Goal: Task Accomplishment & Management: Complete application form

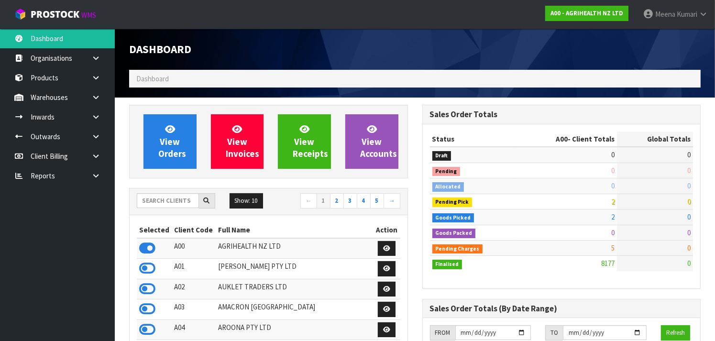
scroll to position [742, 293]
click at [151, 201] on input "text" at bounding box center [168, 200] width 62 height 15
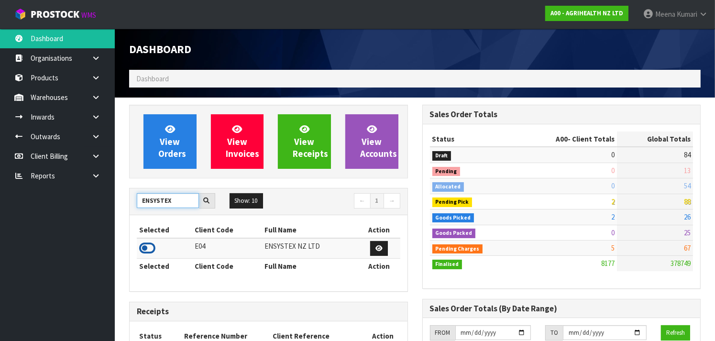
type input "ENSYSTEX"
click at [151, 246] on icon at bounding box center [147, 248] width 16 height 14
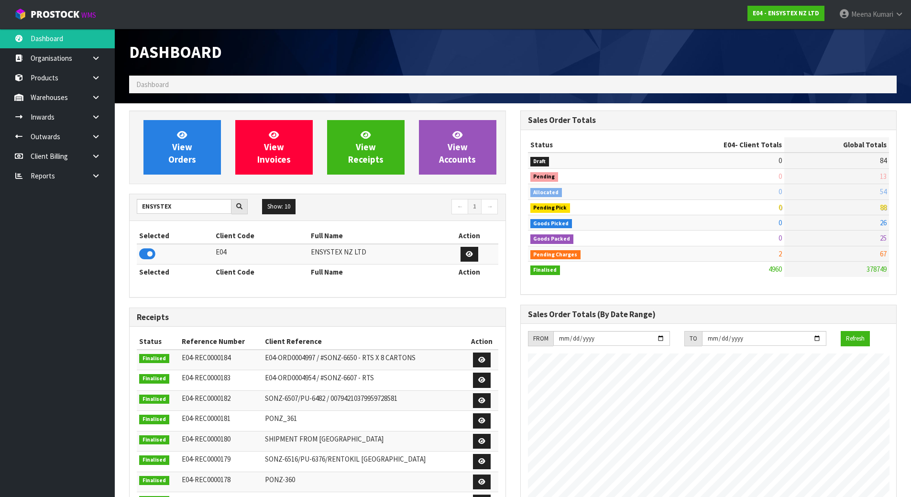
scroll to position [725, 391]
click at [97, 105] on link at bounding box center [99, 98] width 31 height 20
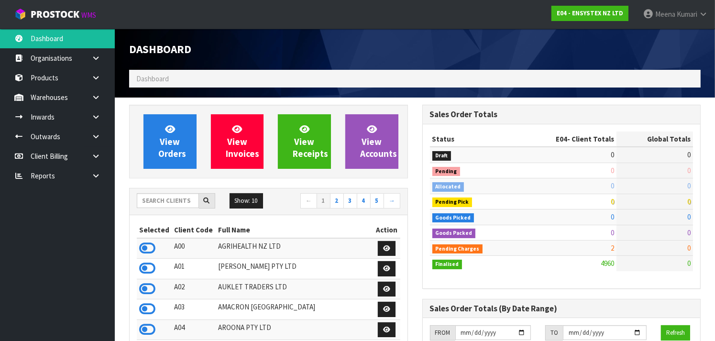
scroll to position [773, 293]
click at [158, 194] on input "text" at bounding box center [168, 200] width 62 height 15
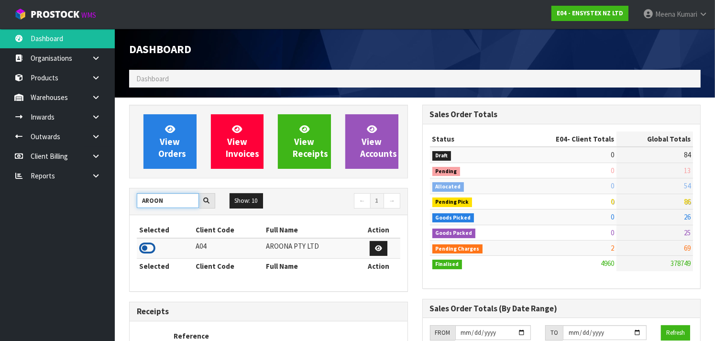
type input "AROON"
drag, startPoint x: 146, startPoint y: 243, endPoint x: 154, endPoint y: 235, distance: 10.5
click at [146, 243] on icon at bounding box center [147, 248] width 16 height 14
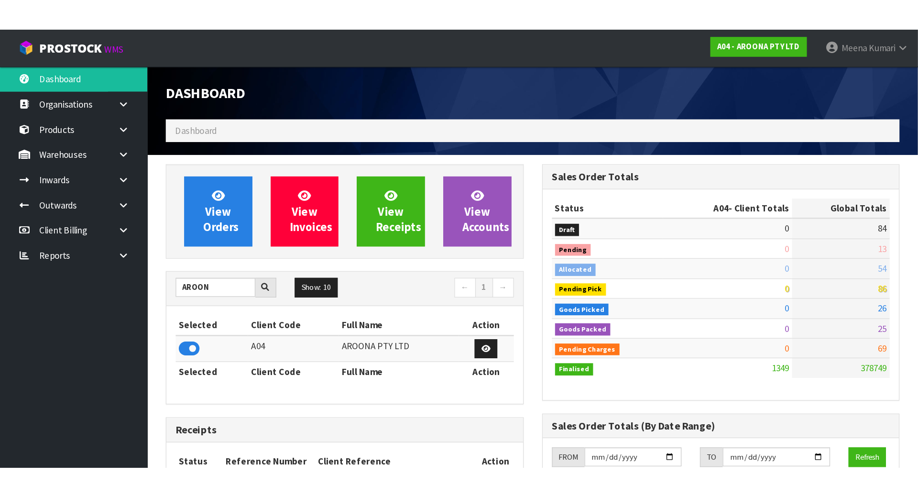
scroll to position [603, 300]
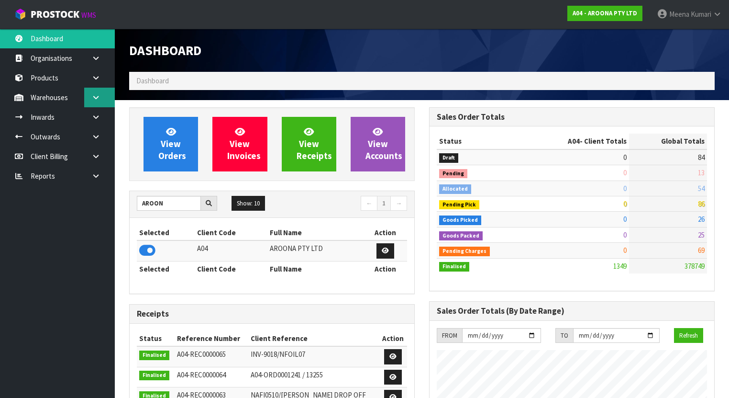
click at [99, 103] on link at bounding box center [99, 98] width 31 height 20
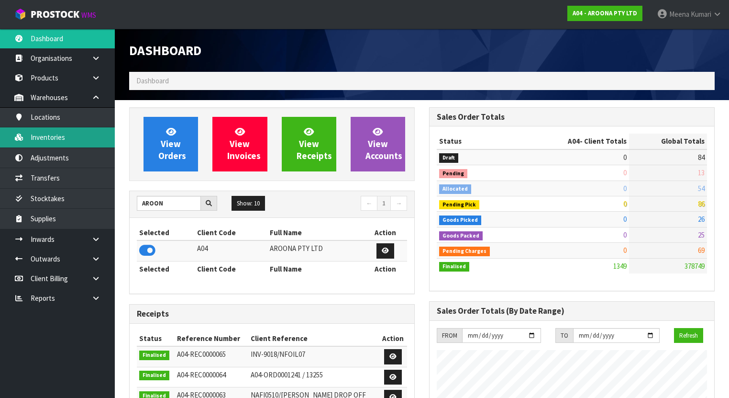
click at [99, 142] on link "Inventories" at bounding box center [57, 137] width 115 height 20
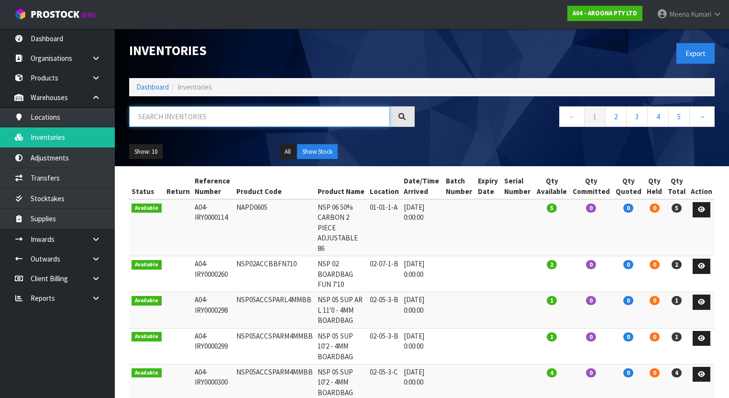
click at [266, 117] on input "text" at bounding box center [259, 116] width 261 height 21
paste input "MBSF119"
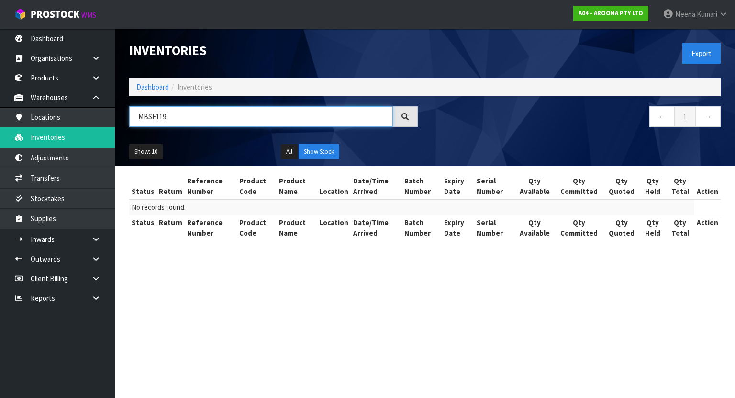
type input "MBSF119"
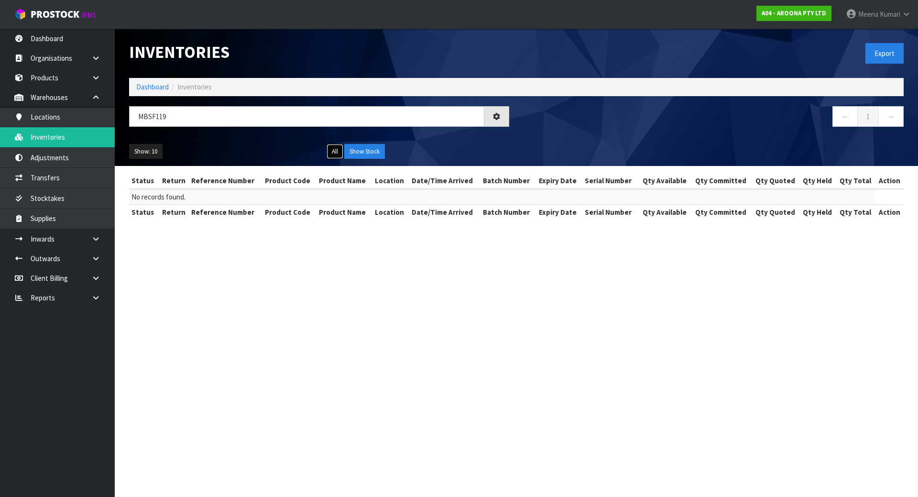
click at [334, 144] on button "All" at bounding box center [335, 151] width 17 height 15
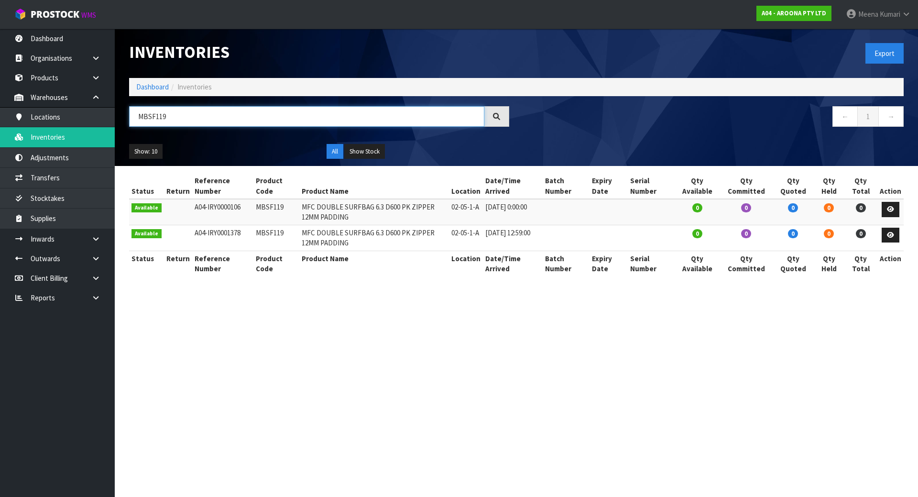
click at [251, 121] on input "MBSF119" at bounding box center [306, 116] width 355 height 21
paste input "MBSF119"
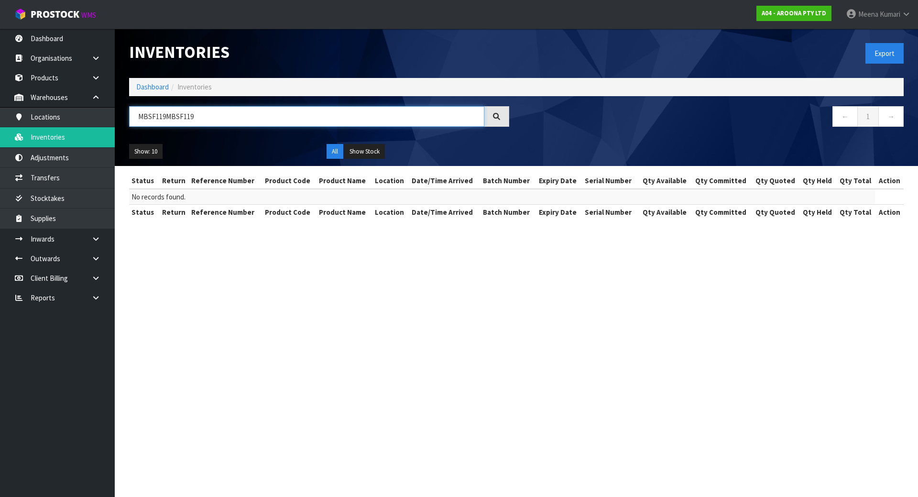
click at [280, 121] on input "MBSF119MBSF119" at bounding box center [306, 116] width 355 height 21
paste input "X1 MFSW-NS0700-22B"
click at [144, 118] on input "X1 MFSW-NS0700-22B" at bounding box center [306, 116] width 355 height 21
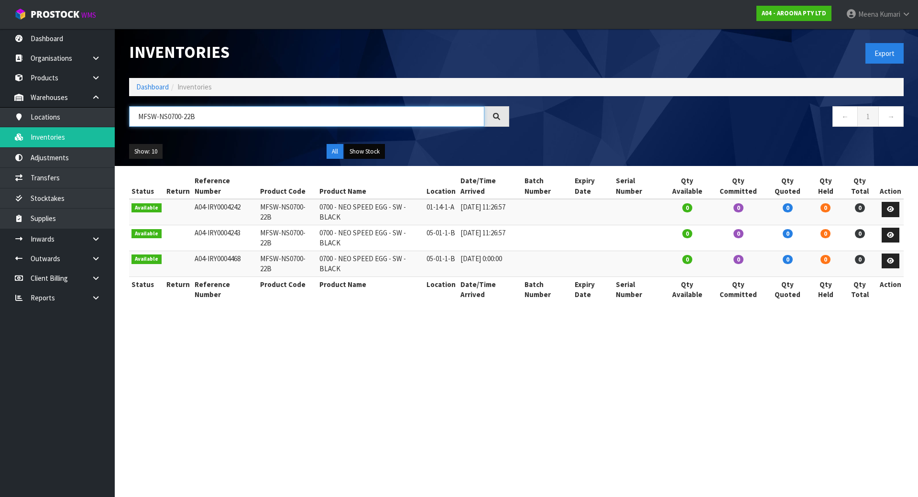
type input "MFSW-NS0700-22B"
click at [364, 156] on button "Show Stock" at bounding box center [364, 151] width 41 height 15
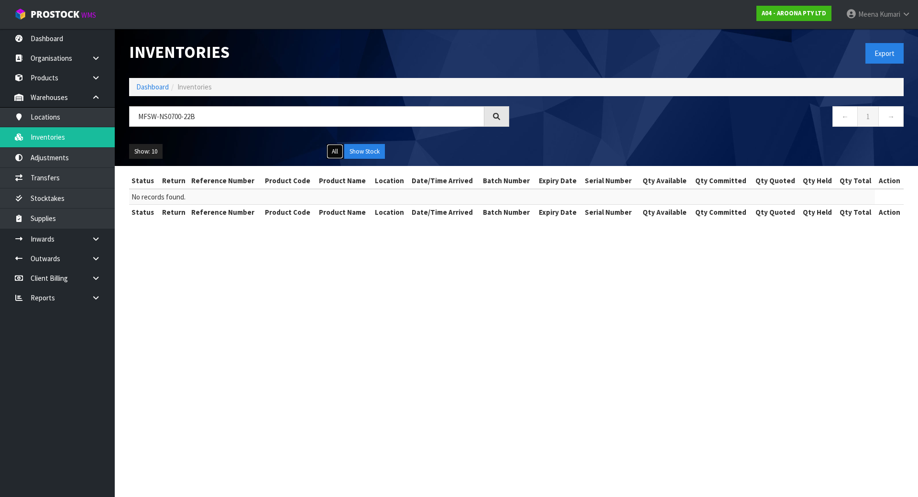
click at [325, 154] on div "All Show Stock" at bounding box center [419, 151] width 198 height 15
click at [330, 153] on button "All" at bounding box center [335, 151] width 17 height 15
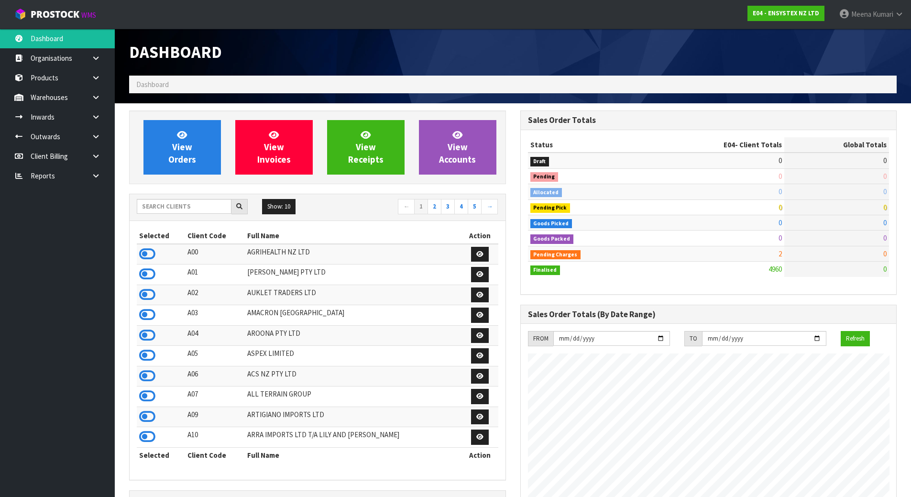
scroll to position [725, 391]
click at [107, 112] on link at bounding box center [99, 117] width 31 height 20
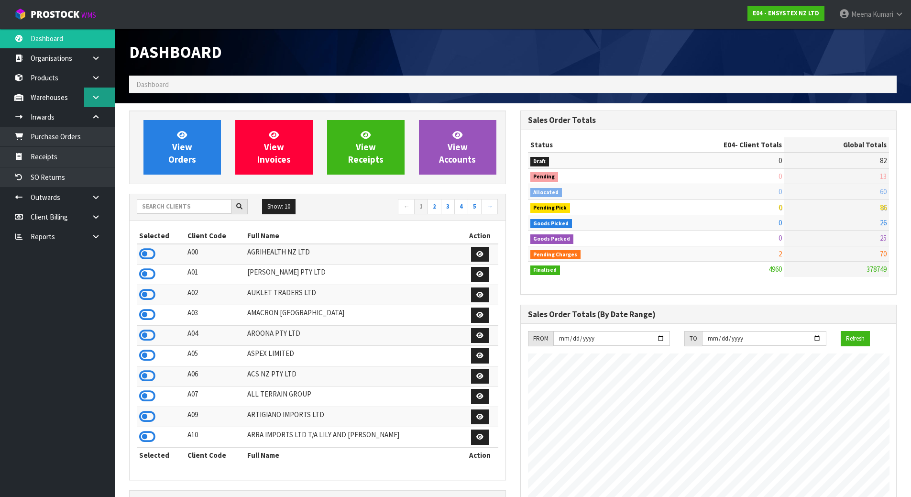
click at [105, 96] on link at bounding box center [99, 98] width 31 height 20
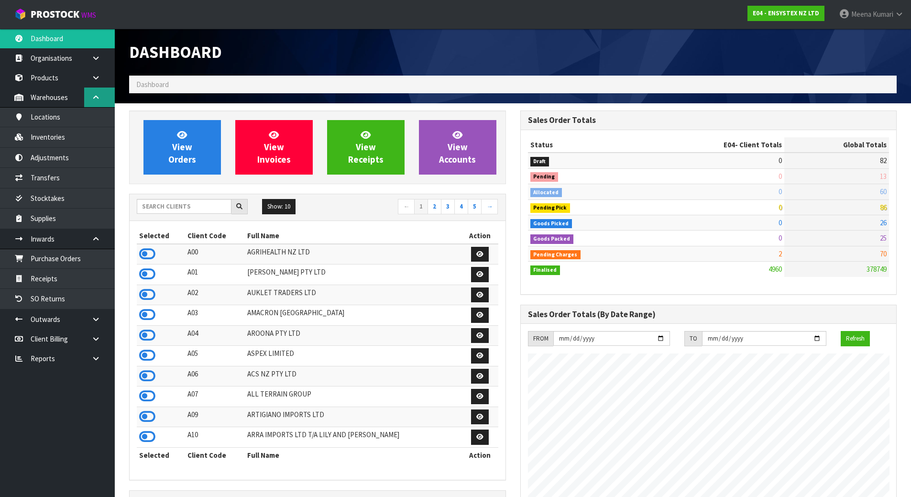
click at [105, 96] on link at bounding box center [99, 98] width 31 height 20
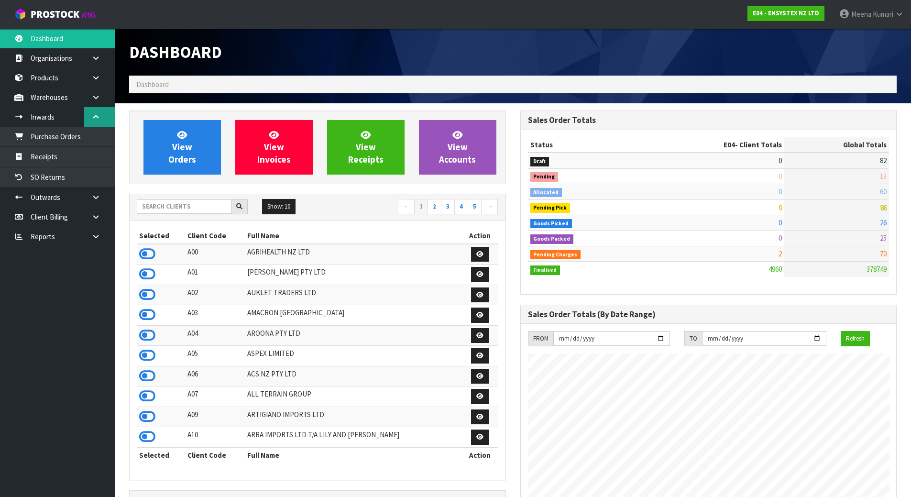
click at [106, 119] on link at bounding box center [99, 117] width 31 height 20
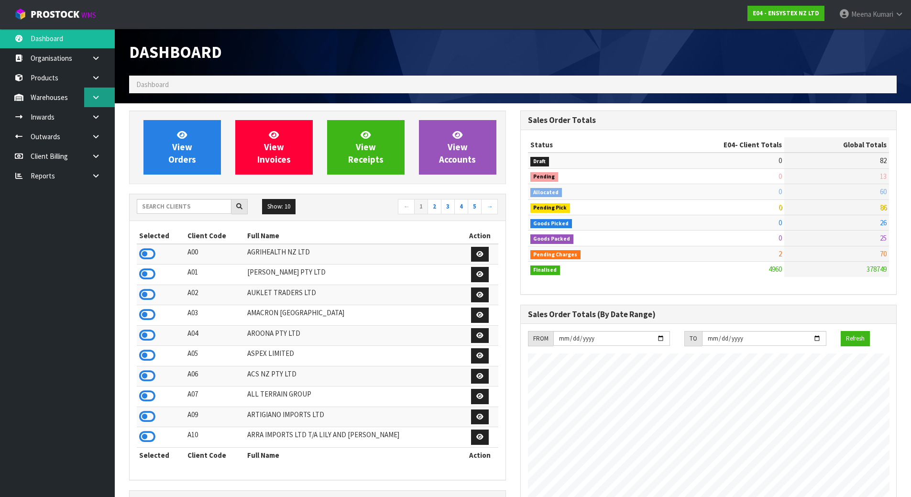
click at [106, 100] on link at bounding box center [99, 98] width 31 height 20
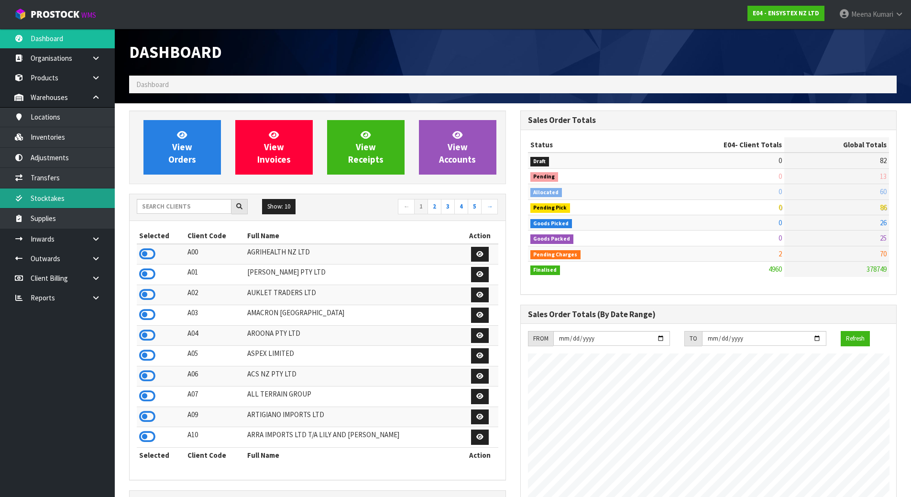
click at [82, 196] on link "Stocktakes" at bounding box center [57, 198] width 115 height 20
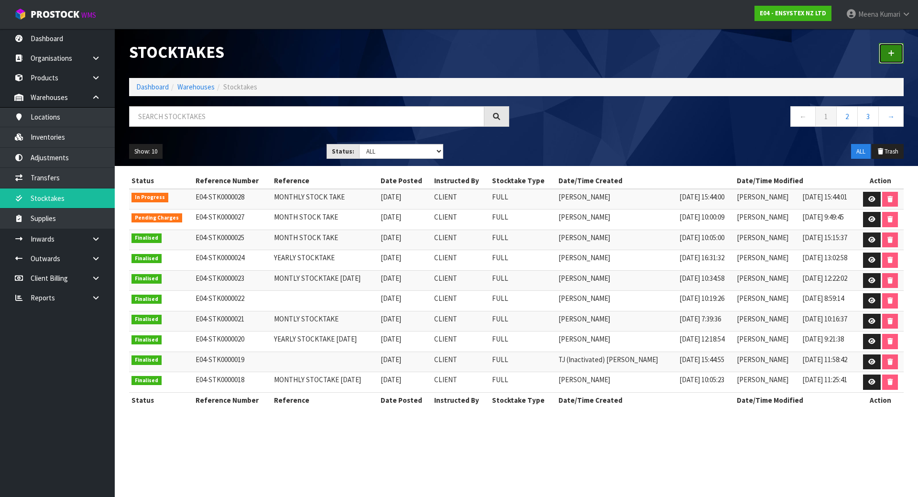
click at [889, 51] on icon at bounding box center [891, 53] width 7 height 7
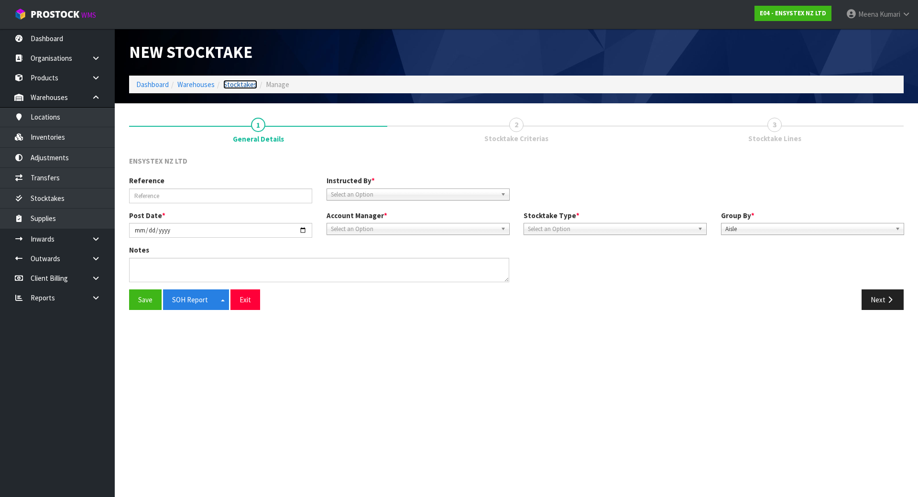
click at [254, 88] on link "Stocktakes" at bounding box center [240, 84] width 34 height 9
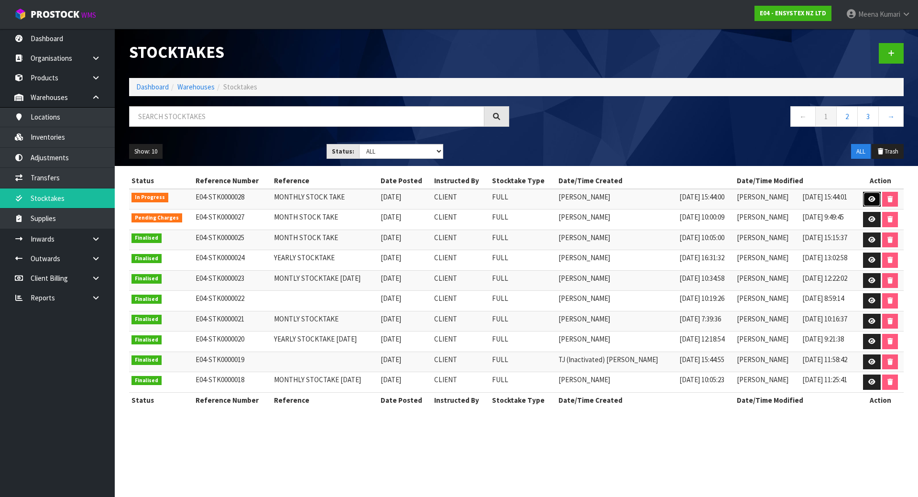
click at [867, 196] on link at bounding box center [872, 199] width 18 height 15
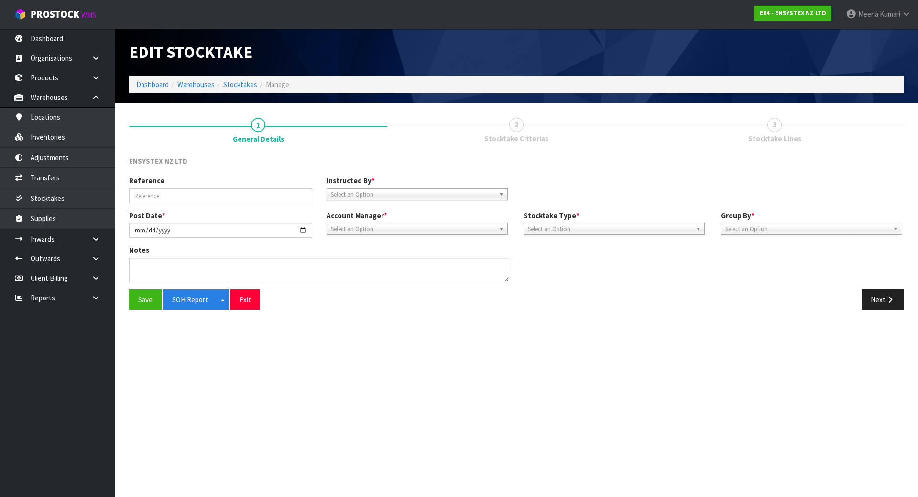
type input "MONTHLY STOCK TAKE"
type input "[DATE]"
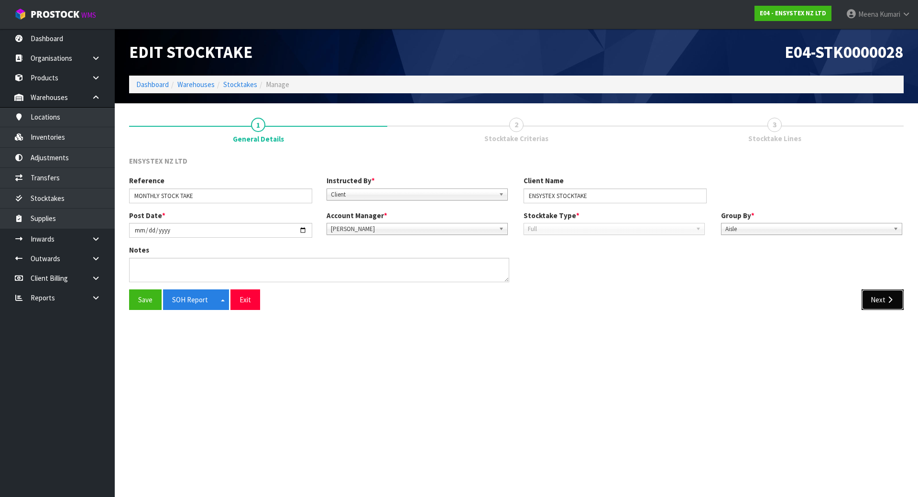
click at [875, 300] on button "Next" at bounding box center [883, 299] width 42 height 21
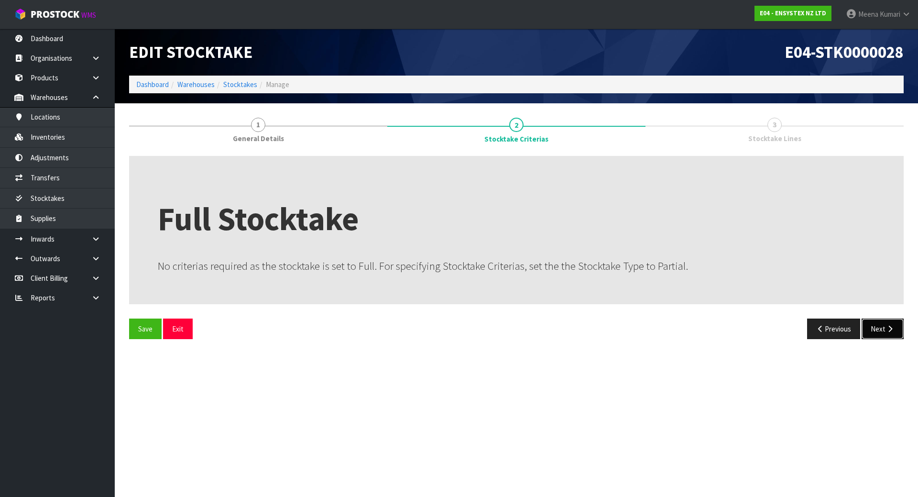
click at [872, 333] on button "Next" at bounding box center [883, 329] width 42 height 21
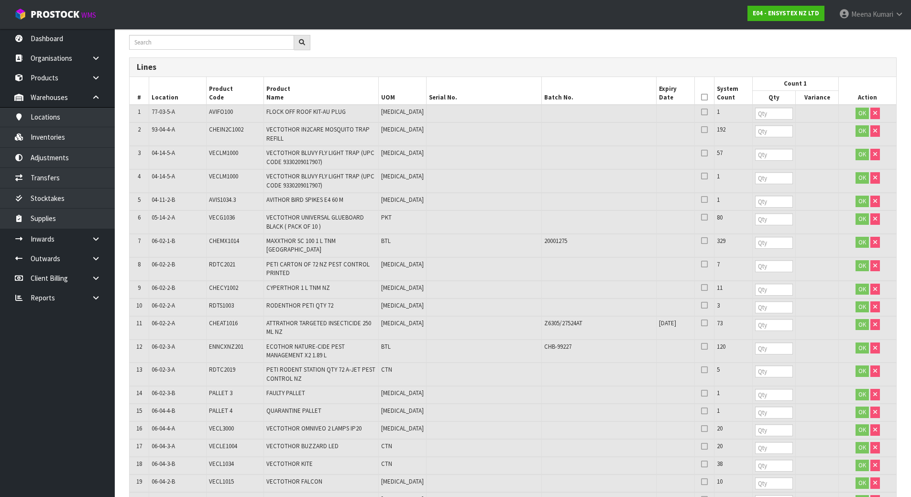
scroll to position [144, 0]
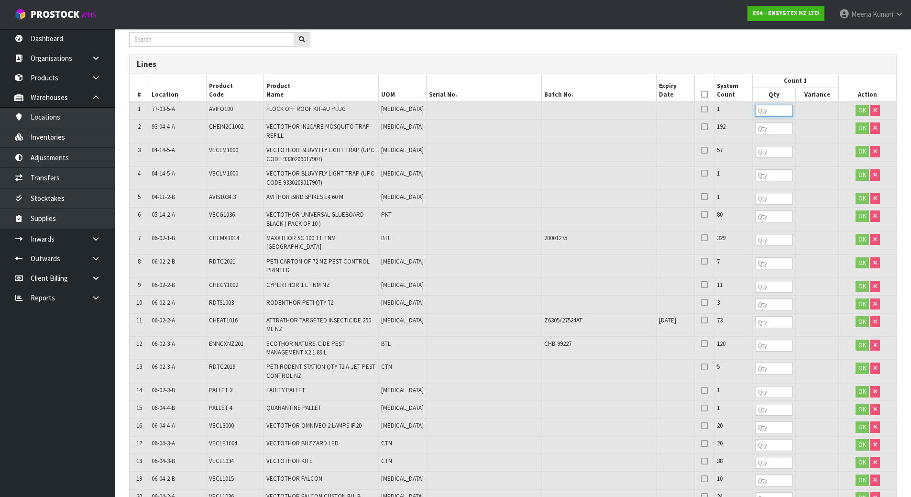
click at [755, 110] on input "number" at bounding box center [774, 111] width 38 height 12
type input "1"
click at [755, 134] on input "number" at bounding box center [774, 128] width 38 height 12
type input "192"
click at [755, 152] on input "number" at bounding box center [774, 152] width 38 height 12
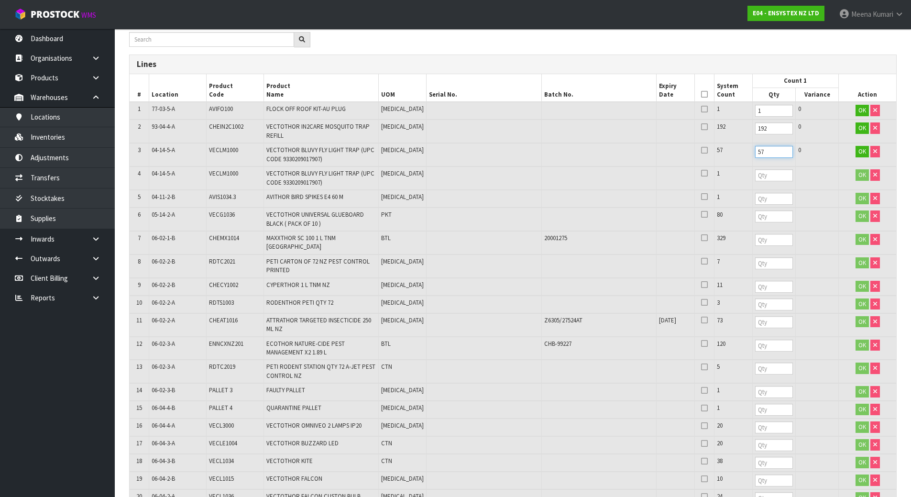
type input "57"
click at [755, 178] on input "number" at bounding box center [774, 175] width 38 height 12
type input "1"
click at [755, 199] on input "number" at bounding box center [774, 199] width 38 height 12
type input "1"
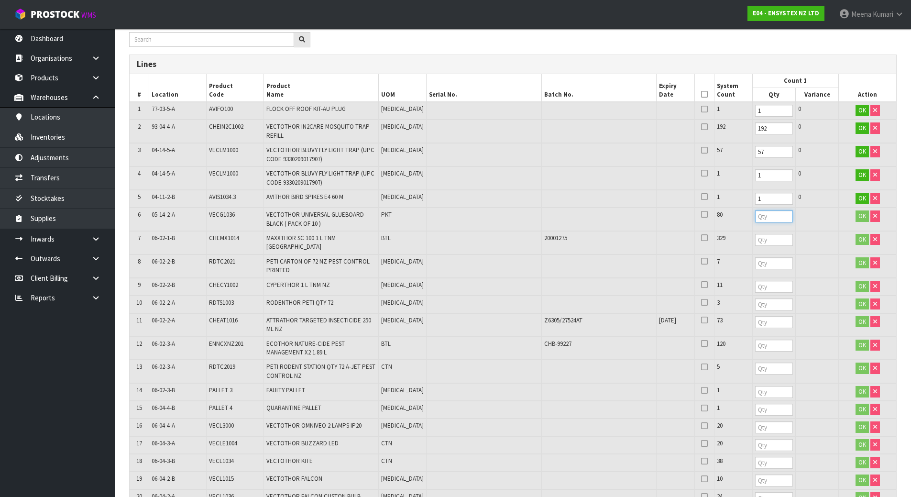
click at [755, 216] on input "number" at bounding box center [774, 216] width 38 height 12
type input "80"
click at [755, 241] on input "number" at bounding box center [774, 240] width 38 height 12
type input "329"
click at [755, 258] on input "number" at bounding box center [774, 263] width 38 height 12
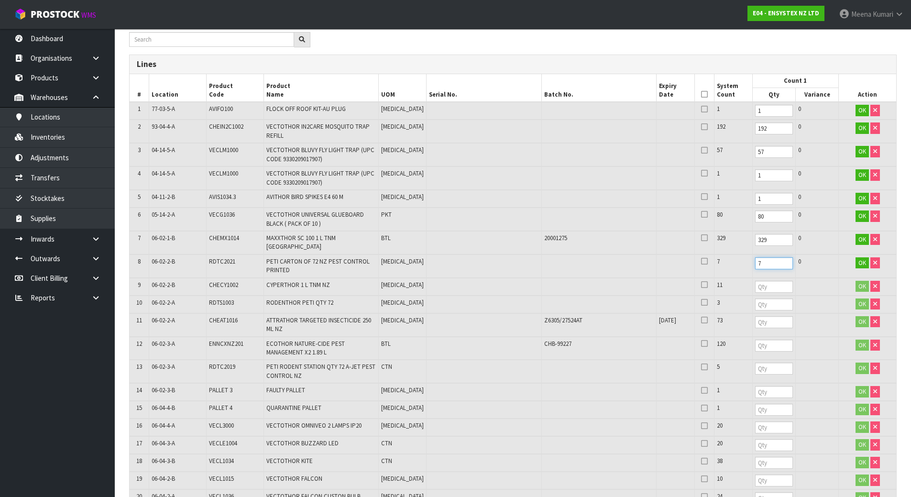
type input "7"
click at [755, 284] on input "number" at bounding box center [774, 287] width 38 height 12
type input "11"
click at [755, 300] on input "number" at bounding box center [774, 304] width 38 height 12
type input "3"
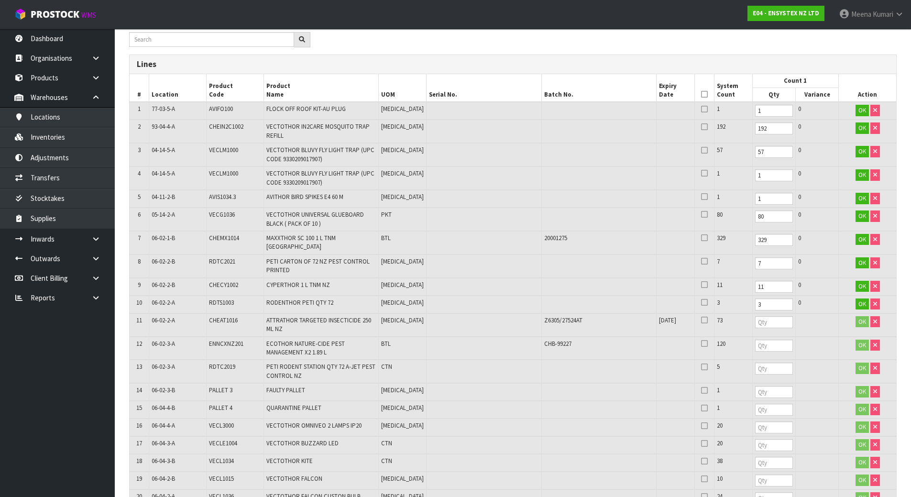
click at [756, 322] on td at bounding box center [773, 324] width 43 height 23
click at [755, 313] on td at bounding box center [773, 324] width 43 height 23
click at [755, 317] on input "number" at bounding box center [774, 322] width 38 height 12
type input "73"
click at [755, 340] on input "number" at bounding box center [774, 346] width 38 height 12
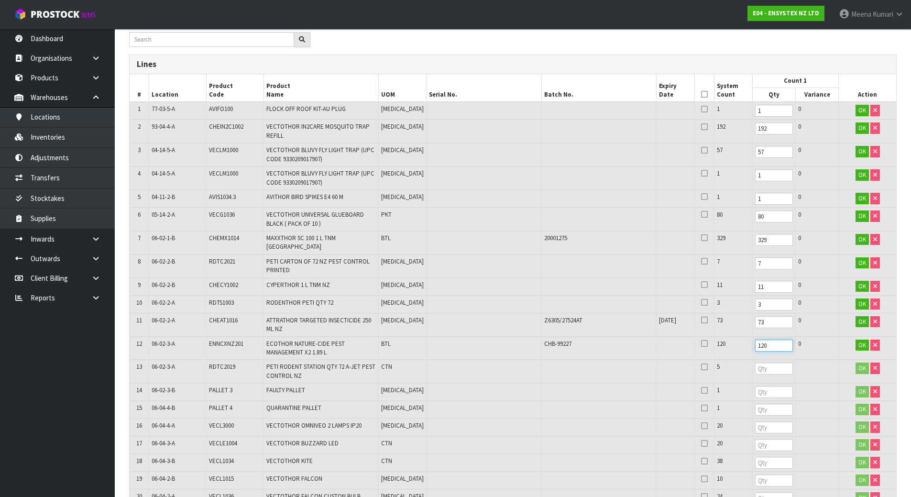
type input "120"
click at [755, 365] on input "number" at bounding box center [774, 369] width 38 height 12
type input "5"
click at [755, 390] on input "number" at bounding box center [774, 392] width 38 height 12
type input "1"
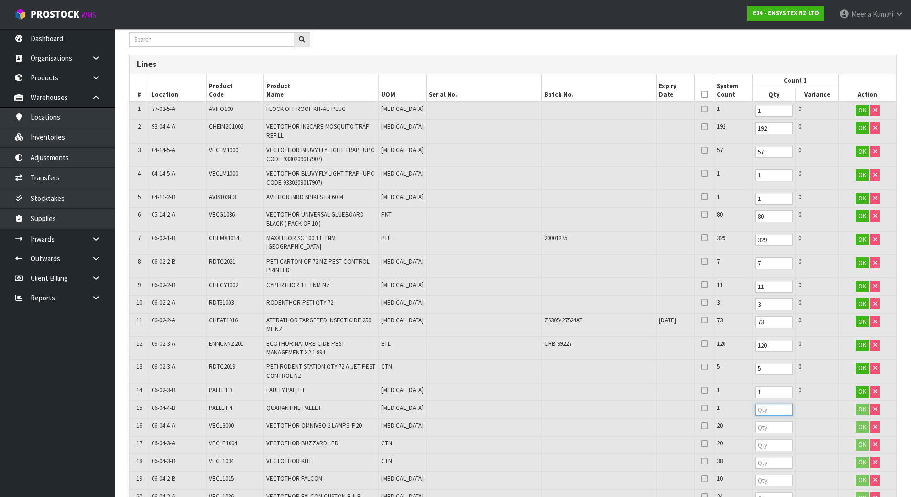
click at [755, 409] on input "number" at bounding box center [774, 410] width 38 height 12
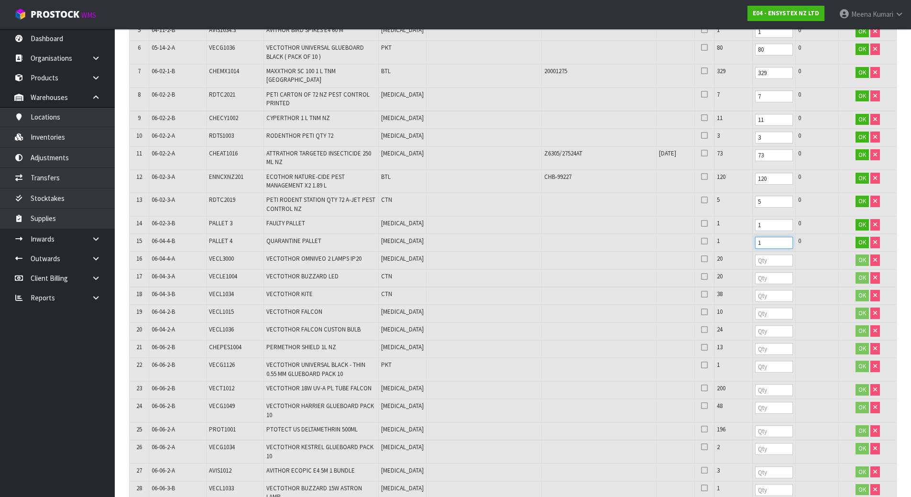
scroll to position [431, 0]
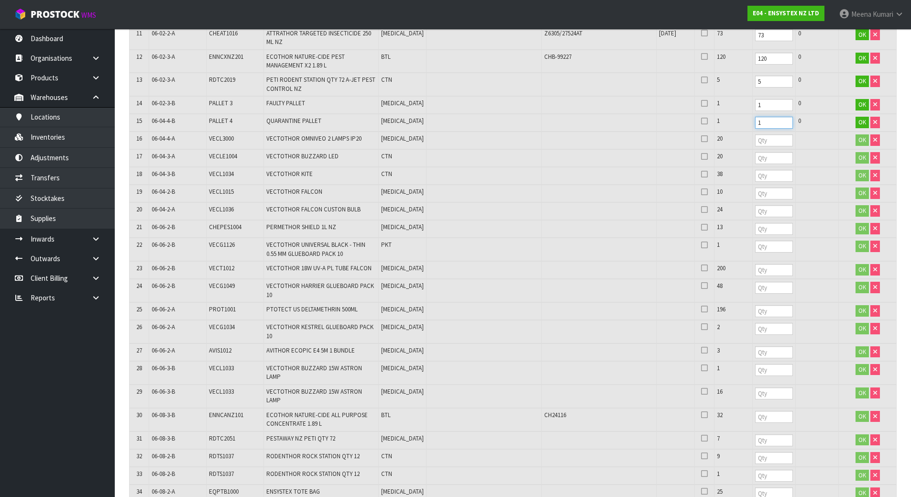
type input "1"
click at [755, 137] on input "number" at bounding box center [774, 140] width 38 height 12
type input "20"
click at [755, 155] on input "number" at bounding box center [774, 158] width 38 height 12
type input "20"
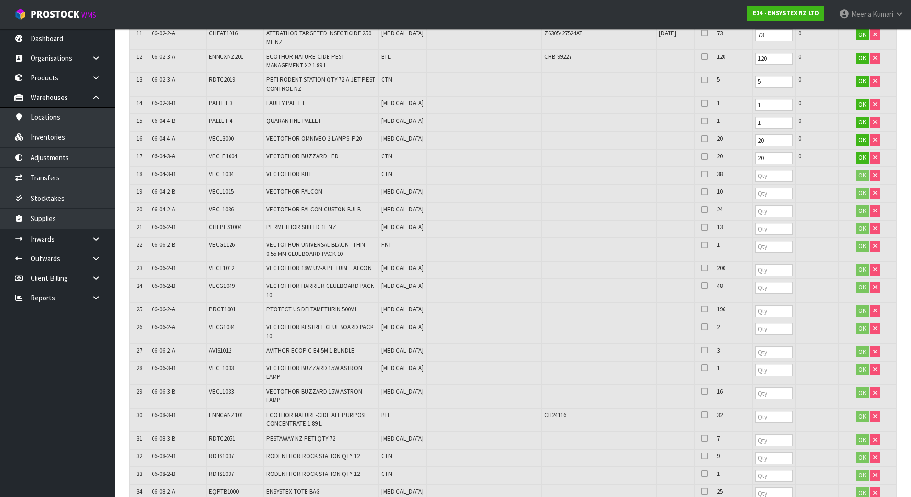
click at [752, 177] on td at bounding box center [773, 176] width 43 height 18
click at [755, 172] on input "number" at bounding box center [774, 176] width 38 height 12
type input "38"
click at [755, 188] on input "number" at bounding box center [774, 194] width 38 height 12
type input "10"
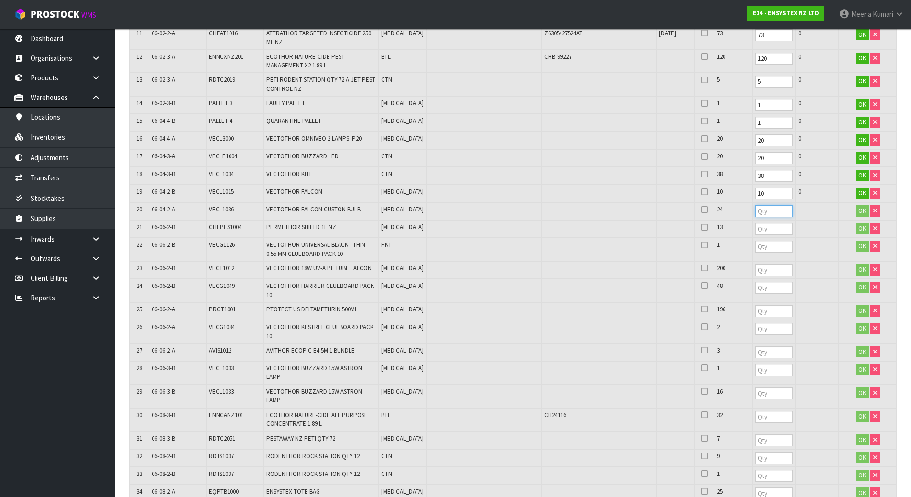
click at [755, 209] on input "number" at bounding box center [774, 211] width 38 height 12
type input "24"
click at [755, 223] on input "number" at bounding box center [774, 229] width 38 height 12
type input "13"
click at [755, 241] on input "number" at bounding box center [774, 247] width 38 height 12
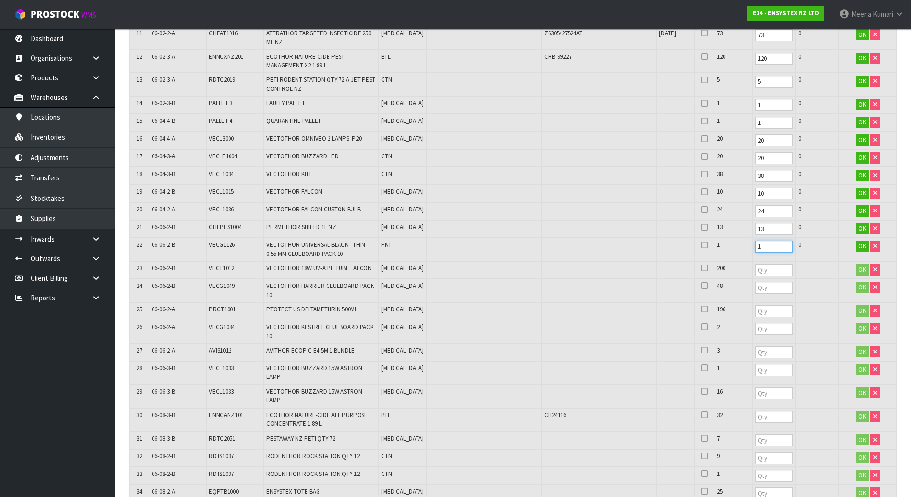
type input "1"
click at [755, 267] on input "number" at bounding box center [774, 270] width 38 height 12
type input "200"
click at [755, 282] on input "number" at bounding box center [774, 288] width 38 height 12
type input "48"
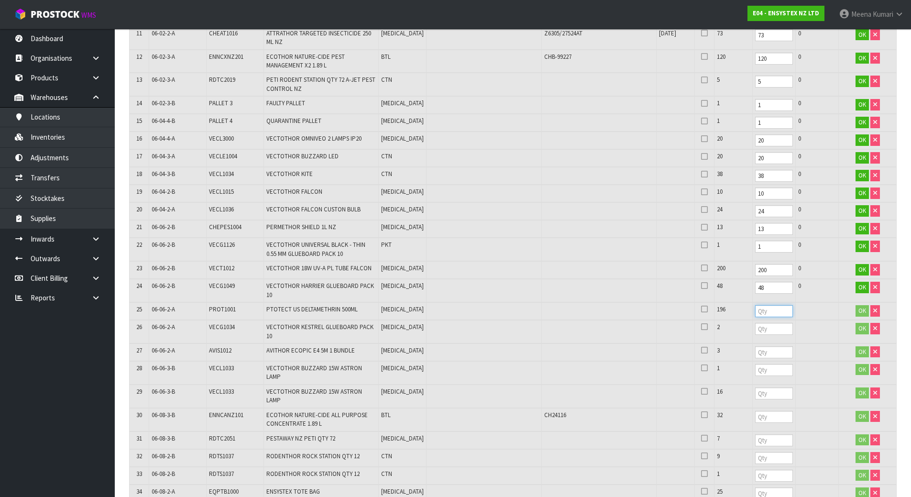
click at [755, 305] on input "number" at bounding box center [774, 311] width 38 height 12
type input "196"
click at [755, 325] on input "number" at bounding box center [774, 329] width 38 height 12
type input "2"
click at [755, 346] on input "number" at bounding box center [774, 352] width 38 height 12
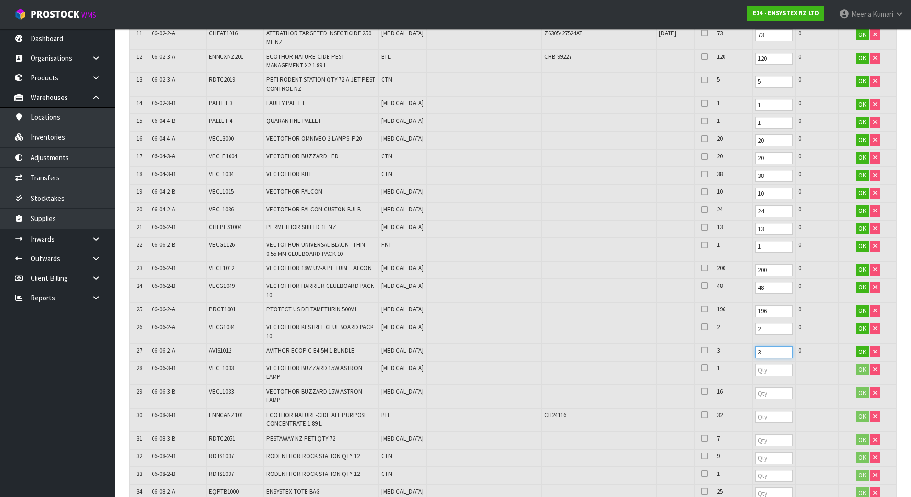
type input "3"
click at [755, 367] on input "number" at bounding box center [774, 370] width 38 height 12
type input "1"
click at [755, 387] on input "number" at bounding box center [774, 393] width 38 height 12
type input "16"
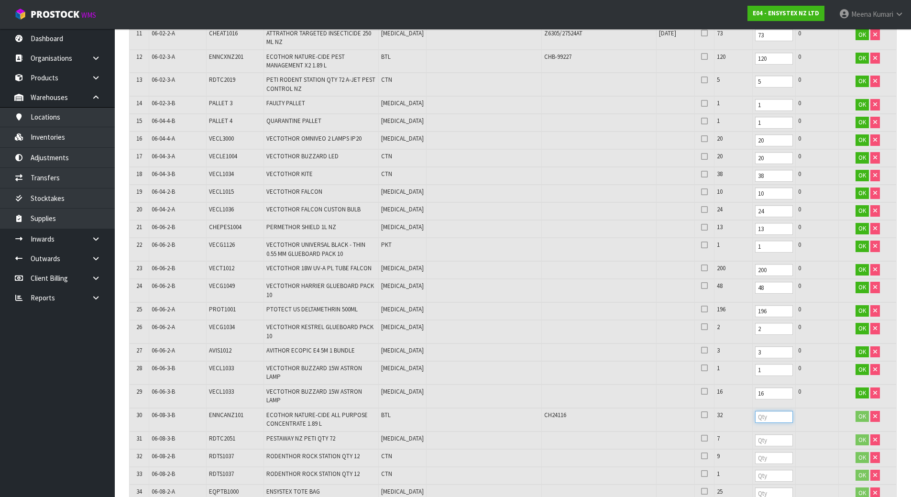
click at [755, 411] on input "number" at bounding box center [774, 417] width 38 height 12
type input "32"
click at [755, 434] on input "number" at bounding box center [774, 440] width 38 height 12
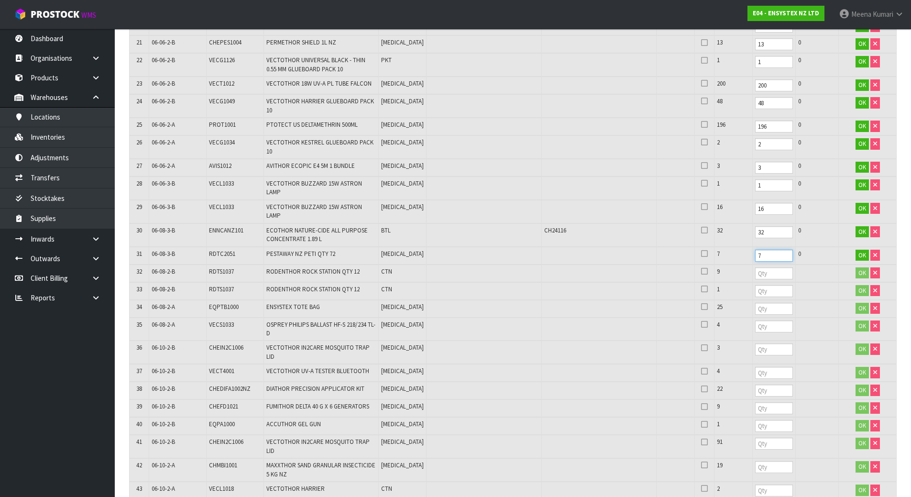
scroll to position [622, 0]
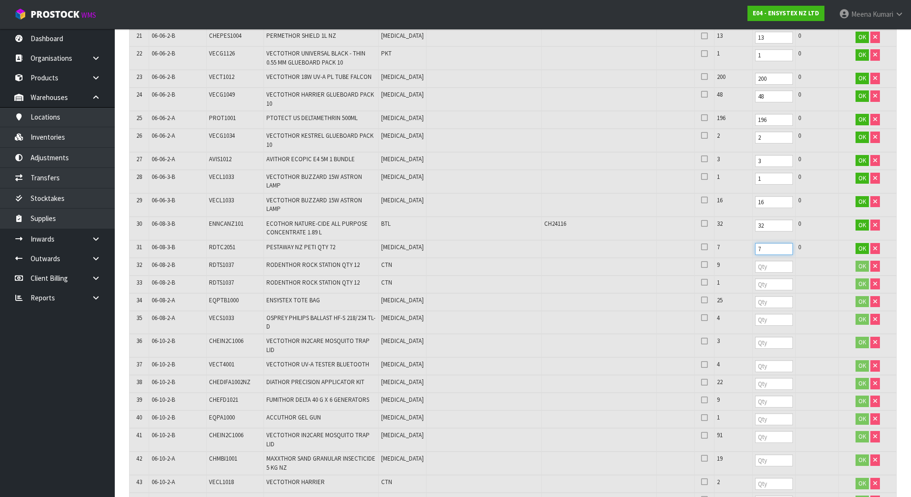
type input "7"
click at [755, 261] on input "number" at bounding box center [774, 267] width 38 height 12
type input "9"
click at [755, 278] on input "number" at bounding box center [774, 284] width 38 height 12
type input "1"
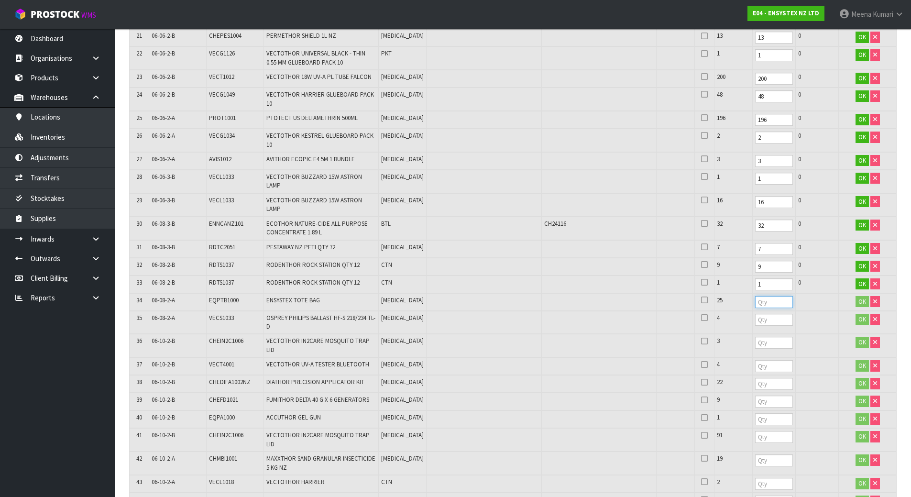
click at [755, 296] on input "number" at bounding box center [774, 302] width 38 height 12
type input "25"
click at [756, 314] on input "number" at bounding box center [774, 320] width 38 height 12
type input "4"
click at [756, 337] on input "number" at bounding box center [774, 343] width 38 height 12
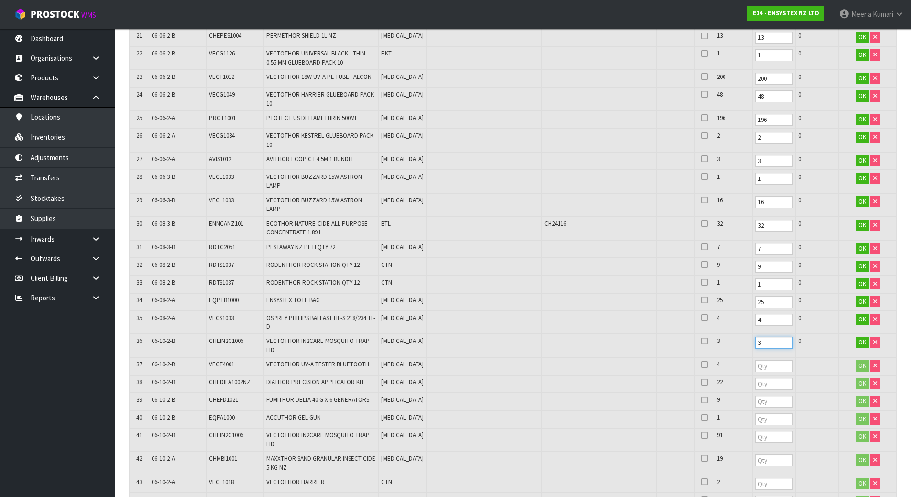
type input "3"
click at [755, 360] on input "number" at bounding box center [774, 366] width 38 height 12
type input "4"
click at [755, 378] on input "number" at bounding box center [774, 384] width 38 height 12
type input "22"
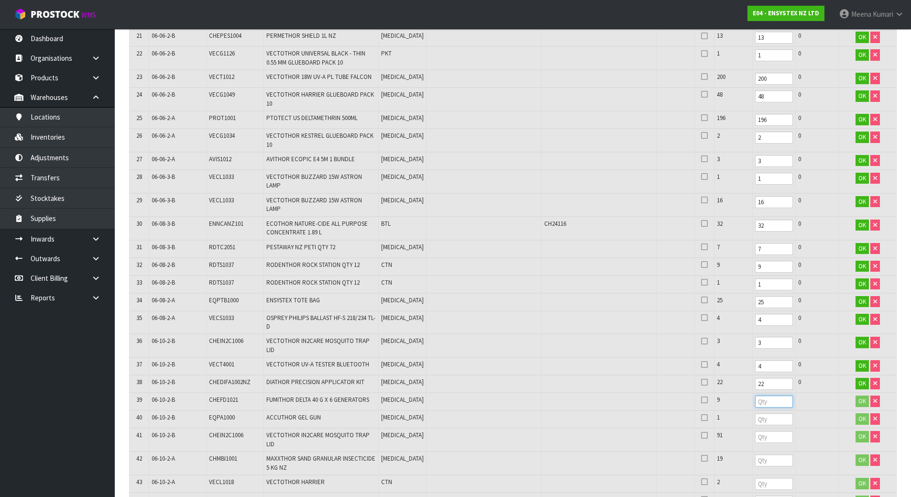
click at [755, 396] on input "number" at bounding box center [774, 402] width 38 height 12
type input "9"
click at [755, 413] on input "number" at bounding box center [774, 419] width 38 height 12
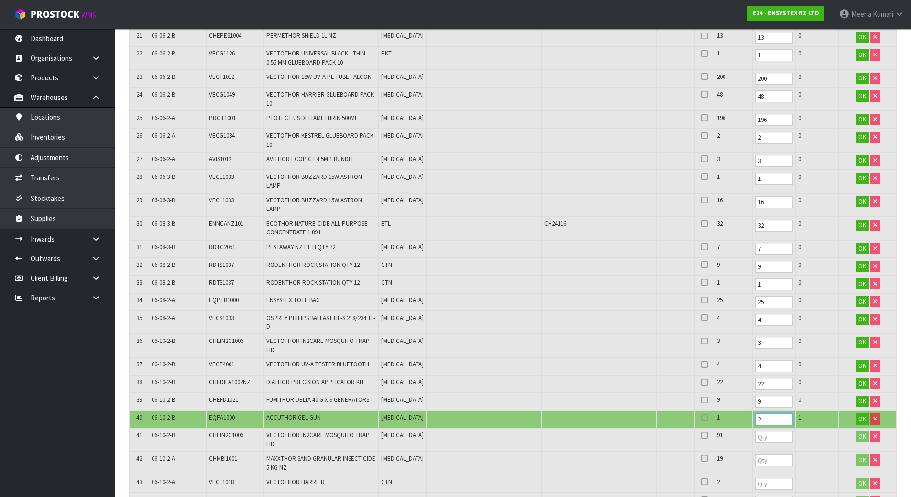
drag, startPoint x: 762, startPoint y: 394, endPoint x: 665, endPoint y: 403, distance: 97.5
click at [665, 410] on tr "40 06-10-2-B EQPA1000 ACCUTHOR GEL GUN [MEDICAL_DATA] 1 2 1 OK" at bounding box center [513, 419] width 767 height 18
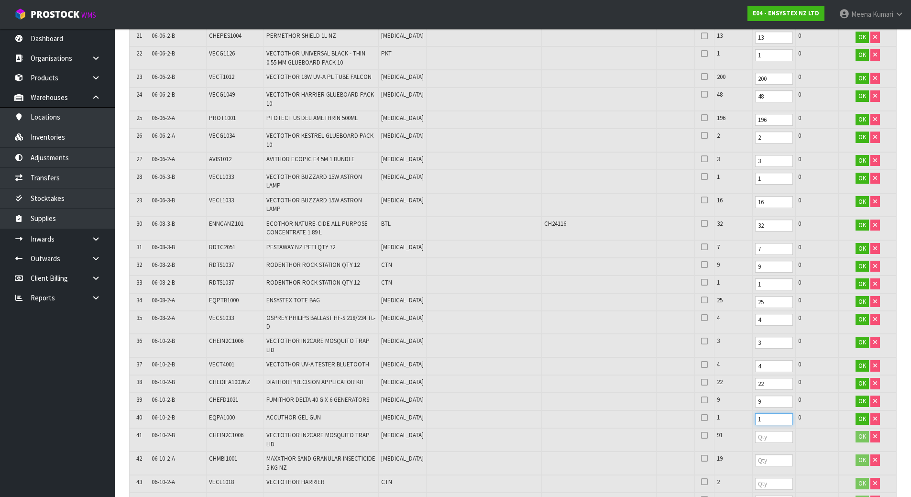
type input "1"
click at [755, 431] on input "number" at bounding box center [774, 437] width 38 height 12
type input "91"
click at [755, 454] on input "number" at bounding box center [774, 460] width 38 height 12
type input "19"
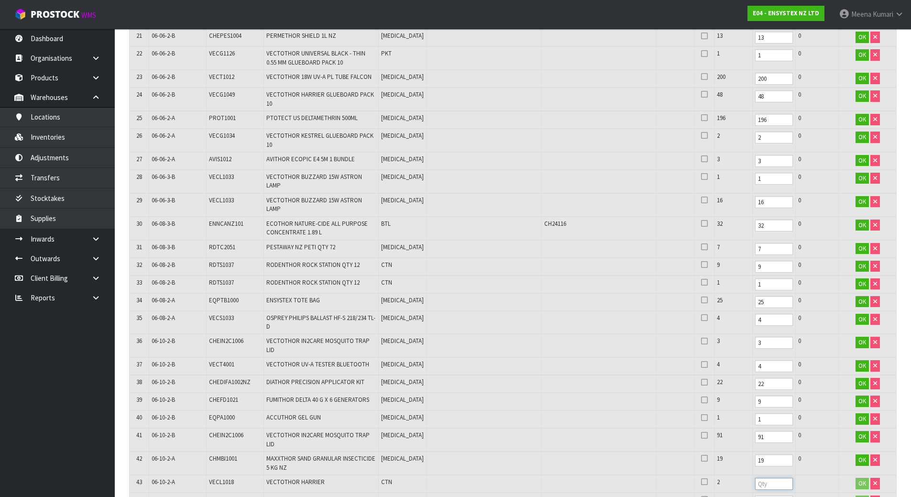
click at [755, 478] on input "number" at bounding box center [774, 484] width 38 height 12
type input "2"
click at [484, 311] on td at bounding box center [484, 322] width 115 height 23
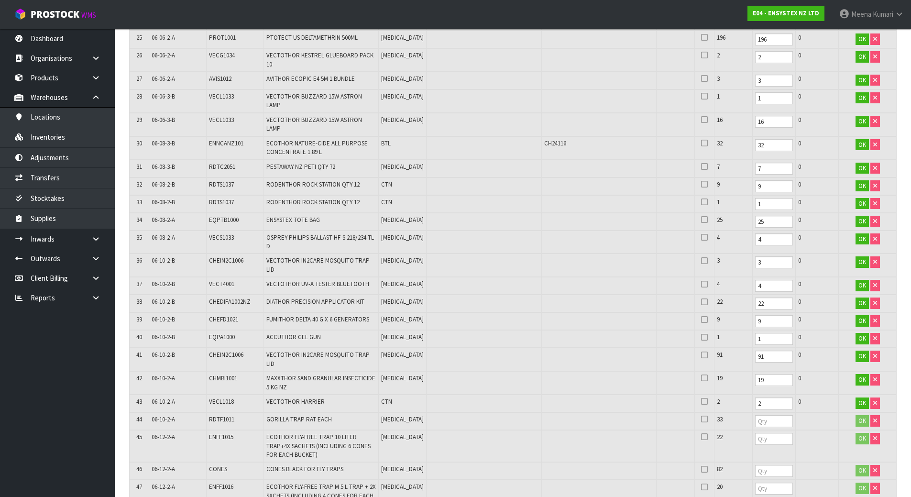
scroll to position [1005, 0]
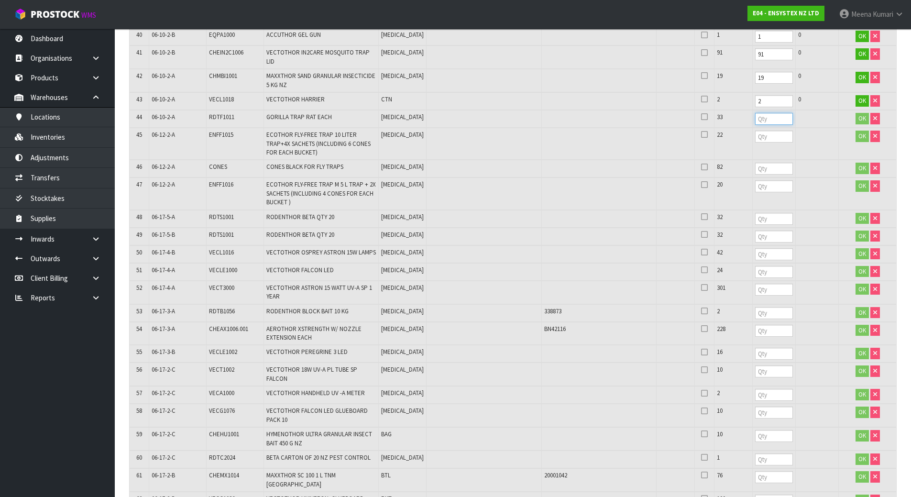
click at [755, 113] on input "number" at bounding box center [774, 119] width 38 height 12
type input "33"
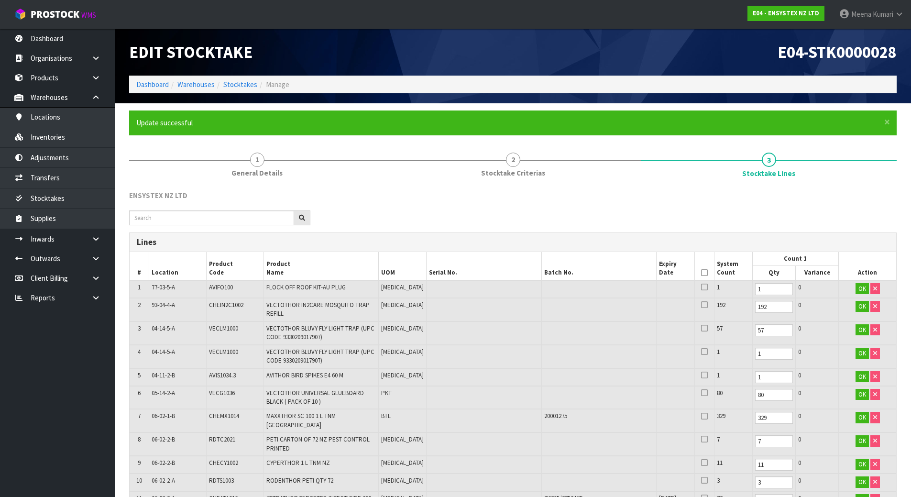
click at [738, 120] on ul "Update successful" at bounding box center [508, 123] width 744 height 10
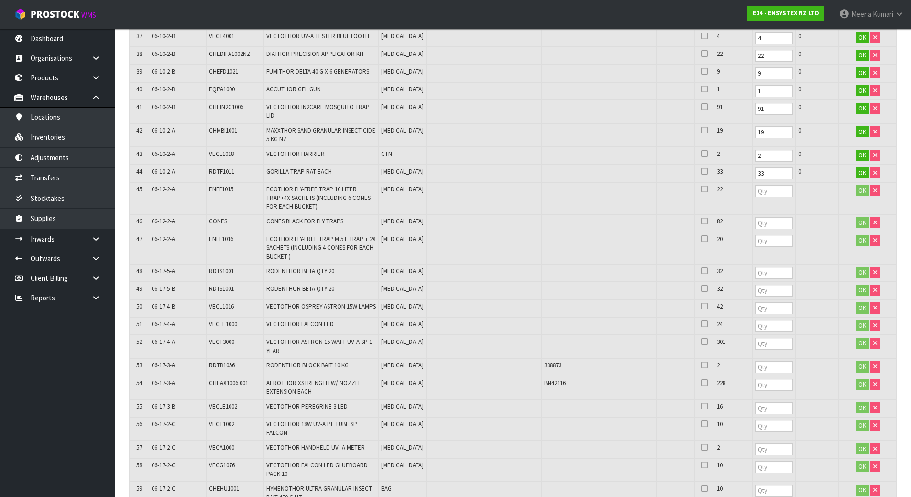
scroll to position [1052, 0]
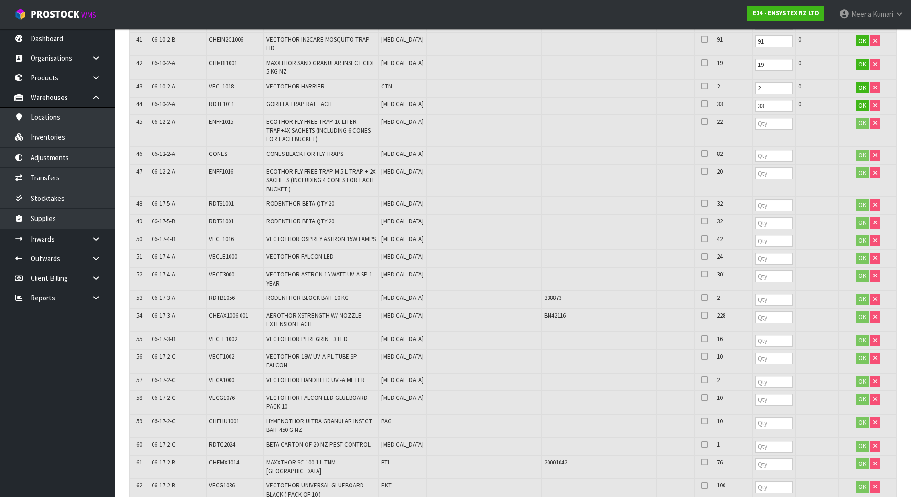
click at [752, 115] on td at bounding box center [773, 131] width 43 height 32
click at [755, 118] on input "number" at bounding box center [774, 124] width 38 height 12
type input "22"
click at [755, 150] on input "number" at bounding box center [774, 156] width 38 height 12
type input "82"
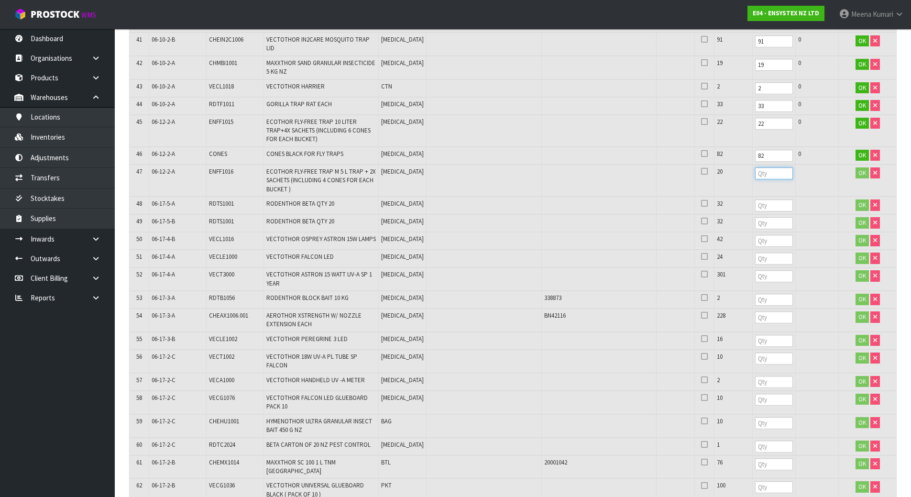
click at [755, 167] on input "number" at bounding box center [774, 173] width 38 height 12
type input "20"
click at [755, 199] on input "number" at bounding box center [774, 205] width 38 height 12
type input "32"
click at [755, 217] on input "number" at bounding box center [774, 223] width 38 height 12
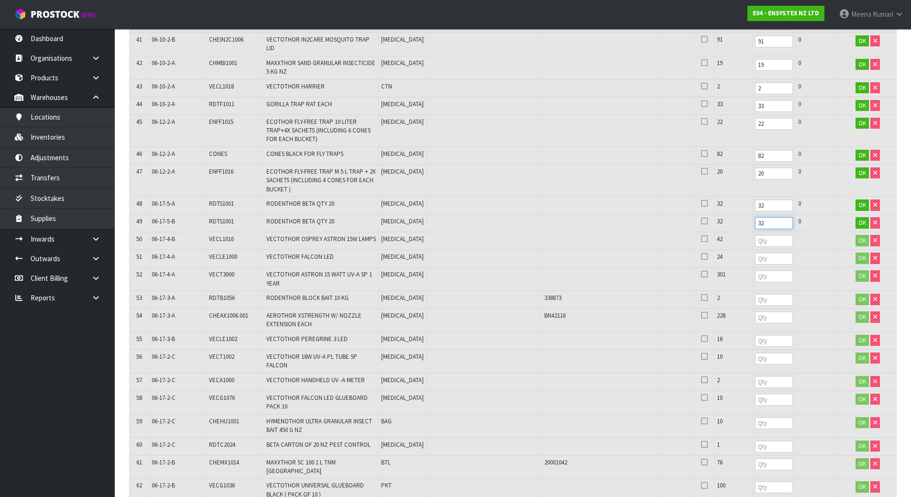
type input "32"
click at [755, 235] on input "number" at bounding box center [774, 241] width 38 height 12
type input "42"
click at [755, 253] on input "number" at bounding box center [774, 259] width 38 height 12
type input "24"
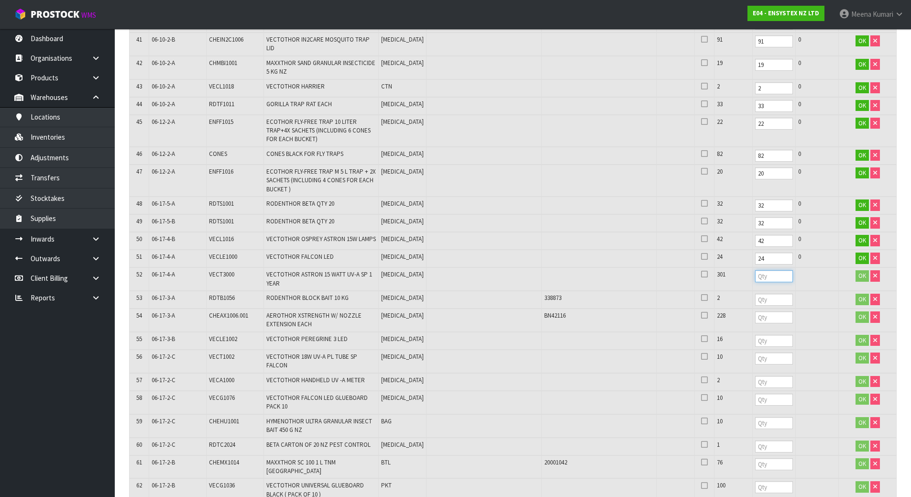
click at [755, 270] on input "number" at bounding box center [774, 276] width 38 height 12
type input "301"
click at [755, 294] on input "number" at bounding box center [774, 300] width 38 height 12
type input "2"
click at [752, 309] on td at bounding box center [773, 320] width 43 height 23
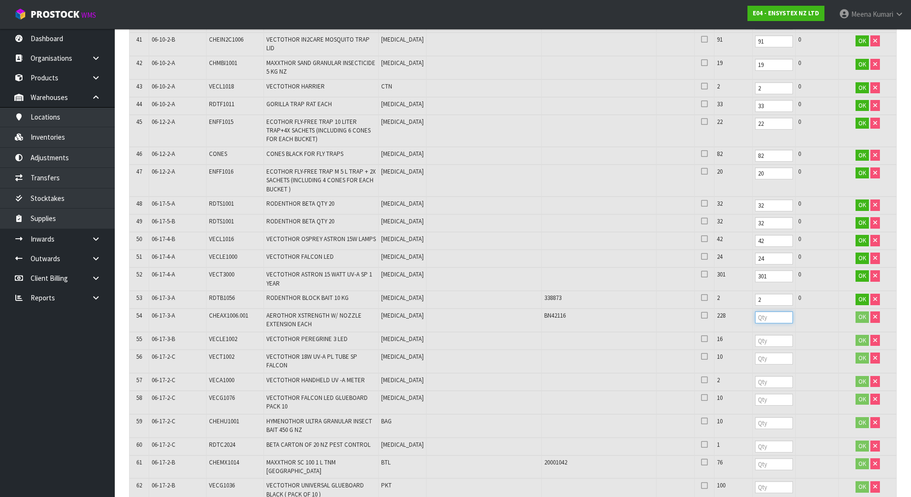
click at [755, 311] on input "number" at bounding box center [774, 317] width 38 height 12
type input "228"
click at [755, 335] on input "number" at bounding box center [774, 341] width 38 height 12
type input "16"
click at [755, 353] on input "number" at bounding box center [774, 359] width 38 height 12
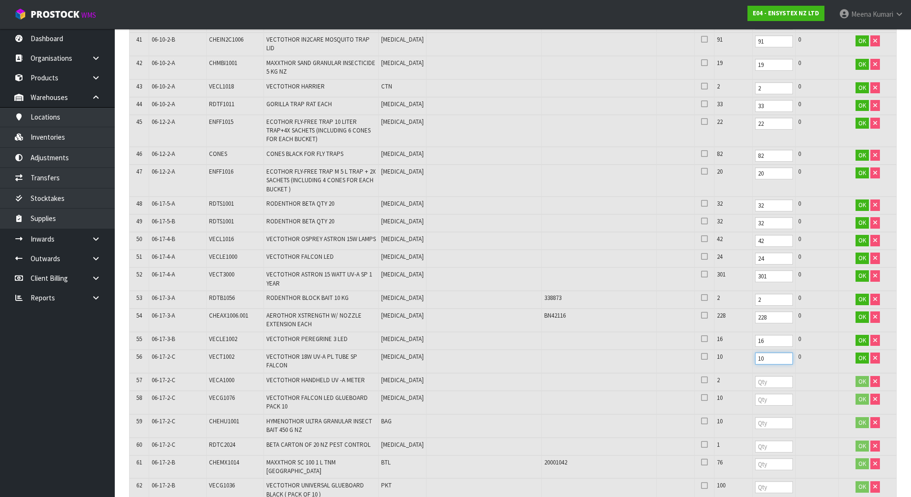
type input "10"
click at [755, 376] on input "number" at bounding box center [774, 382] width 38 height 12
type input "2"
click at [756, 394] on input "number" at bounding box center [774, 400] width 38 height 12
type input "10"
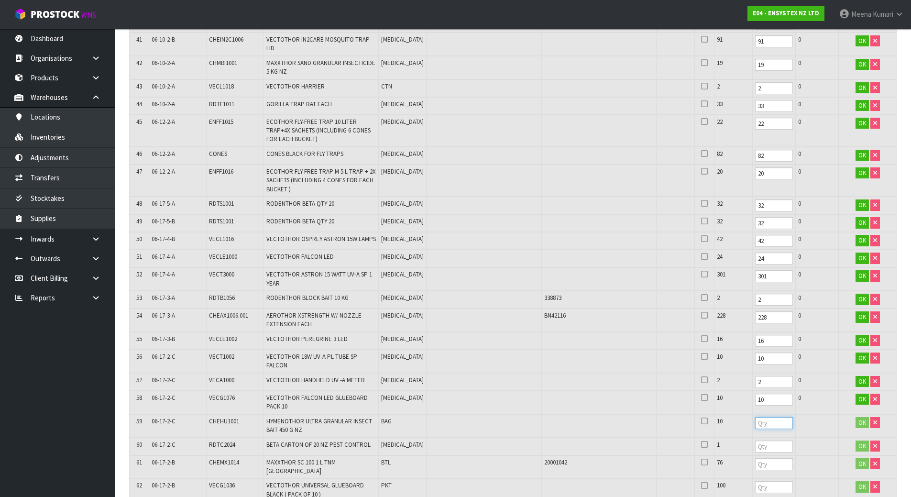
click at [755, 417] on input "number" at bounding box center [774, 423] width 38 height 12
type input "10"
click at [811, 438] on td at bounding box center [816, 447] width 43 height 18
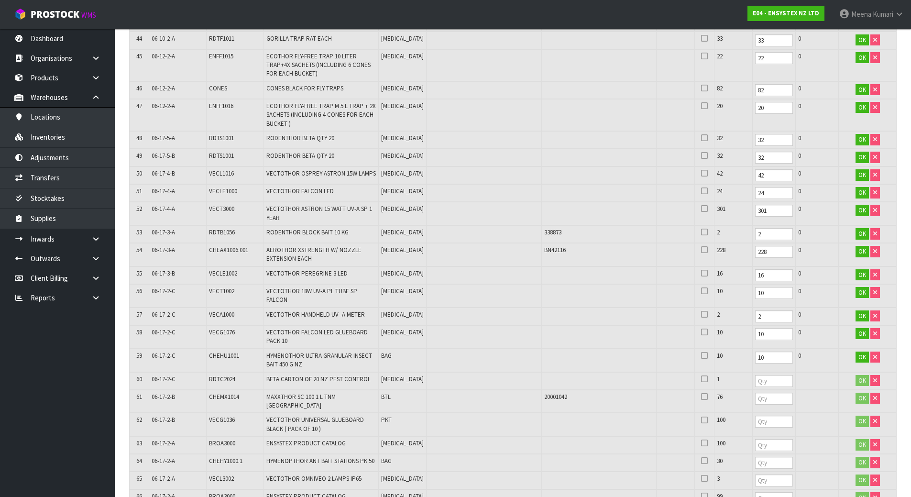
scroll to position [1387, 0]
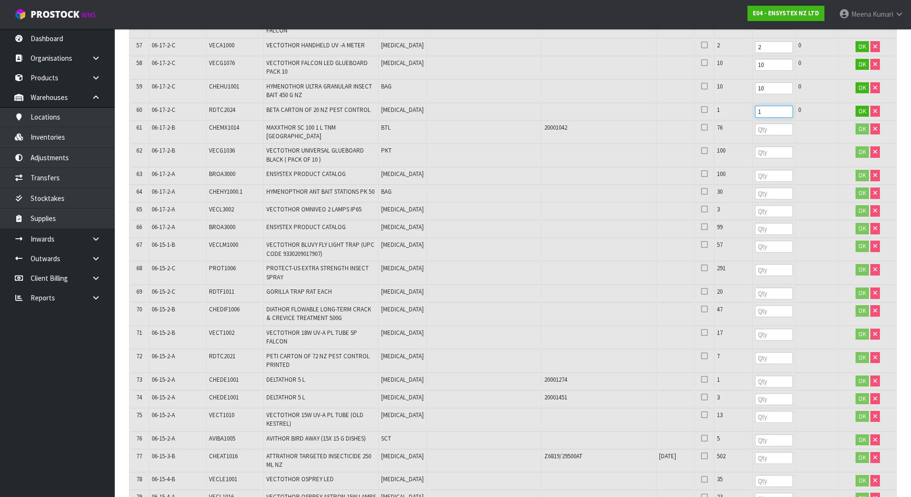
type input "1"
click at [769, 106] on input "1" at bounding box center [774, 112] width 38 height 12
click at [766, 123] on input "number" at bounding box center [774, 129] width 38 height 12
type input "76"
click at [762, 146] on input "number" at bounding box center [774, 152] width 38 height 12
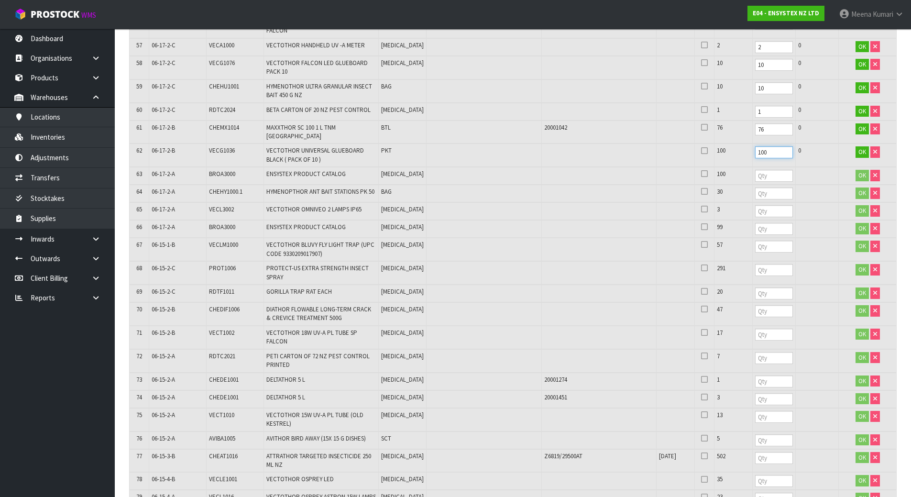
type input "100"
click at [763, 170] on input "number" at bounding box center [774, 176] width 38 height 12
type input "100"
click at [755, 188] on input "number" at bounding box center [774, 194] width 38 height 12
type input "30"
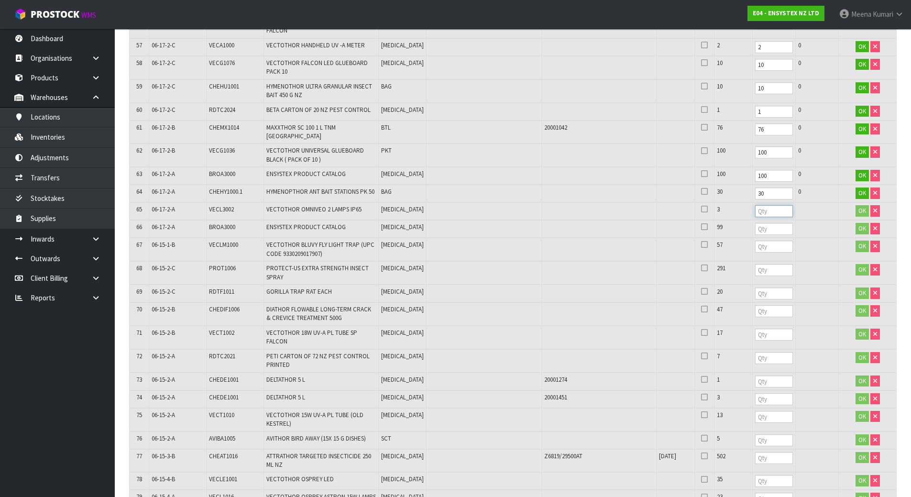
click at [755, 205] on input "number" at bounding box center [774, 211] width 38 height 12
type input "3"
click at [755, 223] on input "number" at bounding box center [774, 229] width 38 height 12
type input "99"
click at [755, 241] on input "number" at bounding box center [774, 247] width 38 height 12
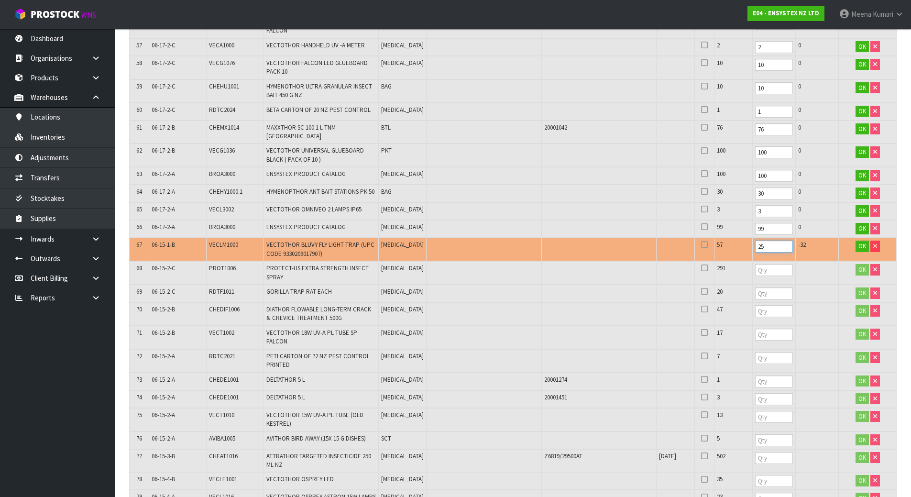
type input "2"
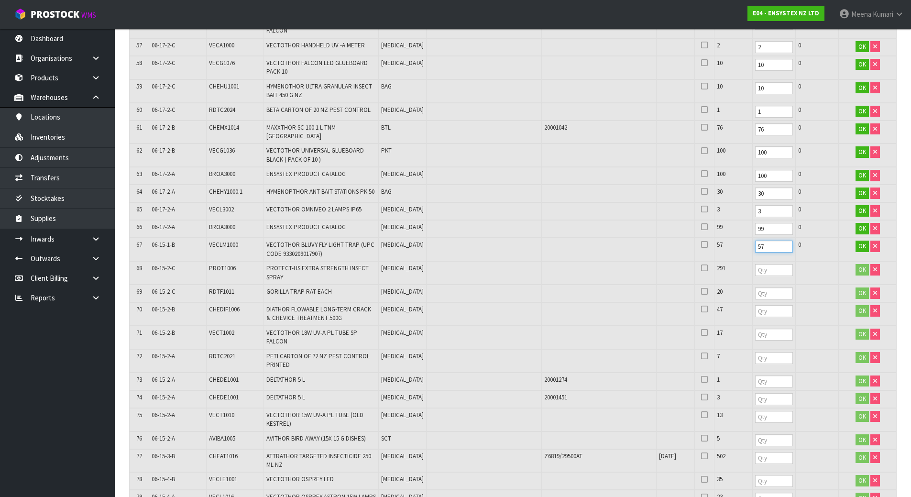
type input "57"
click at [757, 264] on input "number" at bounding box center [774, 270] width 38 height 12
type input "291"
click at [755, 287] on input "number" at bounding box center [774, 293] width 38 height 12
type input "20"
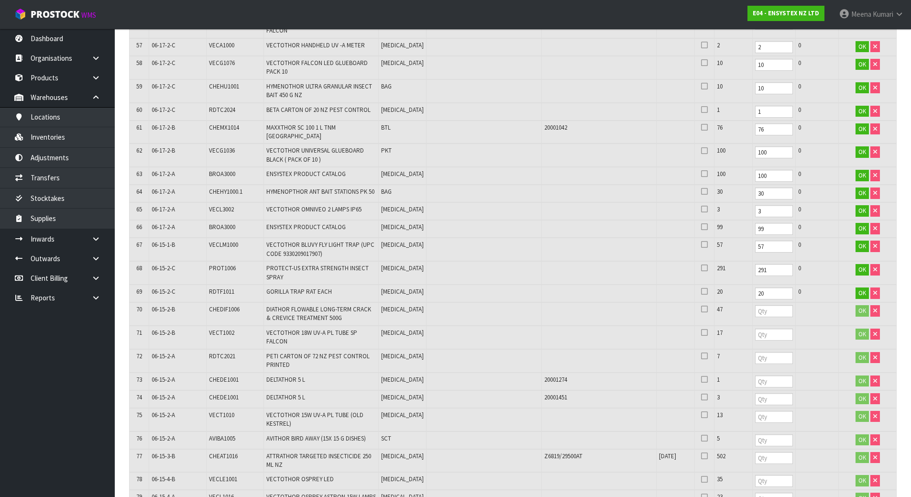
click at [752, 302] on td at bounding box center [773, 313] width 43 height 23
click at [755, 305] on input "number" at bounding box center [774, 311] width 38 height 12
type input "47"
click at [755, 329] on input "number" at bounding box center [774, 335] width 38 height 12
type input "17"
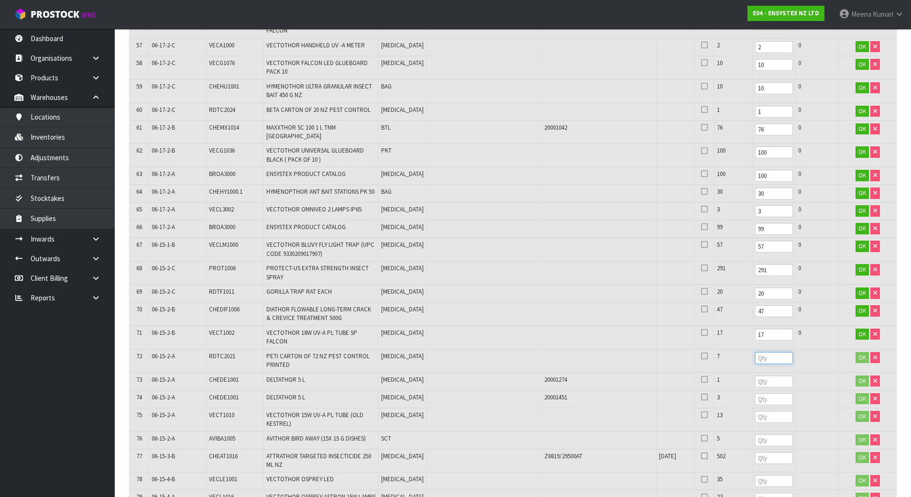
click at [760, 352] on input "number" at bounding box center [774, 358] width 38 height 12
type input "7"
click at [755, 376] on input "number" at bounding box center [774, 382] width 38 height 12
type input "1"
click at [755, 393] on input "number" at bounding box center [774, 399] width 38 height 12
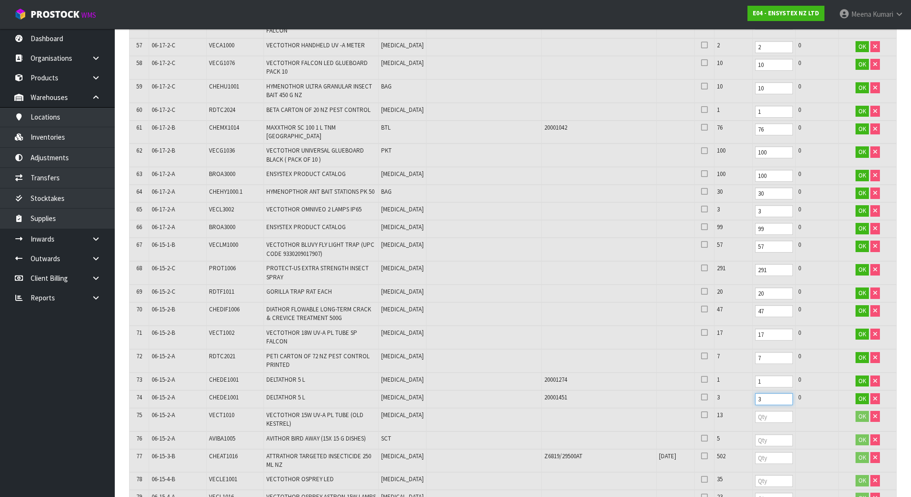
type input "3"
click at [755, 411] on input "number" at bounding box center [774, 417] width 38 height 12
type input "13"
click at [755, 434] on input "number" at bounding box center [774, 440] width 38 height 12
type input "5"
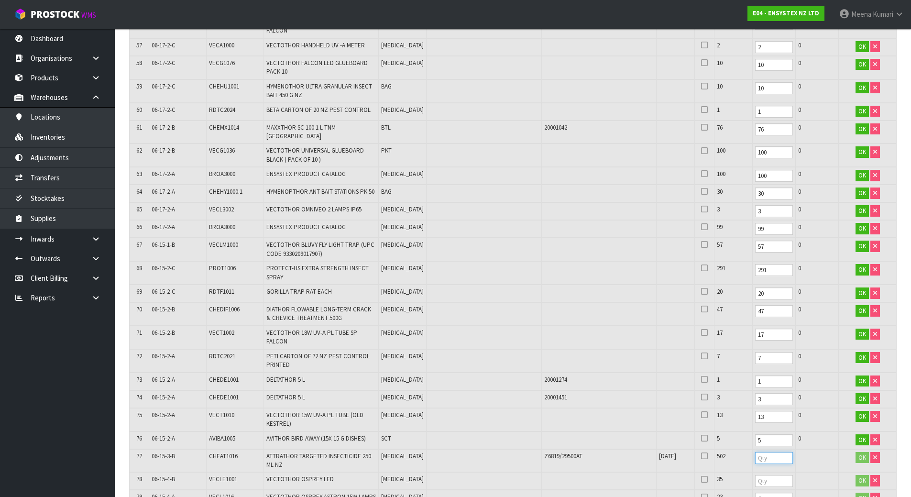
click at [755, 452] on input "number" at bounding box center [774, 458] width 38 height 12
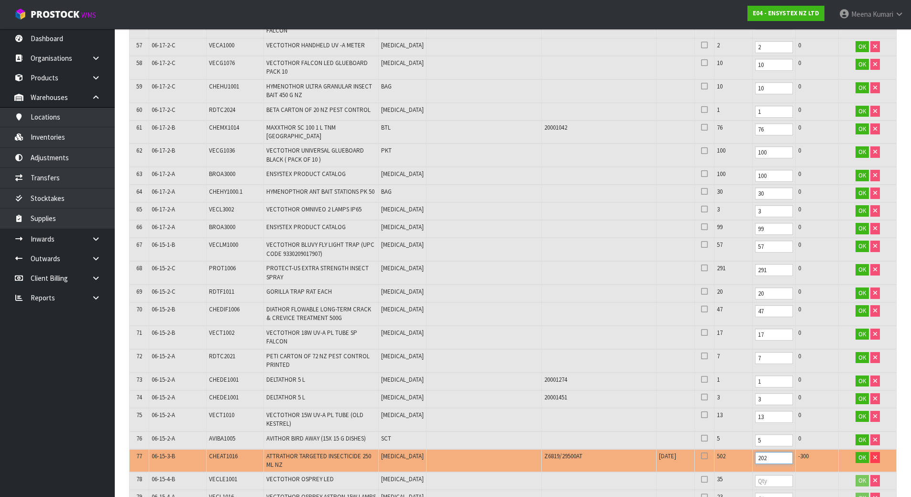
drag, startPoint x: 742, startPoint y: 432, endPoint x: 695, endPoint y: 427, distance: 47.2
click at [695, 449] on tr "77 06-15-3-B CHEAT1016 ATTRATHOR TARGETED INSECTICIDE 250 ML NZ [MEDICAL_DATA] …" at bounding box center [513, 460] width 767 height 23
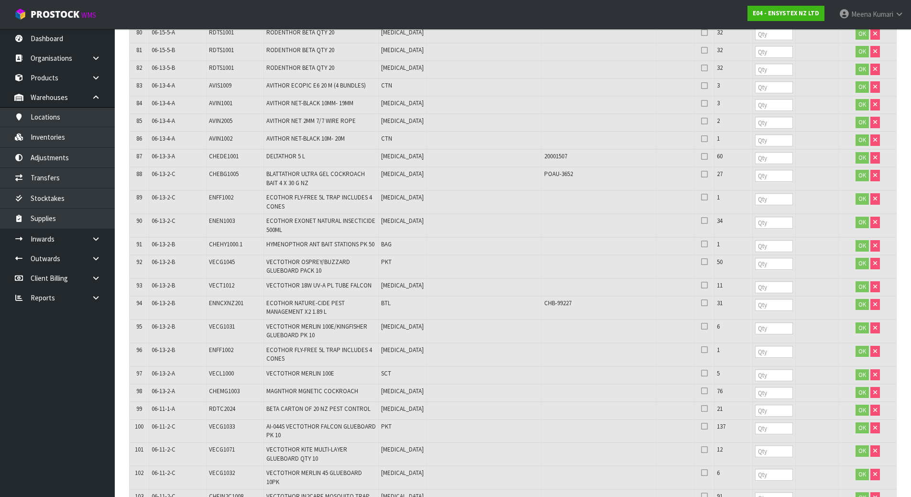
scroll to position [1722, 0]
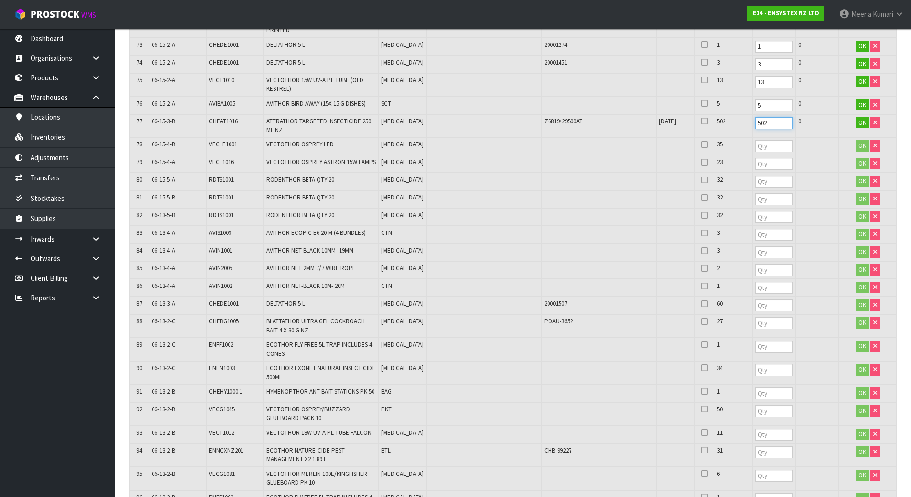
type input "502"
click at [745, 132] on table "# Location Product Code Product Name UOM Serial No. Batch No. Expiry Date Syste…" at bounding box center [513, 110] width 767 height 3161
click at [755, 140] on input "number" at bounding box center [774, 146] width 38 height 12
type input "35"
click at [752, 155] on td at bounding box center [773, 164] width 43 height 18
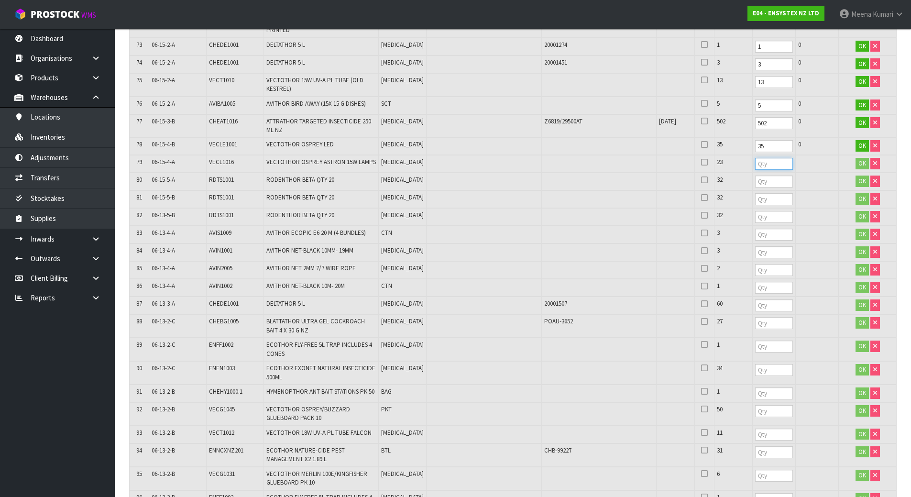
click at [755, 158] on input "number" at bounding box center [774, 164] width 38 height 12
type input "23"
click at [755, 176] on input "number" at bounding box center [774, 182] width 38 height 12
type input "32"
click at [755, 193] on input "number" at bounding box center [774, 199] width 38 height 12
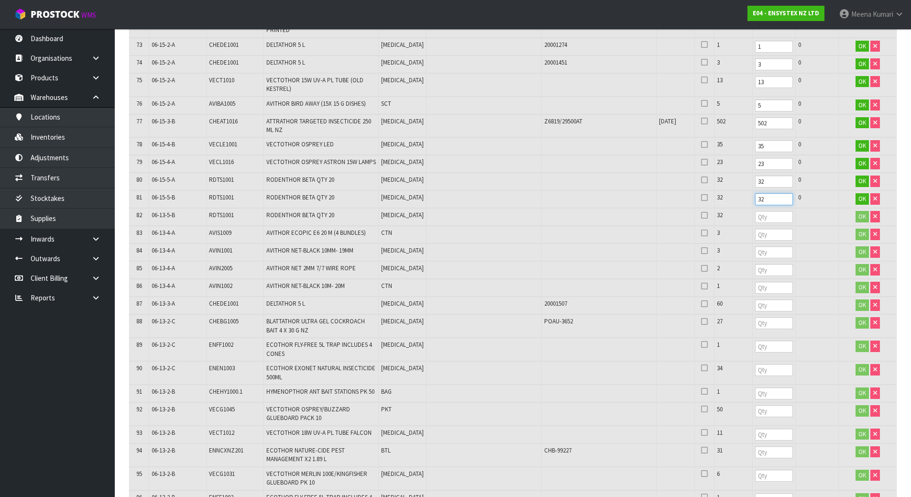
type input "32"
click at [755, 211] on input "number" at bounding box center [774, 217] width 38 height 12
type input "32"
click at [755, 229] on input "number" at bounding box center [774, 235] width 38 height 12
type input "3"
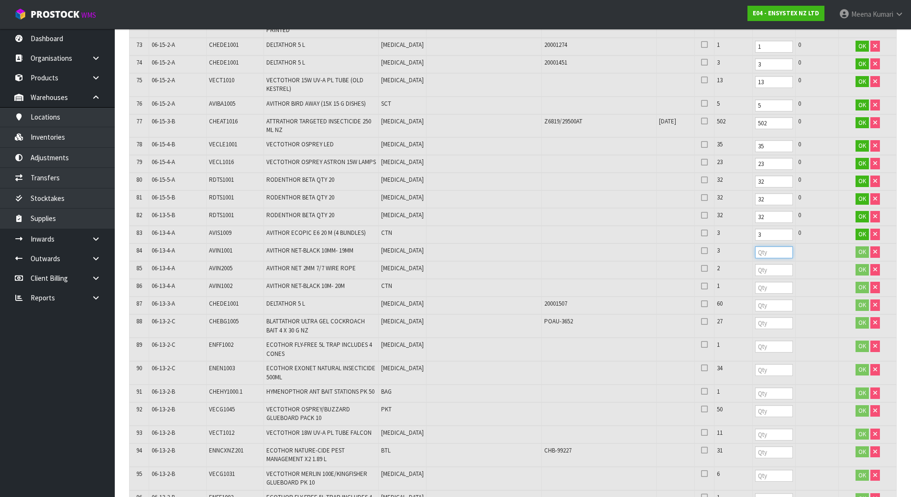
click at [755, 246] on input "number" at bounding box center [774, 252] width 38 height 12
type input "2"
type input "3"
click at [755, 264] on input "number" at bounding box center [774, 270] width 38 height 12
type input "2"
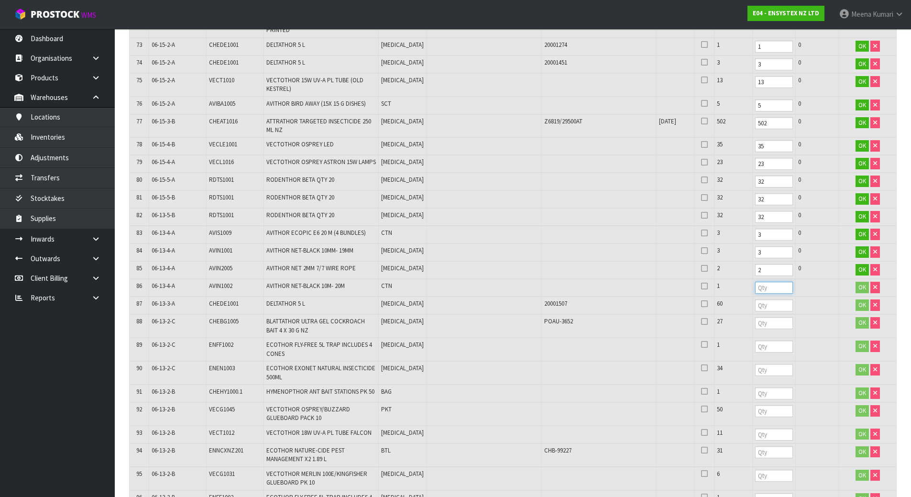
click at [755, 282] on input "number" at bounding box center [774, 288] width 38 height 12
type input "1"
click at [755, 299] on input "number" at bounding box center [774, 305] width 38 height 12
type input "60"
click at [752, 314] on td at bounding box center [773, 325] width 43 height 23
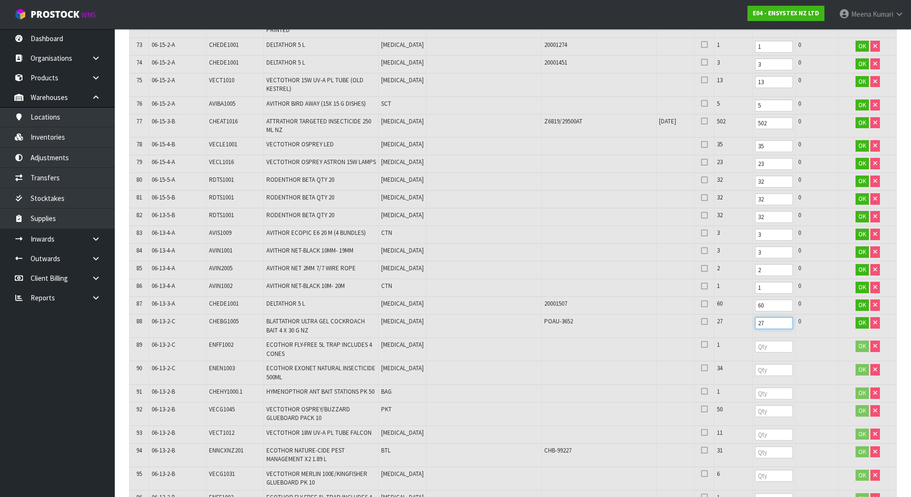
type input "27"
click at [762, 341] on input "number" at bounding box center [774, 347] width 38 height 12
type input "1"
click at [757, 364] on input "number" at bounding box center [774, 370] width 38 height 12
type input "34"
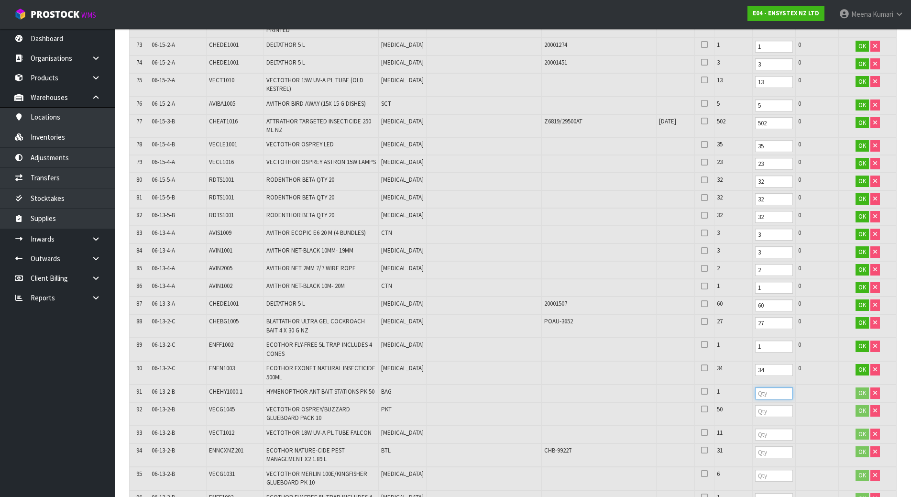
click at [755, 387] on input "number" at bounding box center [774, 393] width 38 height 12
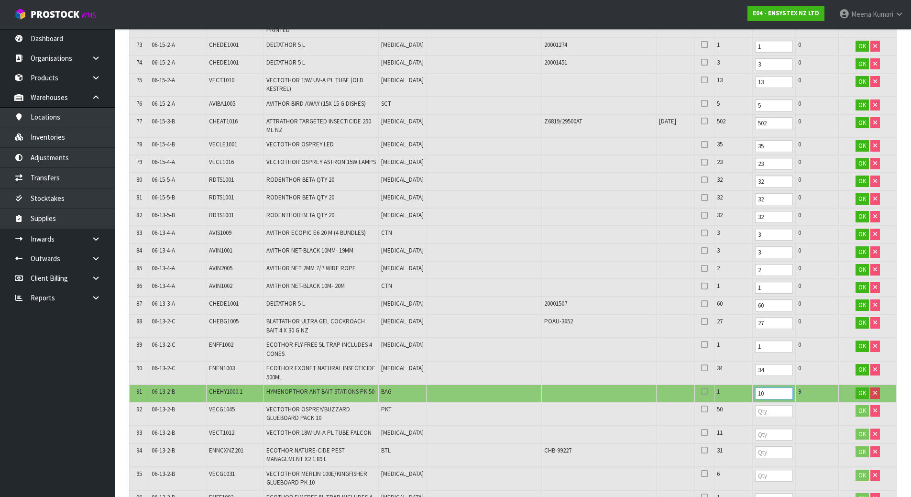
drag, startPoint x: 750, startPoint y: 371, endPoint x: 634, endPoint y: 373, distance: 115.8
click at [634, 385] on tr "91 06-13-2-B CHEHY1000.1 HYMENOPTHOR ANT BAIT STATIONS PK 50 BAG 1 10 9 OK" at bounding box center [513, 394] width 767 height 18
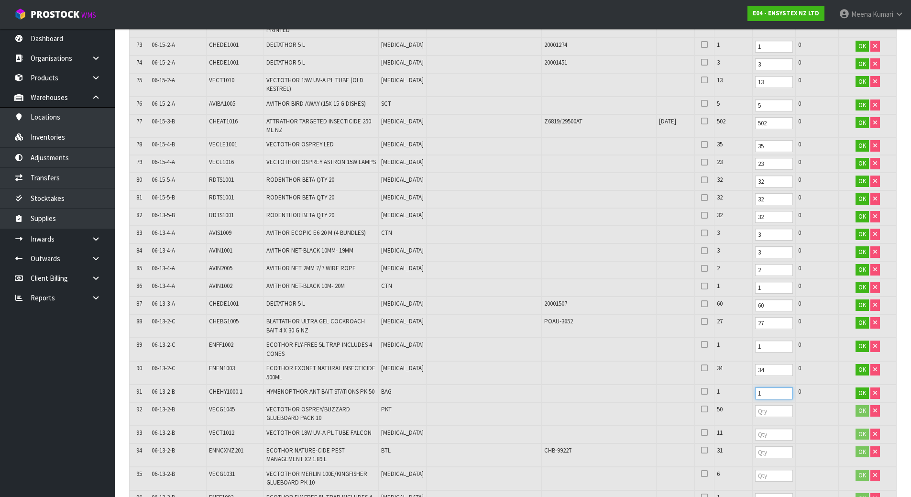
type input "1"
click at [755, 405] on input "number" at bounding box center [774, 411] width 38 height 12
type input "50"
click at [755, 429] on input "number" at bounding box center [774, 435] width 38 height 12
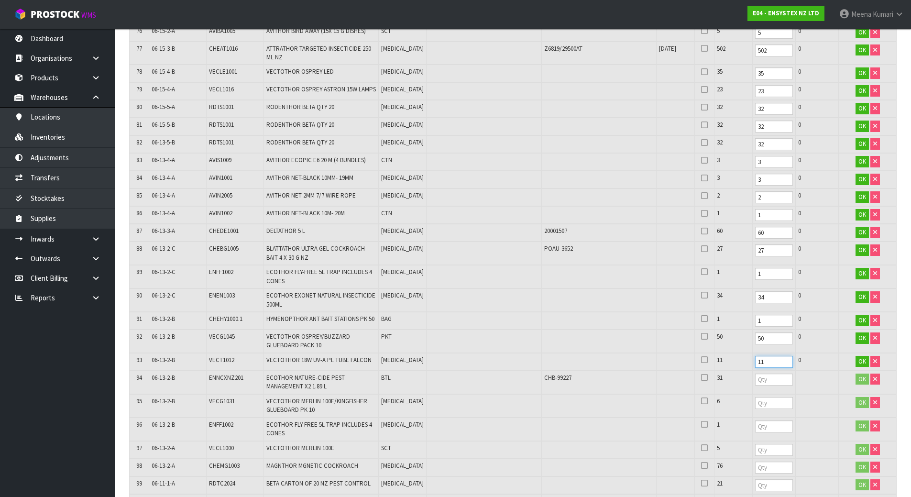
scroll to position [1961, 0]
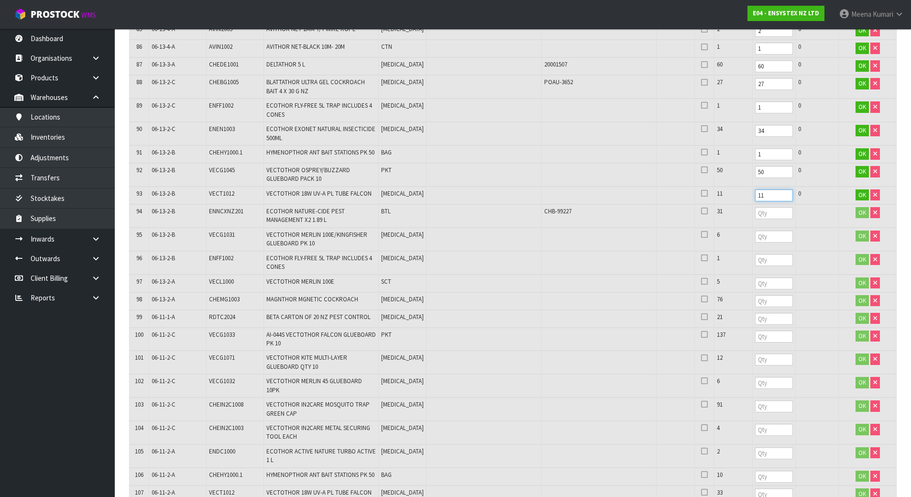
type input "11"
click at [755, 207] on input "number" at bounding box center [774, 213] width 38 height 12
type input "31"
click at [755, 231] on input "number" at bounding box center [774, 237] width 38 height 12
type input "6"
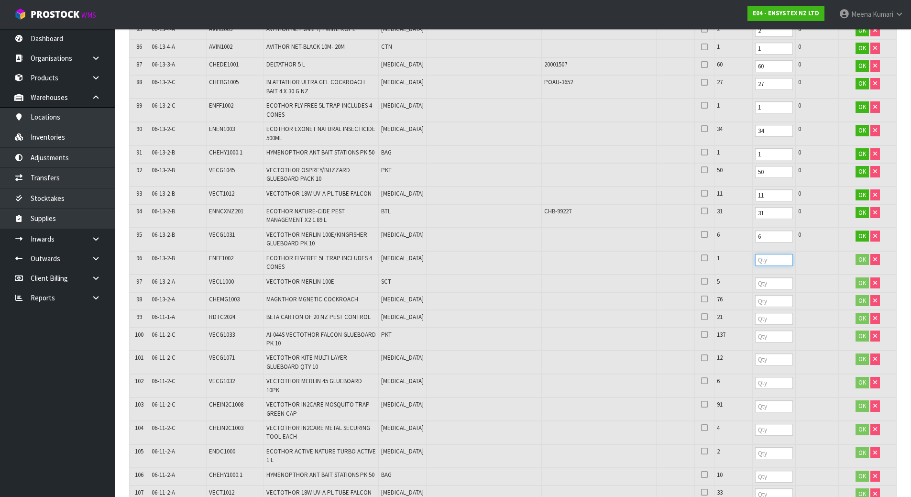
click at [755, 254] on input "number" at bounding box center [774, 260] width 38 height 12
type input "1"
click at [755, 277] on input "number" at bounding box center [774, 283] width 38 height 12
type input "5"
click at [755, 295] on input "number" at bounding box center [774, 301] width 38 height 12
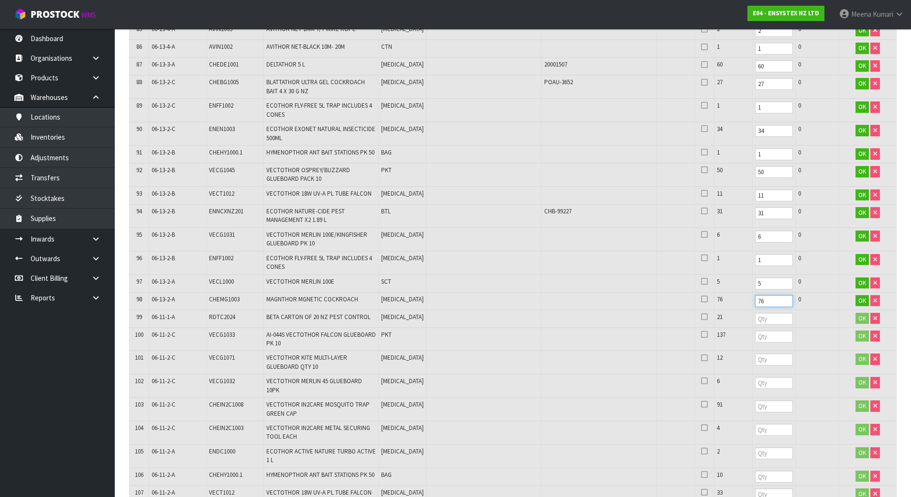
type input "76"
click at [755, 313] on input "number" at bounding box center [774, 319] width 38 height 12
type input "21"
click at [755, 331] on input "number" at bounding box center [774, 337] width 38 height 12
type input "137"
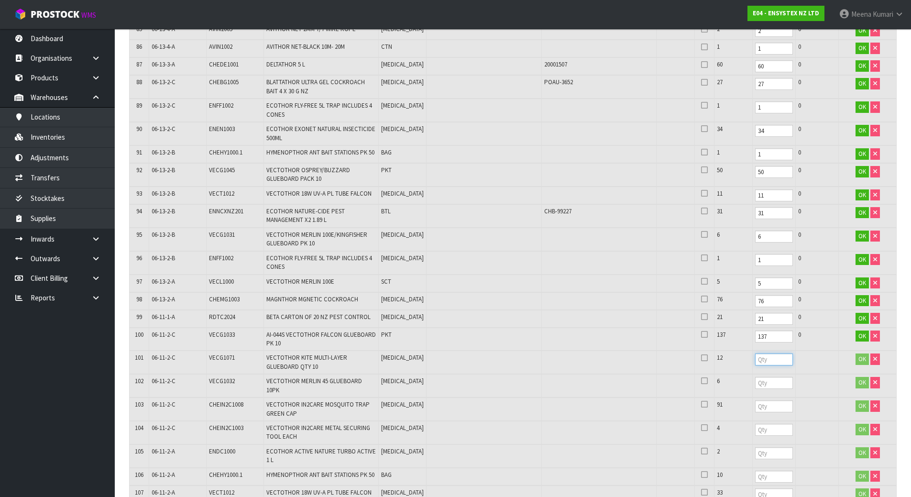
click at [755, 353] on input "number" at bounding box center [774, 359] width 38 height 12
type input "12"
click at [755, 377] on input "number" at bounding box center [774, 383] width 38 height 12
type input "6"
click at [755, 400] on input "number" at bounding box center [774, 406] width 38 height 12
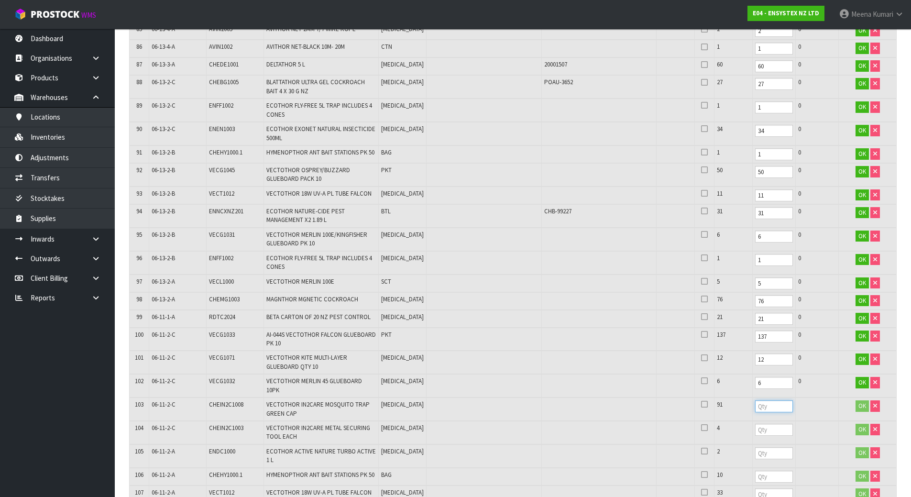
type input "3"
type input "91"
click at [755, 424] on input "number" at bounding box center [774, 430] width 38 height 12
type input "4"
click at [755, 447] on input "number" at bounding box center [774, 453] width 38 height 12
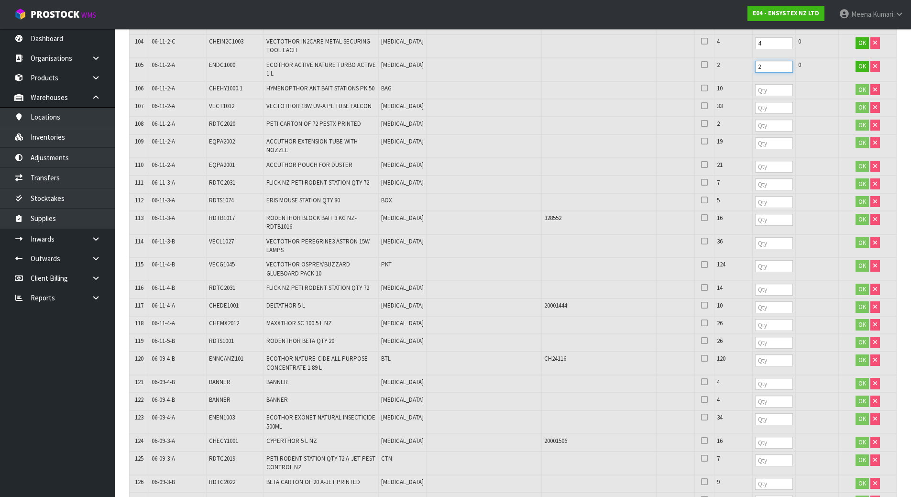
scroll to position [2344, 0]
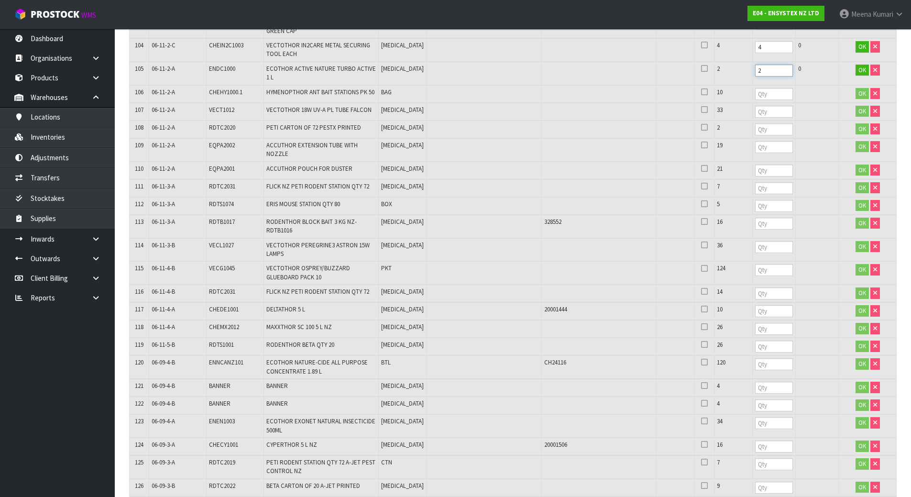
type input "2"
click at [752, 62] on td "2" at bounding box center [773, 73] width 43 height 23
click at [755, 88] on input "number" at bounding box center [774, 94] width 38 height 12
type input "10"
click at [752, 103] on td at bounding box center [773, 112] width 43 height 18
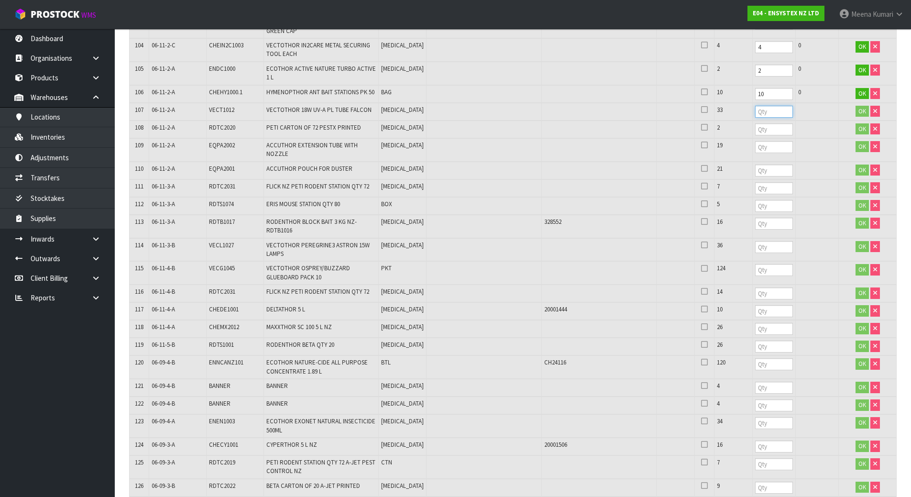
click at [755, 106] on input "number" at bounding box center [774, 112] width 38 height 12
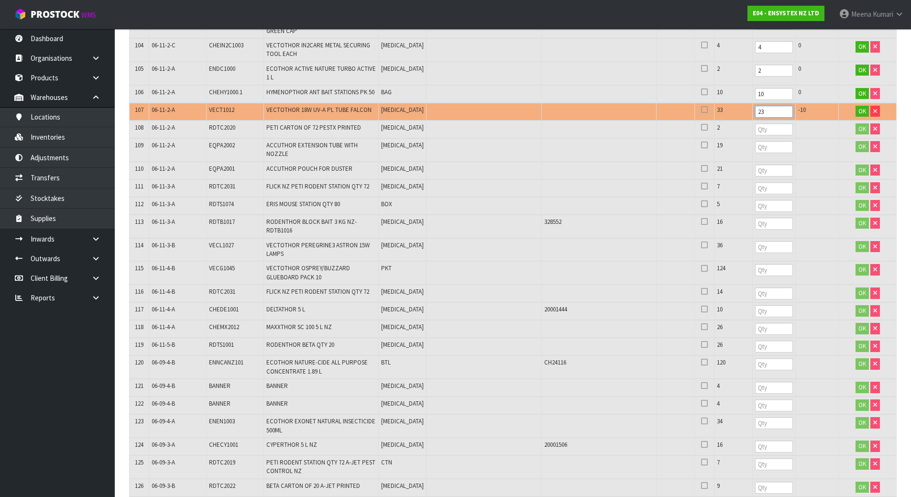
type input "2"
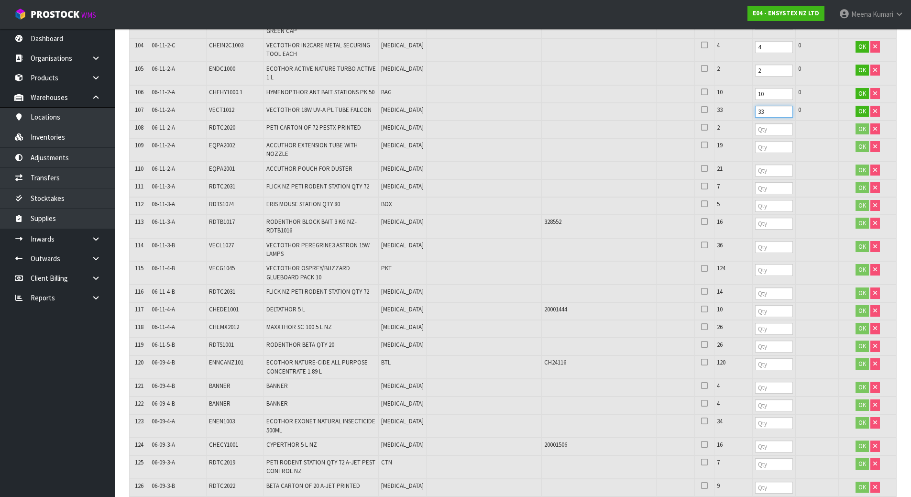
type input "33"
click at [755, 123] on input "number" at bounding box center [774, 129] width 38 height 12
type input "2"
click at [761, 141] on input "number" at bounding box center [774, 147] width 38 height 12
type input "19"
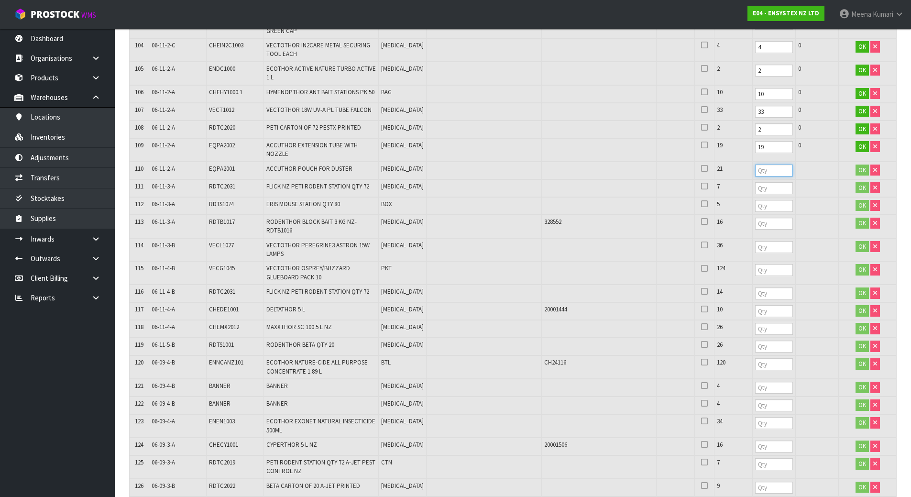
click at [755, 165] on input "number" at bounding box center [774, 171] width 38 height 12
type input "21"
click at [755, 182] on input "number" at bounding box center [774, 188] width 38 height 12
type input "7"
click at [755, 200] on input "number" at bounding box center [774, 206] width 38 height 12
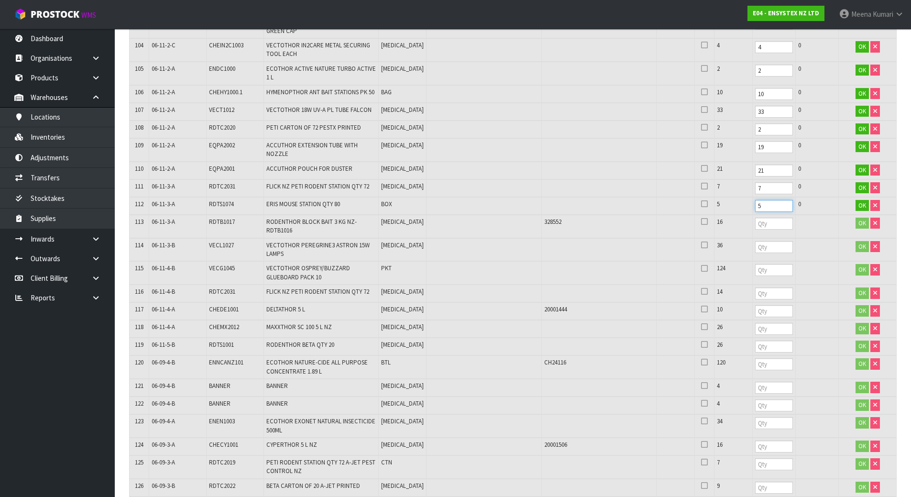
type input "5"
click at [755, 218] on input "number" at bounding box center [774, 224] width 38 height 12
type input "16"
click at [755, 241] on input "number" at bounding box center [774, 247] width 38 height 12
type input "36"
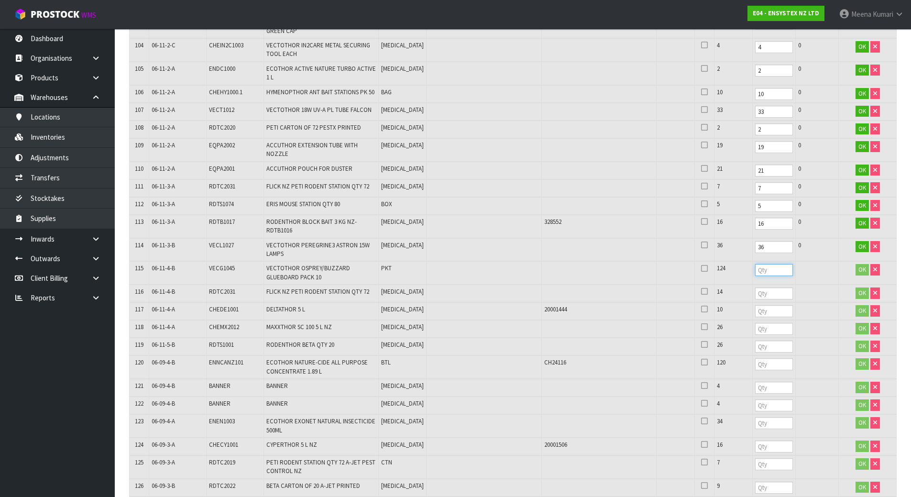
click at [755, 264] on input "number" at bounding box center [774, 270] width 38 height 12
type input "124"
click at [755, 287] on input "number" at bounding box center [774, 293] width 38 height 12
type input "14"
click at [755, 305] on input "number" at bounding box center [774, 311] width 38 height 12
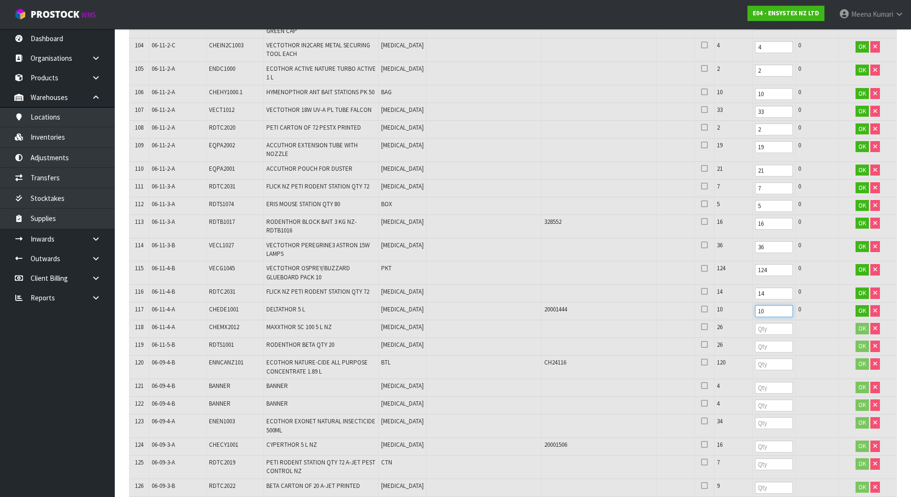
type input "10"
click at [755, 323] on input "number" at bounding box center [774, 329] width 38 height 12
type input "26"
click at [755, 341] on input "number" at bounding box center [774, 347] width 38 height 12
type input "26"
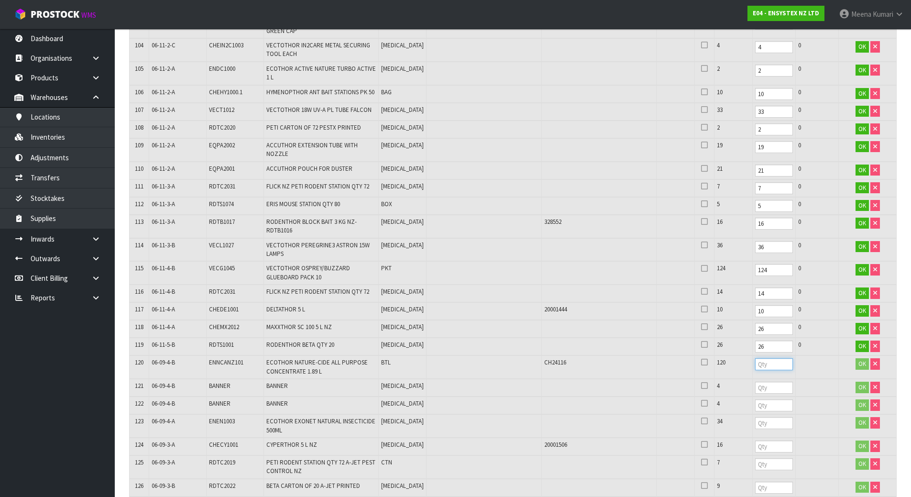
click at [755, 358] on input "number" at bounding box center [774, 364] width 38 height 12
type input "120"
click at [755, 382] on input "number" at bounding box center [774, 388] width 38 height 12
type input "4"
click at [755, 399] on input "number" at bounding box center [774, 405] width 38 height 12
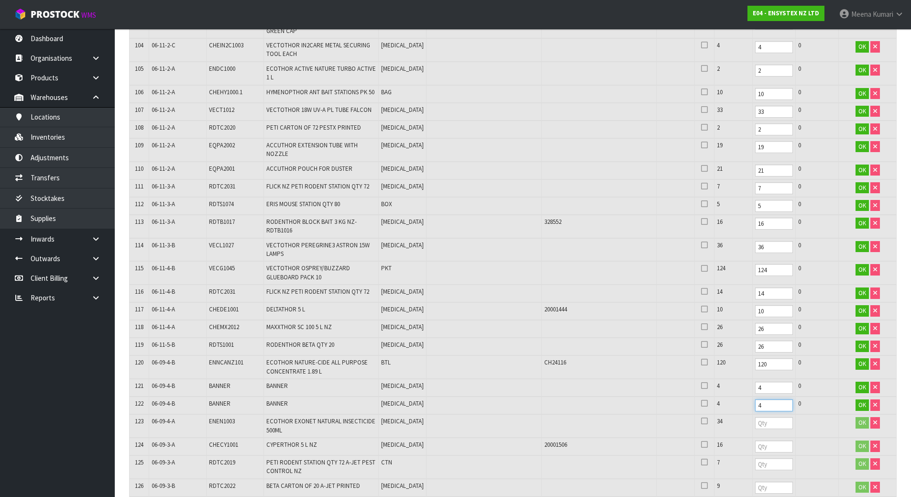
type input "4"
click at [755, 417] on input "number" at bounding box center [774, 423] width 38 height 12
type input "34"
click at [807, 414] on td "0" at bounding box center [816, 425] width 43 height 23
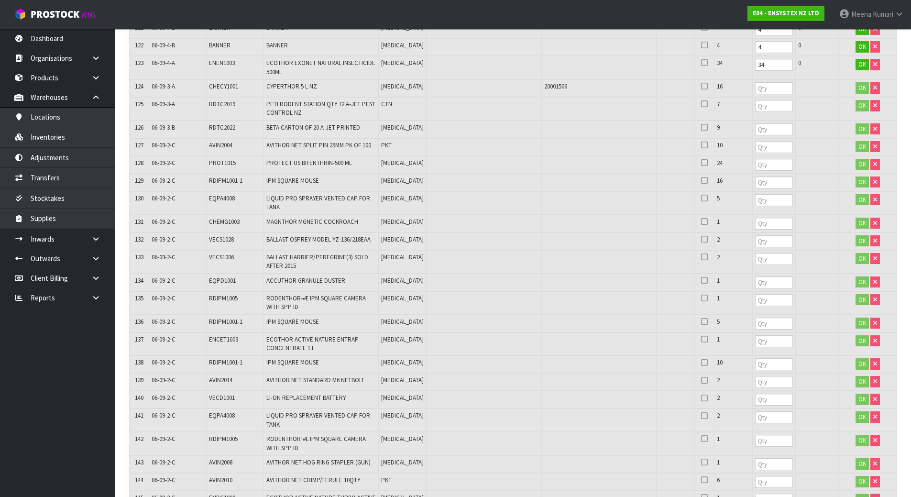
scroll to position [2679, 0]
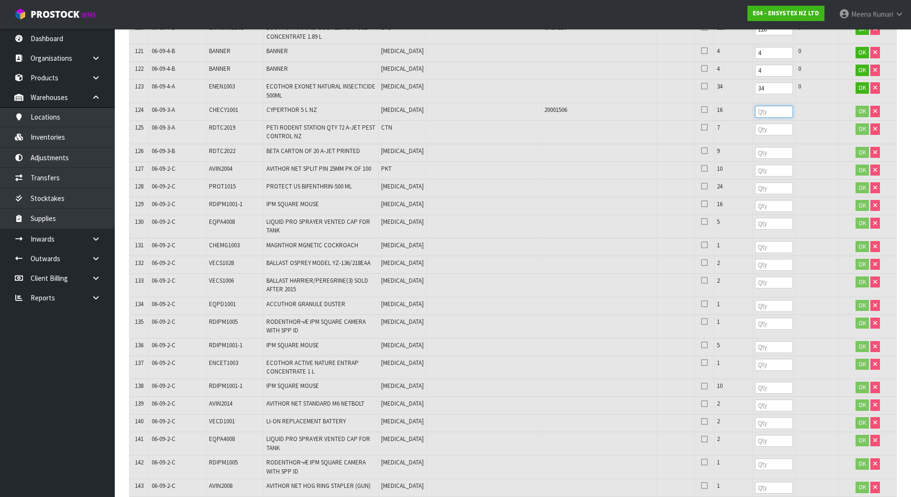
click at [755, 106] on input "number" at bounding box center [774, 112] width 38 height 12
type input "16"
click at [755, 123] on input "number" at bounding box center [774, 129] width 38 height 12
type input "7"
click at [755, 147] on input "number" at bounding box center [774, 153] width 38 height 12
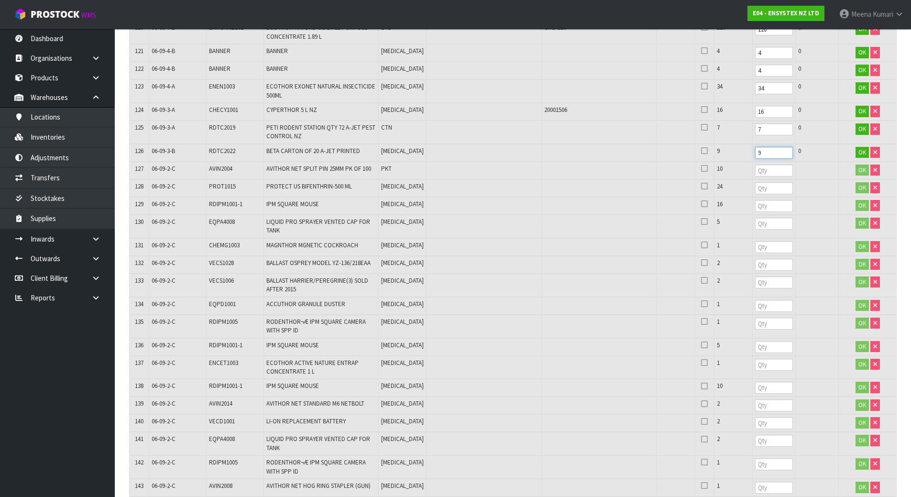
type input "9"
click at [755, 165] on input "number" at bounding box center [774, 171] width 38 height 12
type input "10"
click at [755, 182] on input "number" at bounding box center [774, 188] width 38 height 12
type input "24"
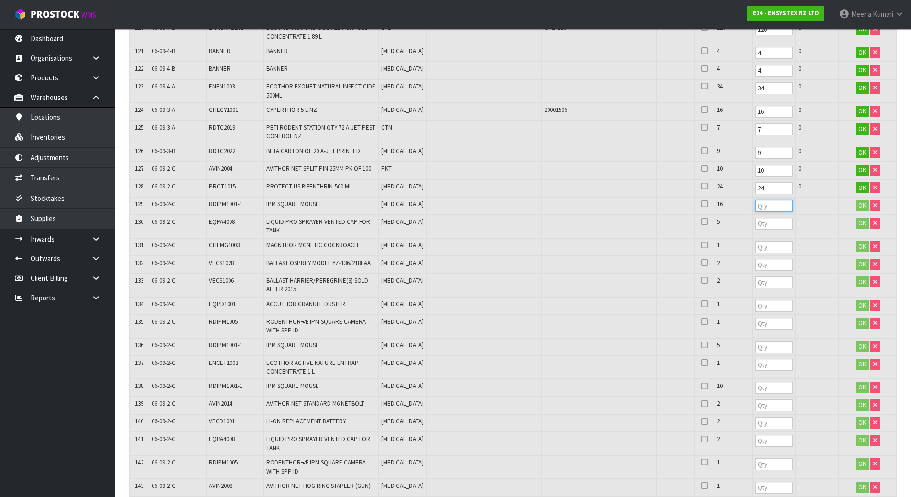
click at [755, 200] on input "number" at bounding box center [774, 206] width 38 height 12
type input "16"
click at [755, 218] on input "number" at bounding box center [774, 224] width 38 height 12
type input "5"
click at [755, 241] on input "number" at bounding box center [774, 247] width 38 height 12
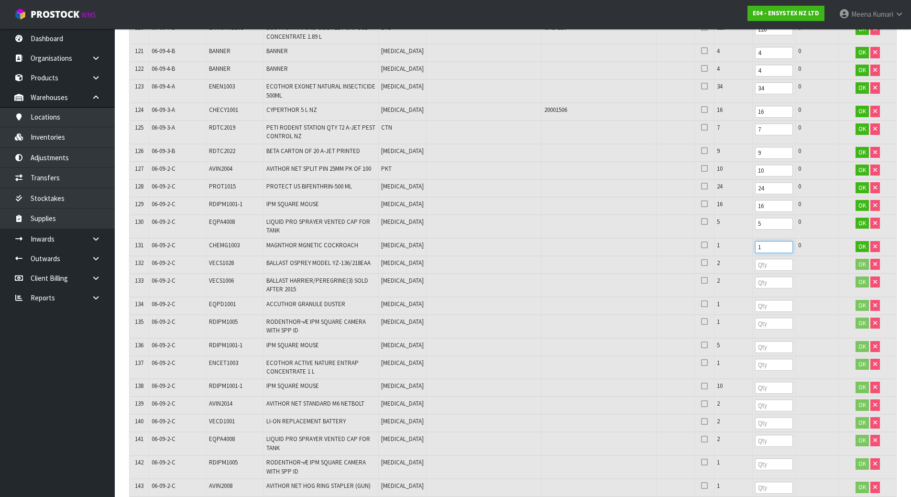
type input "1"
click at [755, 259] on input "number" at bounding box center [774, 265] width 38 height 12
type input "2"
click at [755, 276] on input "number" at bounding box center [774, 282] width 38 height 12
type input "2"
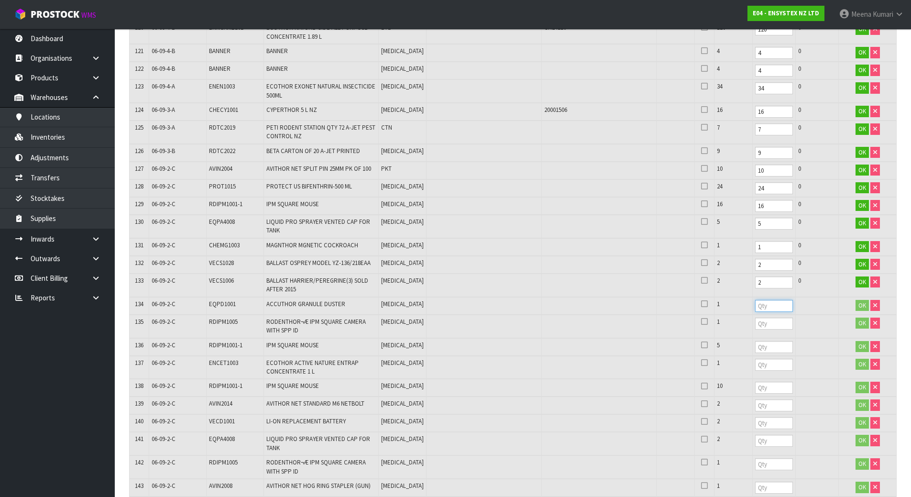
click at [755, 300] on input "number" at bounding box center [774, 306] width 38 height 12
type input "1"
click at [755, 318] on input "number" at bounding box center [774, 324] width 38 height 12
type input "1"
click at [752, 338] on td at bounding box center [773, 347] width 43 height 18
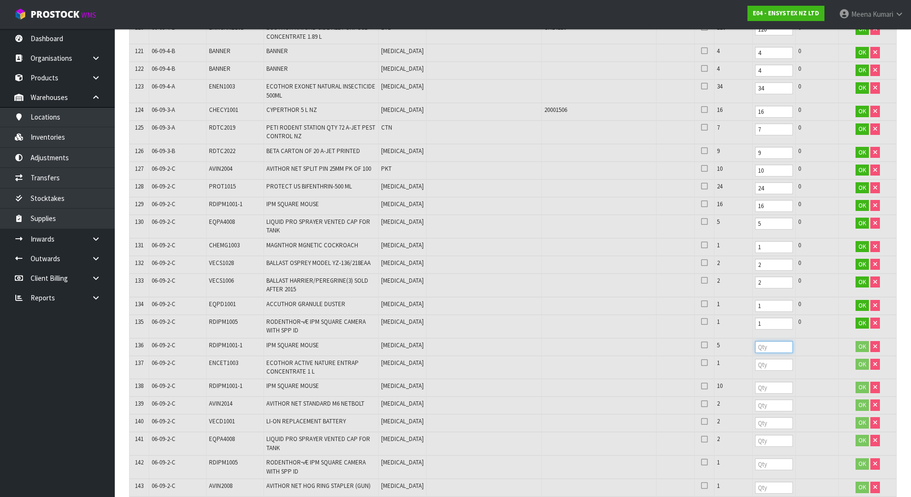
click at [755, 341] on input "number" at bounding box center [774, 347] width 38 height 12
type input "5"
click at [755, 359] on input "number" at bounding box center [774, 365] width 38 height 12
type input "1"
click at [755, 382] on input "number" at bounding box center [774, 388] width 38 height 12
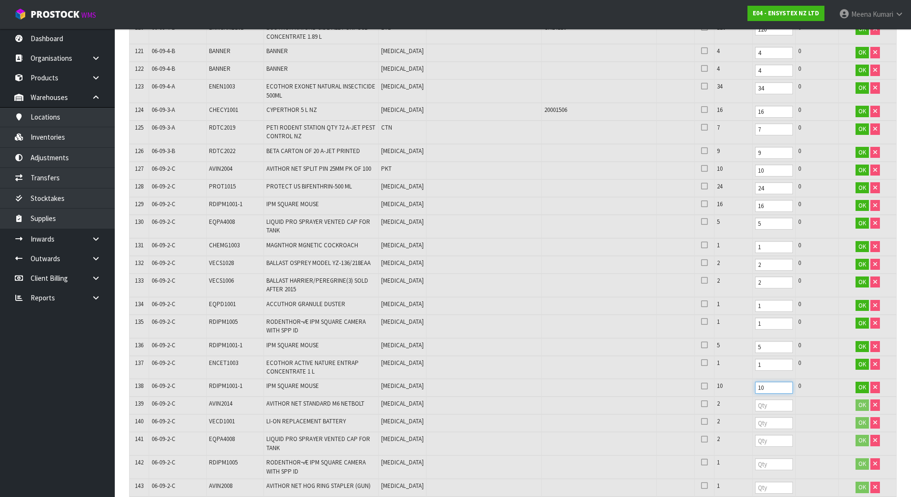
type input "10"
click at [755, 399] on input "number" at bounding box center [774, 405] width 38 height 12
type input "2"
click at [755, 417] on input "number" at bounding box center [774, 423] width 38 height 12
type input "1"
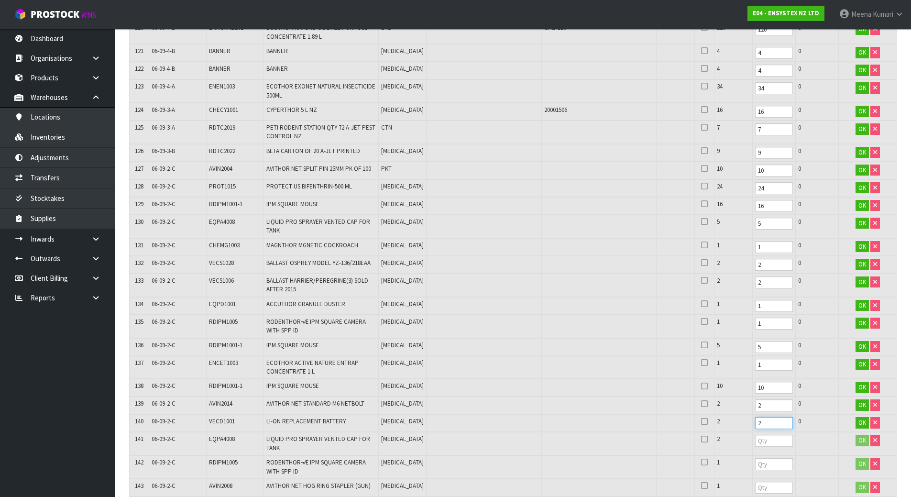
type input "2"
click at [755, 435] on input "2" at bounding box center [774, 441] width 38 height 12
type input "2"
click at [755, 458] on input "number" at bounding box center [774, 464] width 38 height 12
type input "1"
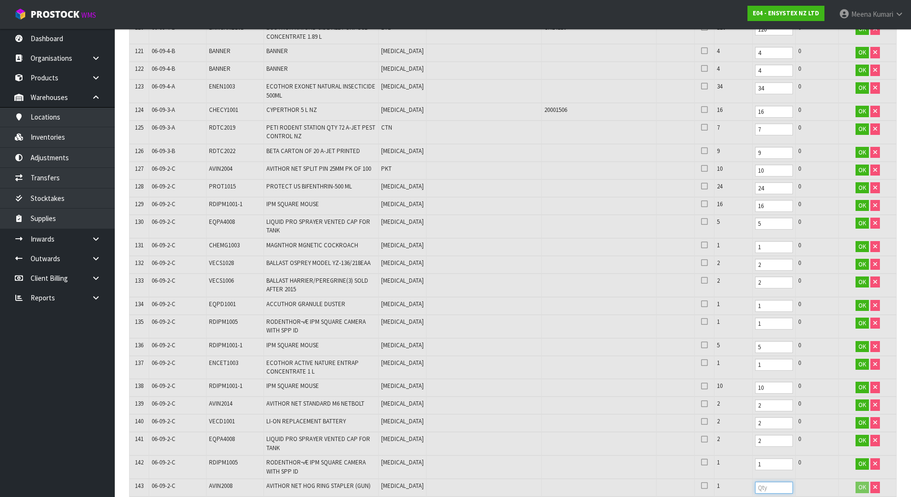
click at [755, 482] on input "number" at bounding box center [774, 488] width 38 height 12
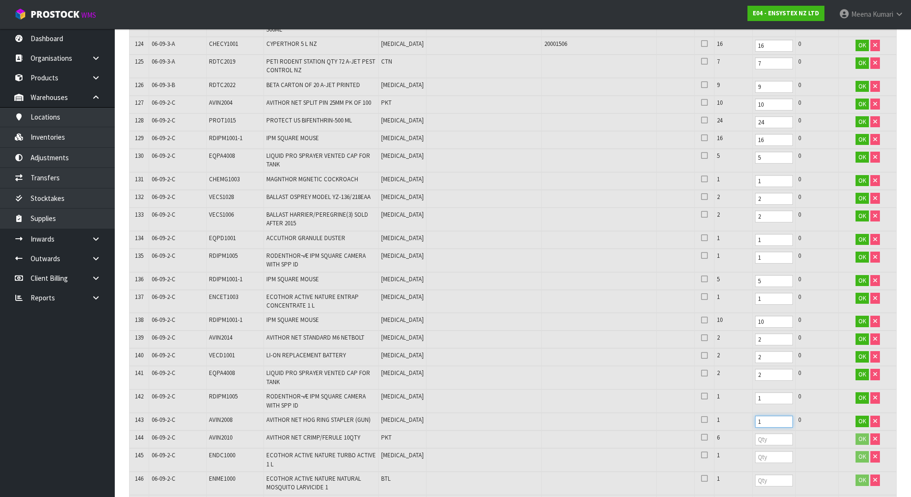
scroll to position [2918, 0]
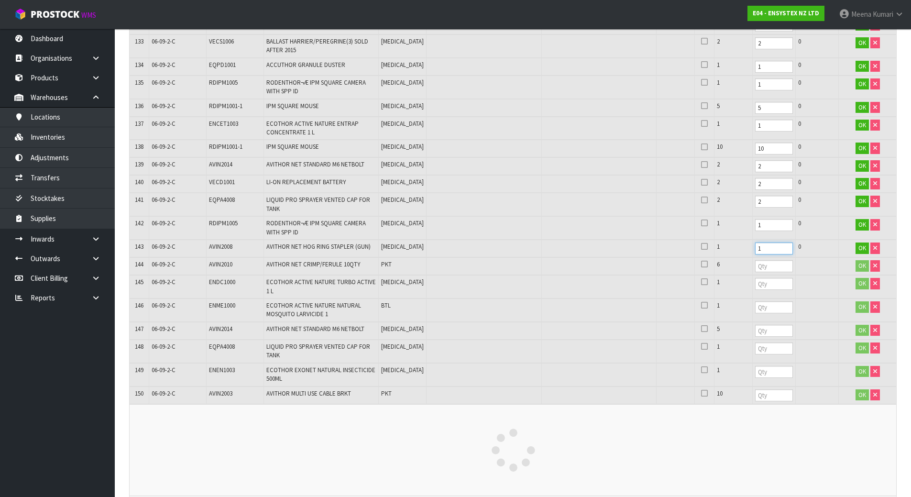
type input "1"
click at [759, 260] on input "number" at bounding box center [774, 266] width 38 height 12
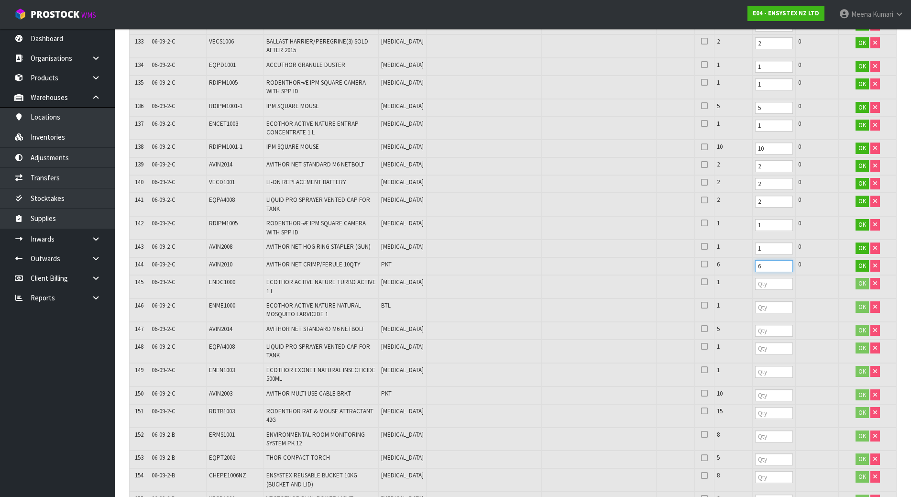
type input "6"
click at [752, 275] on td at bounding box center [773, 286] width 43 height 23
click at [755, 278] on input "number" at bounding box center [774, 284] width 38 height 12
type input "1"
click at [755, 301] on input "number" at bounding box center [774, 307] width 38 height 12
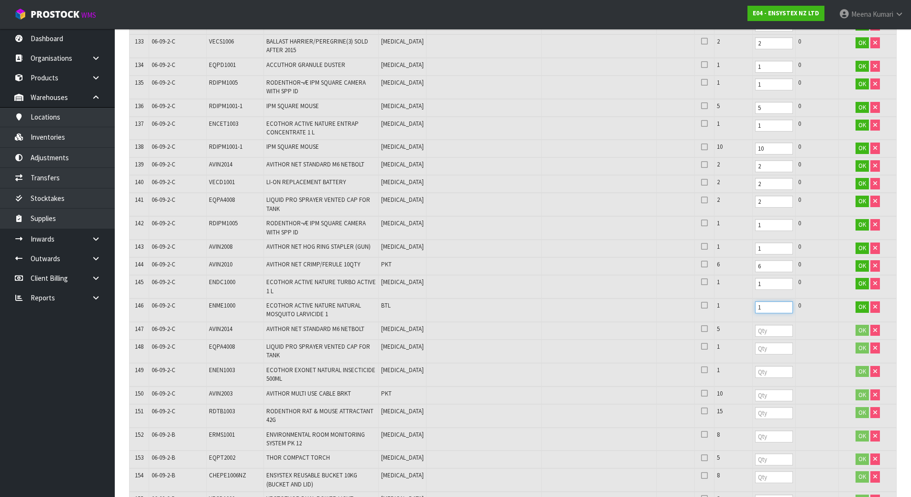
type input "1"
click at [755, 325] on input "number" at bounding box center [774, 331] width 38 height 12
type input "5"
click at [755, 342] on input "number" at bounding box center [774, 348] width 38 height 12
type input "1"
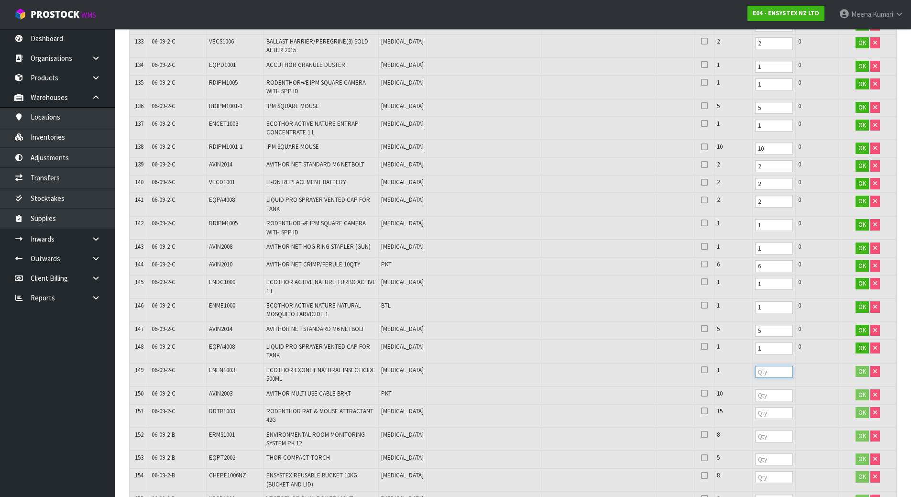
click at [755, 366] on input "number" at bounding box center [774, 372] width 38 height 12
type input "1"
click at [752, 404] on td at bounding box center [773, 415] width 43 height 23
click at [755, 389] on input "number" at bounding box center [774, 395] width 38 height 12
type input "10"
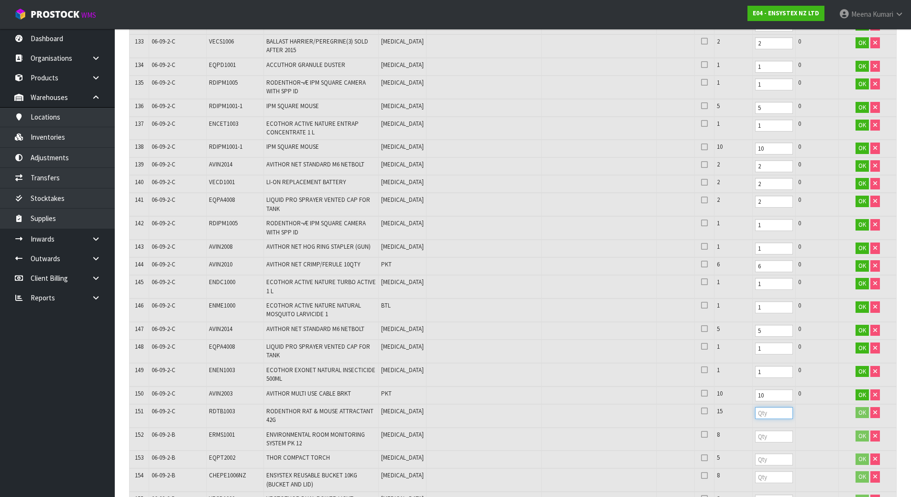
click at [755, 407] on input "number" at bounding box center [774, 413] width 38 height 12
type input "15"
click at [755, 431] on input "number" at bounding box center [774, 437] width 38 height 12
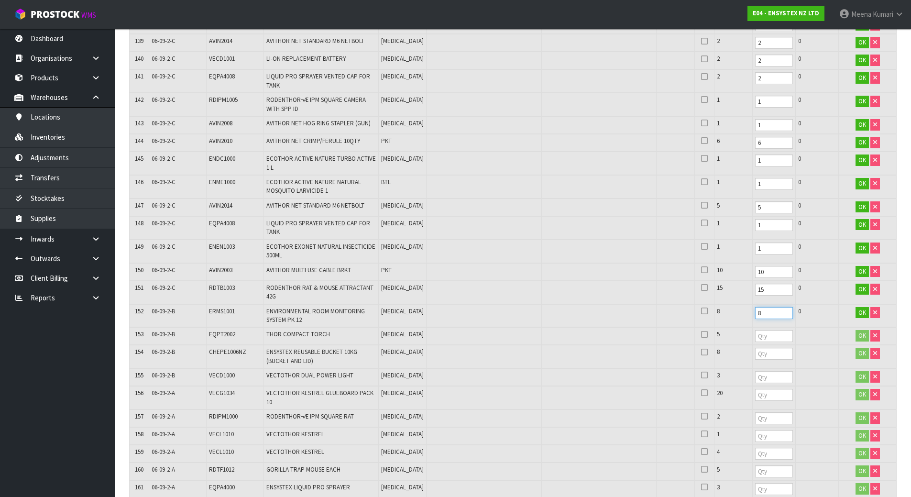
scroll to position [3205, 0]
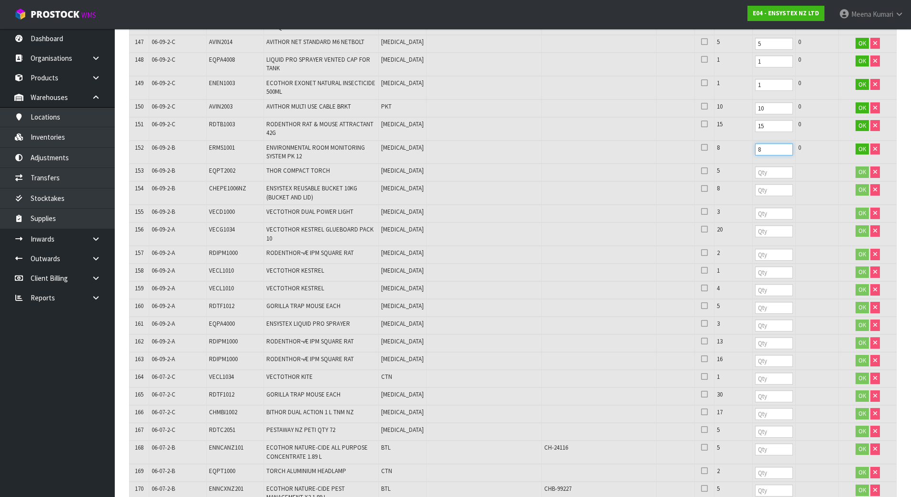
type input "8"
click at [755, 166] on input "number" at bounding box center [774, 172] width 38 height 12
type input "5"
click at [752, 181] on td at bounding box center [773, 192] width 43 height 23
click at [755, 184] on input "number" at bounding box center [774, 190] width 38 height 12
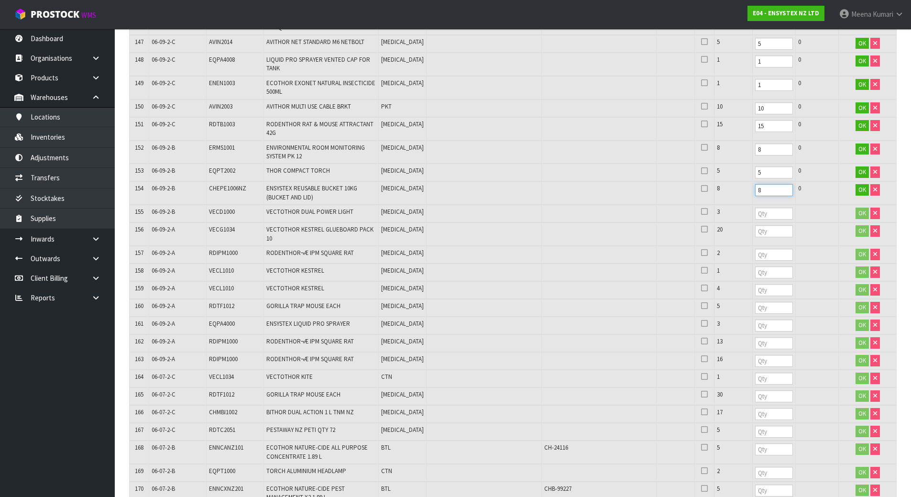
type input "8"
click at [755, 208] on input "number" at bounding box center [774, 214] width 38 height 12
type input "3"
click at [755, 225] on input "number" at bounding box center [774, 231] width 38 height 12
type input "20"
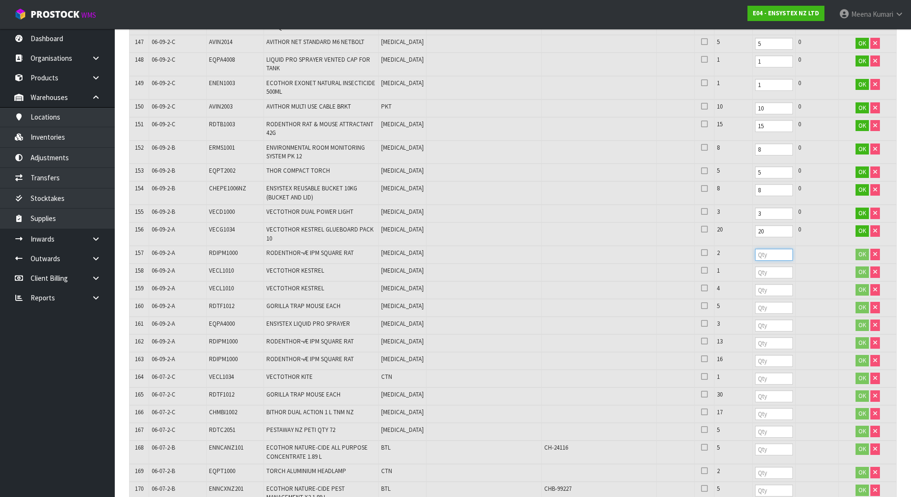
click at [755, 249] on input "number" at bounding box center [774, 255] width 38 height 12
type input "2"
click at [755, 266] on input "number" at bounding box center [774, 272] width 38 height 12
type input "1"
click at [755, 284] on input "number" at bounding box center [774, 290] width 38 height 12
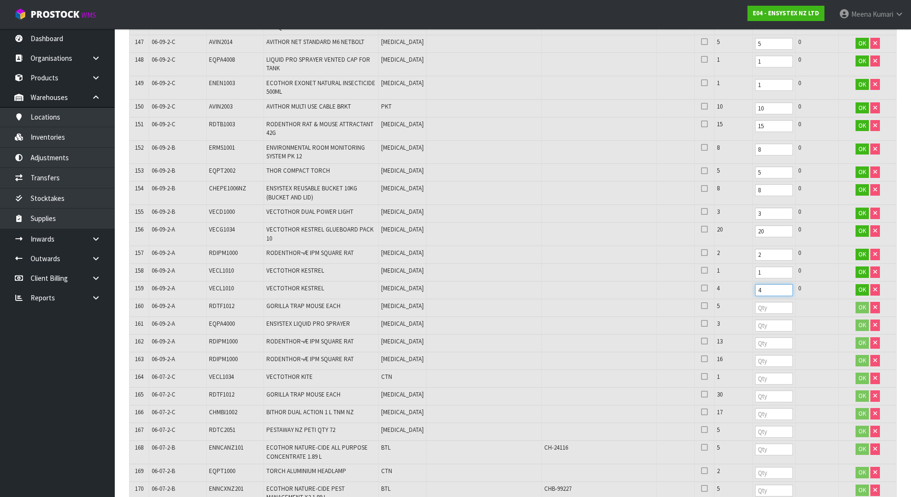
type input "4"
click at [755, 302] on input "number" at bounding box center [774, 308] width 38 height 12
type input "5"
click at [755, 320] on input "number" at bounding box center [774, 326] width 38 height 12
type input "3"
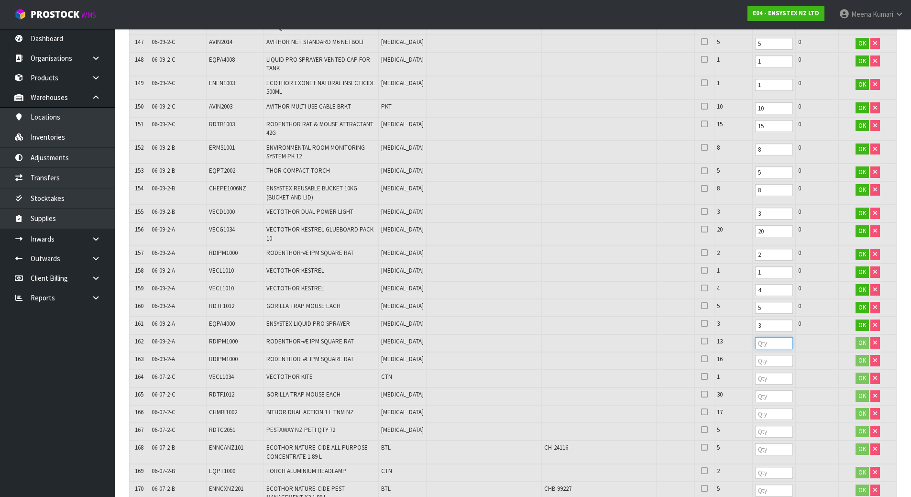
click at [755, 337] on input "number" at bounding box center [774, 343] width 38 height 12
type input "13"
click at [755, 355] on input "number" at bounding box center [774, 361] width 38 height 12
type input "16"
click at [755, 373] on input "number" at bounding box center [774, 379] width 38 height 12
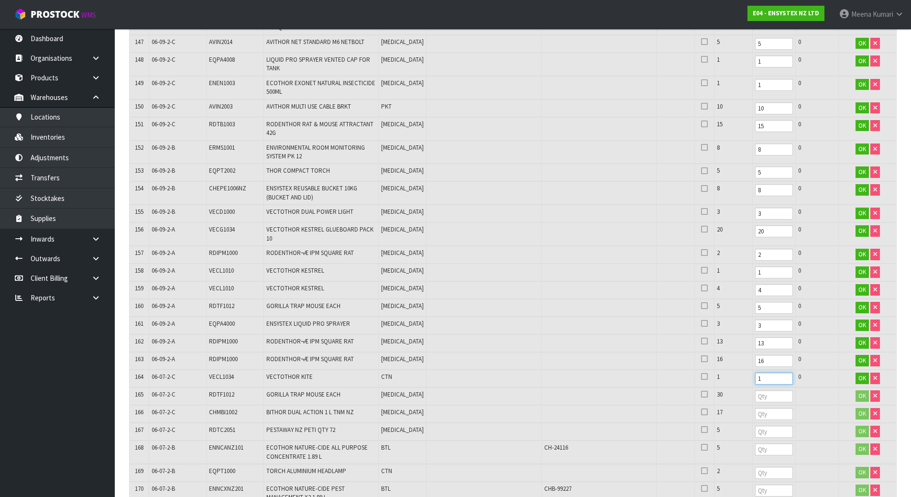
type input "1"
click at [755, 390] on input "number" at bounding box center [774, 396] width 38 height 12
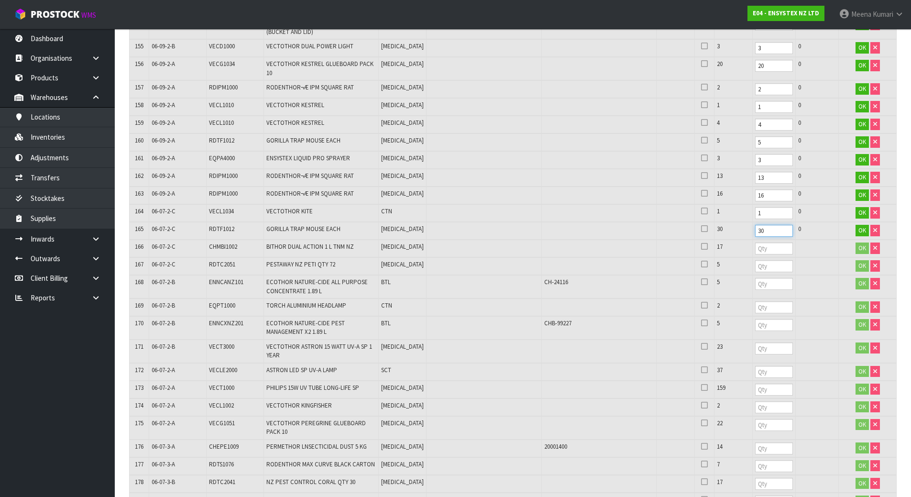
scroll to position [3492, 0]
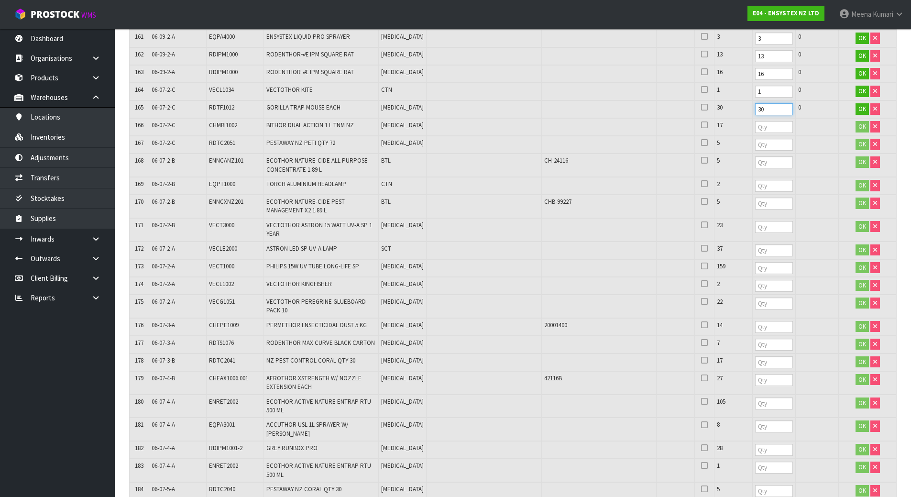
type input "30"
drag, startPoint x: 765, startPoint y: 97, endPoint x: 760, endPoint y: 99, distance: 5.6
click at [765, 121] on input "number" at bounding box center [774, 127] width 38 height 12
type input "17"
click at [755, 139] on input "number" at bounding box center [774, 145] width 38 height 12
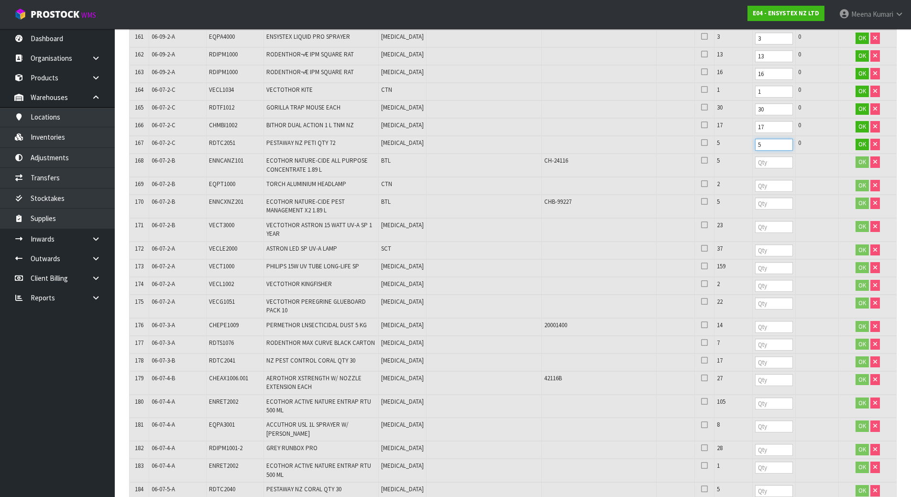
type input "5"
click at [755, 156] on input "number" at bounding box center [774, 162] width 38 height 12
type input "5"
click at [755, 180] on input "number" at bounding box center [774, 186] width 38 height 12
type input "2"
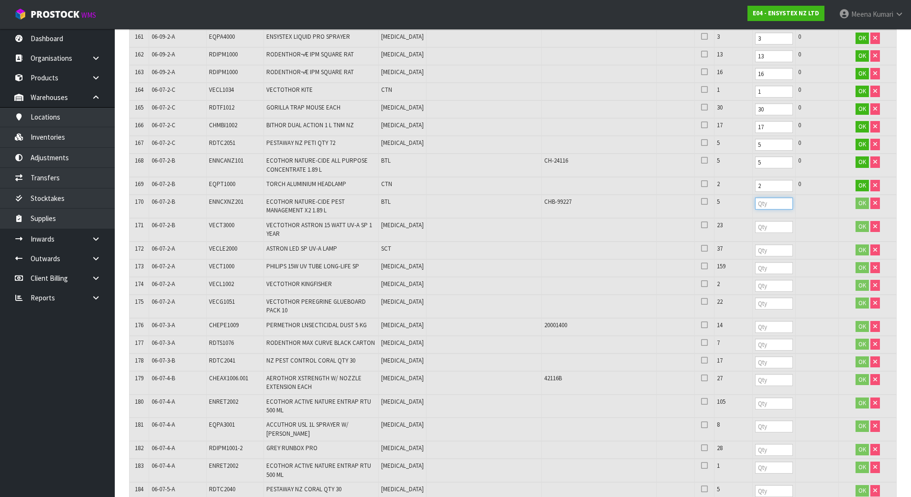
click at [755, 198] on input "number" at bounding box center [774, 204] width 38 height 12
type input "5"
click at [755, 221] on input "number" at bounding box center [774, 227] width 38 height 12
type input "23"
click at [755, 244] on input "number" at bounding box center [774, 250] width 38 height 12
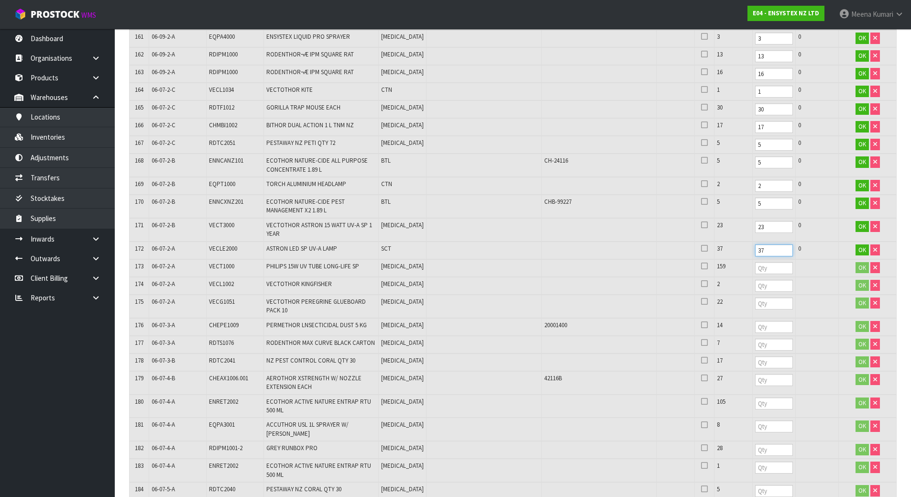
type input "37"
click at [755, 262] on input "number" at bounding box center [774, 268] width 38 height 12
type input "159"
click at [755, 280] on input "number" at bounding box center [774, 286] width 38 height 12
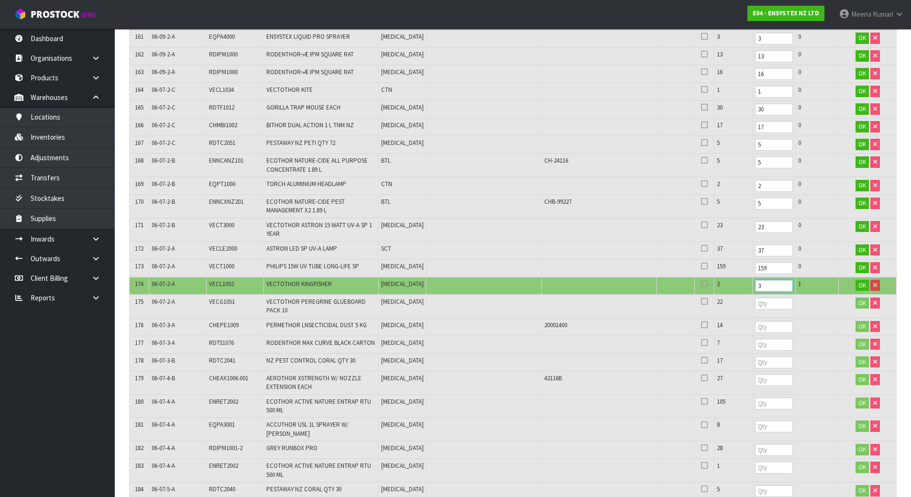
drag, startPoint x: 743, startPoint y: 256, endPoint x: 685, endPoint y: 244, distance: 59.5
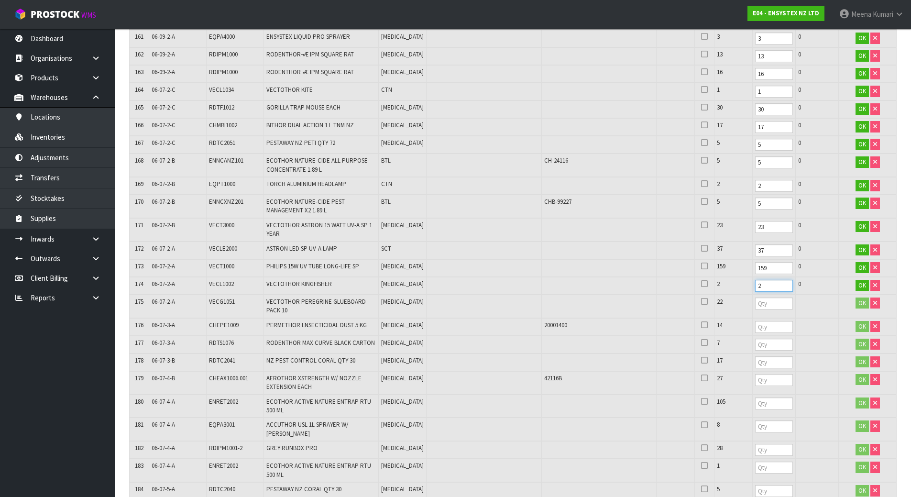
type input "2"
click at [755, 298] on input "number" at bounding box center [774, 304] width 38 height 12
type input "22"
click at [755, 321] on input "number" at bounding box center [774, 327] width 38 height 12
type input "14"
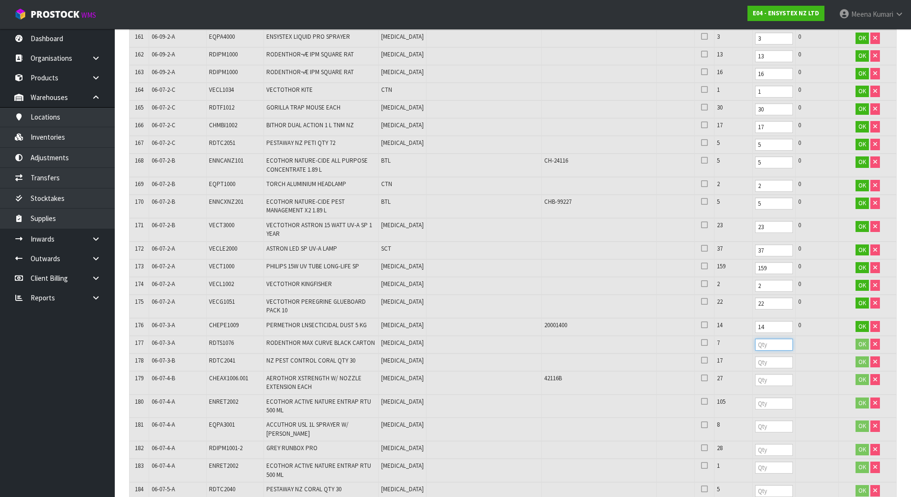
click at [755, 339] on input "number" at bounding box center [774, 345] width 38 height 12
type input "7"
click at [755, 356] on input "number" at bounding box center [774, 362] width 38 height 12
type input "17"
click at [755, 374] on input "number" at bounding box center [774, 380] width 38 height 12
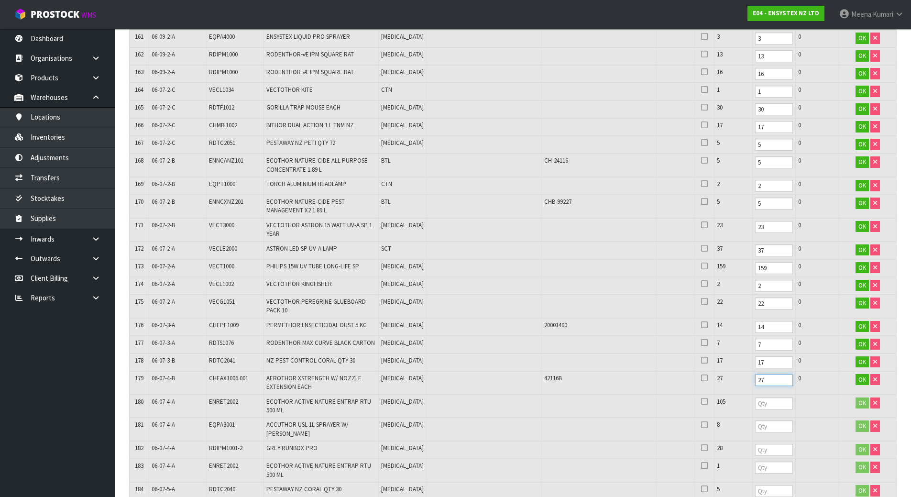
type input "27"
click at [755, 398] on input "number" at bounding box center [774, 404] width 38 height 12
type input "105"
click at [755, 420] on input "number" at bounding box center [774, 426] width 38 height 12
type input "8"
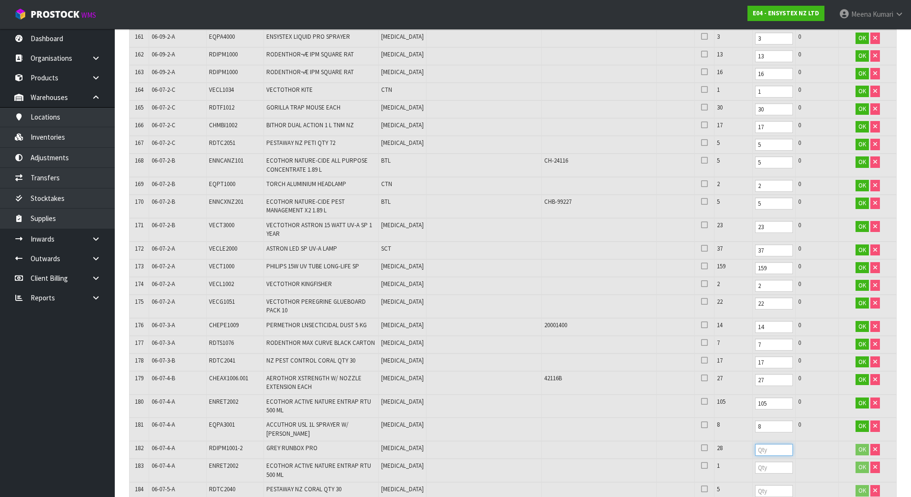
click at [755, 444] on input "number" at bounding box center [774, 450] width 38 height 12
type input "28"
click at [755, 462] on input "number" at bounding box center [774, 468] width 38 height 12
type input "1"
click at [755, 485] on input "number" at bounding box center [774, 491] width 38 height 12
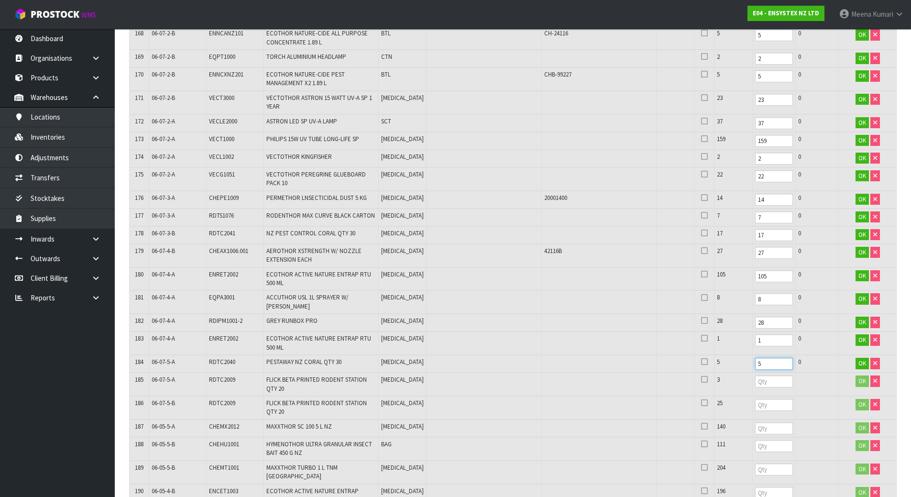
scroll to position [3779, 0]
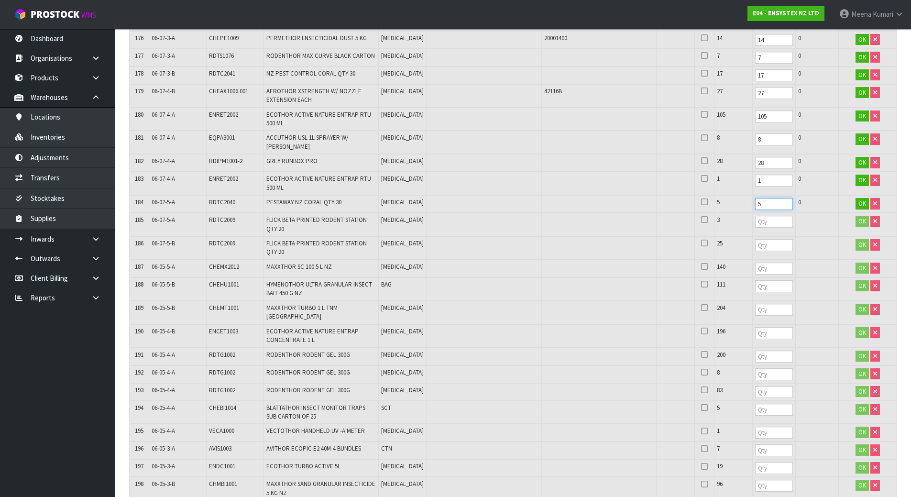
type input "5"
click at [755, 216] on input "number" at bounding box center [774, 222] width 38 height 12
type input "3"
click at [755, 239] on input "number" at bounding box center [774, 245] width 38 height 12
type input "25"
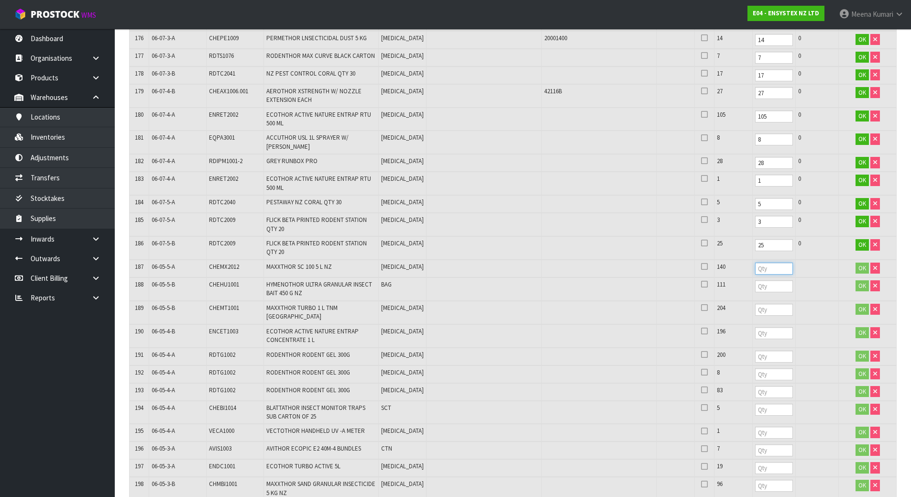
click at [755, 263] on input "number" at bounding box center [774, 269] width 38 height 12
type input "140"
click at [755, 280] on input "number" at bounding box center [774, 286] width 38 height 12
type input "111"
click at [755, 304] on input "number" at bounding box center [774, 310] width 38 height 12
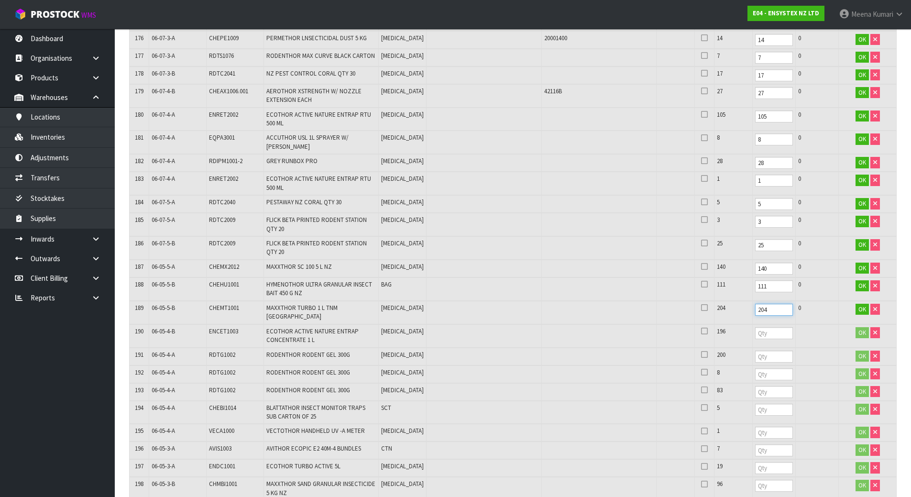
type input "204"
click at [755, 327] on input "number" at bounding box center [774, 333] width 38 height 12
type input "196"
click at [755, 351] on input "number" at bounding box center [774, 357] width 38 height 12
type input "200"
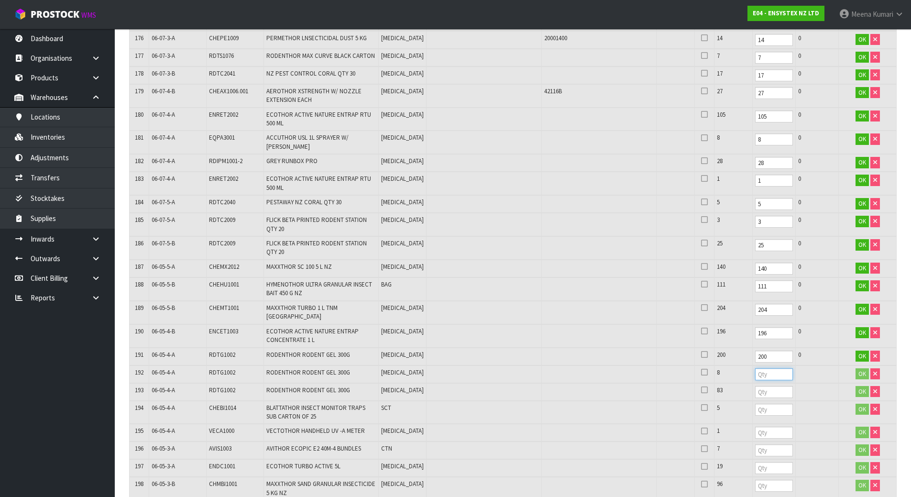
click at [755, 368] on input "number" at bounding box center [774, 374] width 38 height 12
type input "8"
click at [755, 386] on input "number" at bounding box center [774, 392] width 38 height 12
type input "3"
click at [755, 404] on input "number" at bounding box center [774, 410] width 38 height 12
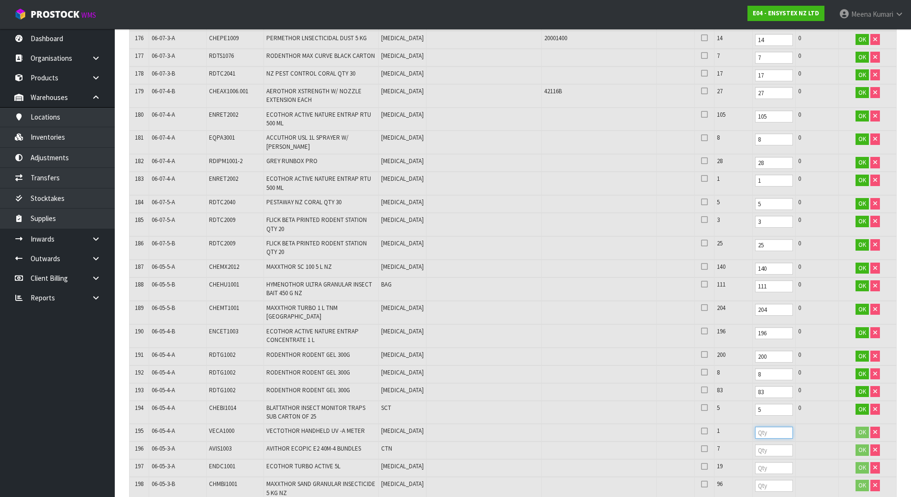
click at [755, 427] on input "number" at bounding box center [774, 433] width 38 height 12
click at [755, 444] on input "number" at bounding box center [774, 450] width 38 height 12
click at [755, 462] on input "number" at bounding box center [774, 468] width 38 height 12
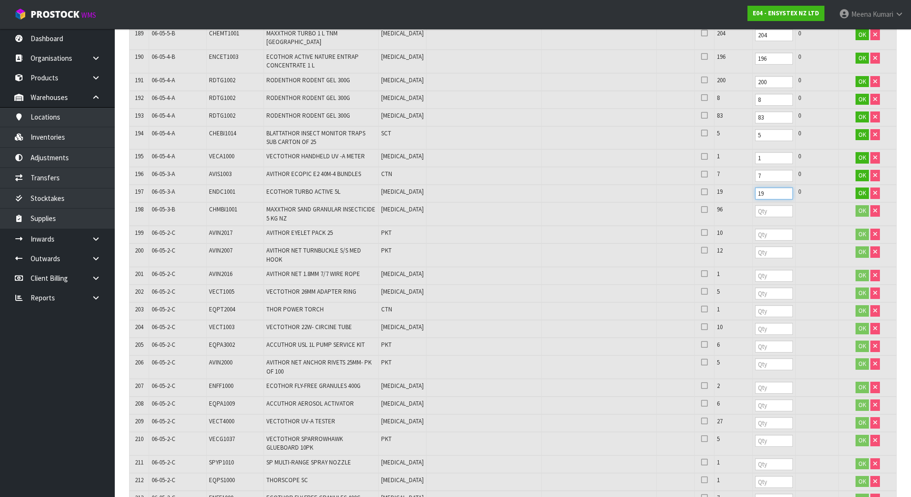
scroll to position [4066, 0]
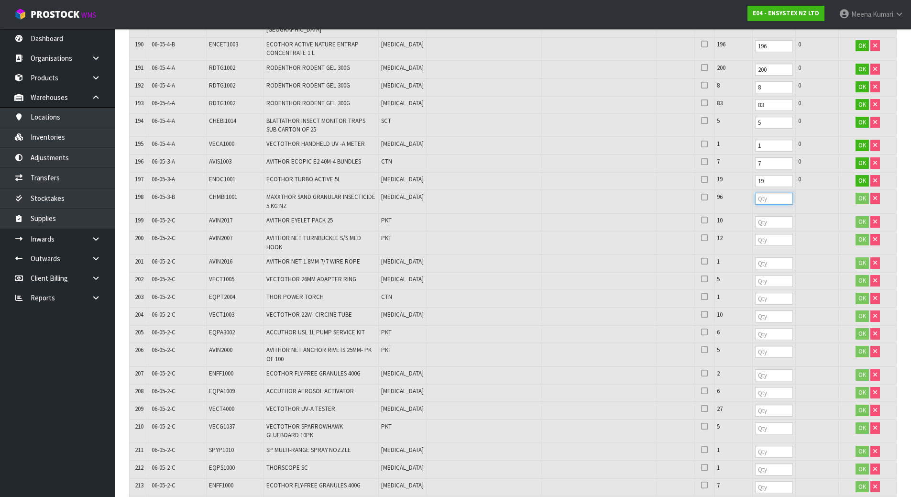
click at [755, 193] on input "number" at bounding box center [774, 199] width 38 height 12
click at [755, 216] on input "number" at bounding box center [774, 222] width 38 height 12
click at [755, 234] on input "number" at bounding box center [774, 240] width 38 height 12
click at [755, 257] on input "number" at bounding box center [774, 263] width 38 height 12
click at [755, 275] on input "number" at bounding box center [774, 281] width 38 height 12
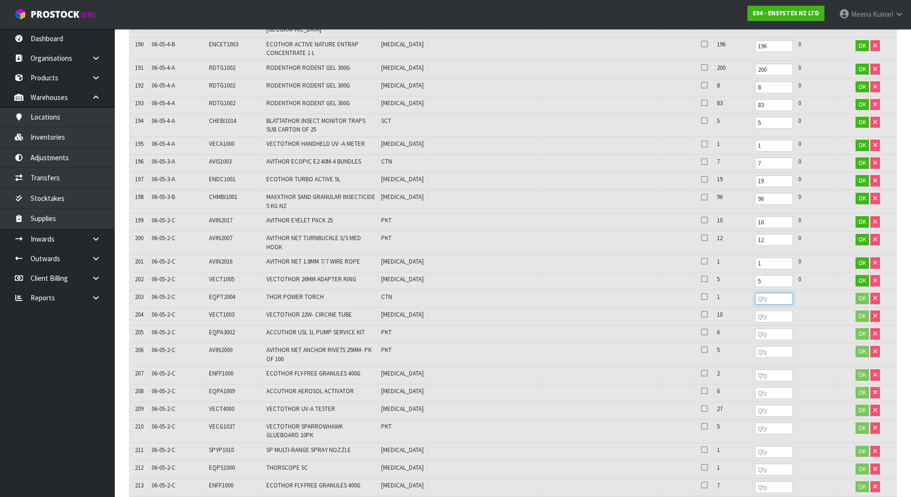
click at [755, 293] on input "number" at bounding box center [774, 299] width 38 height 12
click at [755, 310] on input "number" at bounding box center [774, 316] width 38 height 12
click at [755, 328] on input "number" at bounding box center [774, 334] width 38 height 12
click at [755, 346] on input "number" at bounding box center [774, 352] width 38 height 12
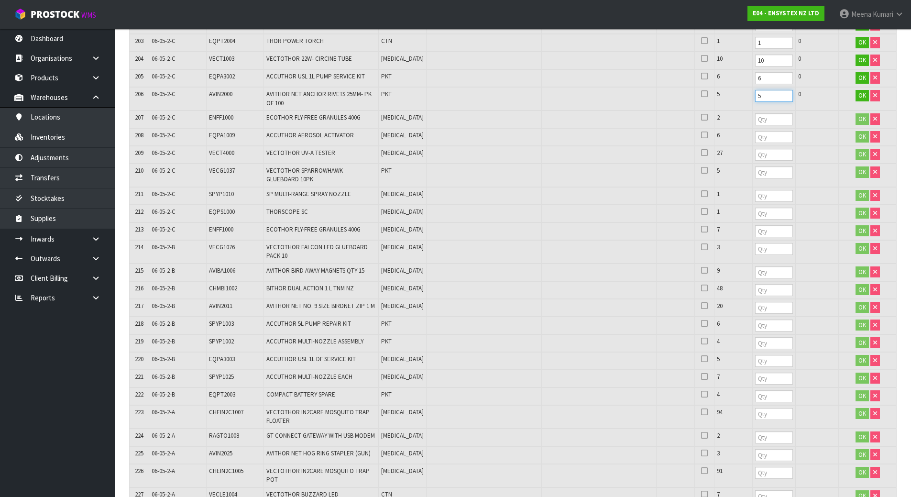
scroll to position [4305, 0]
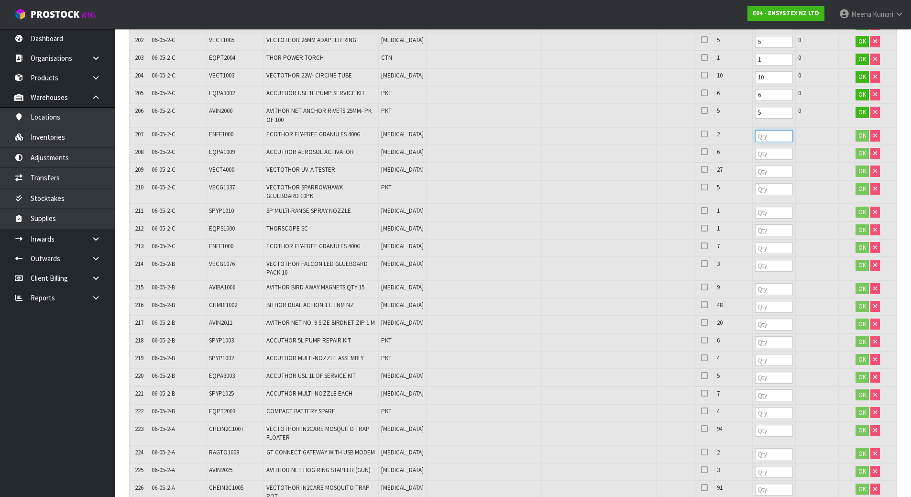
click at [755, 130] on input "number" at bounding box center [774, 136] width 38 height 12
click at [752, 145] on td at bounding box center [773, 154] width 43 height 18
click at [755, 148] on input "number" at bounding box center [774, 154] width 38 height 12
click at [755, 166] on input "number" at bounding box center [774, 172] width 38 height 12
click at [755, 183] on input "number" at bounding box center [774, 189] width 38 height 12
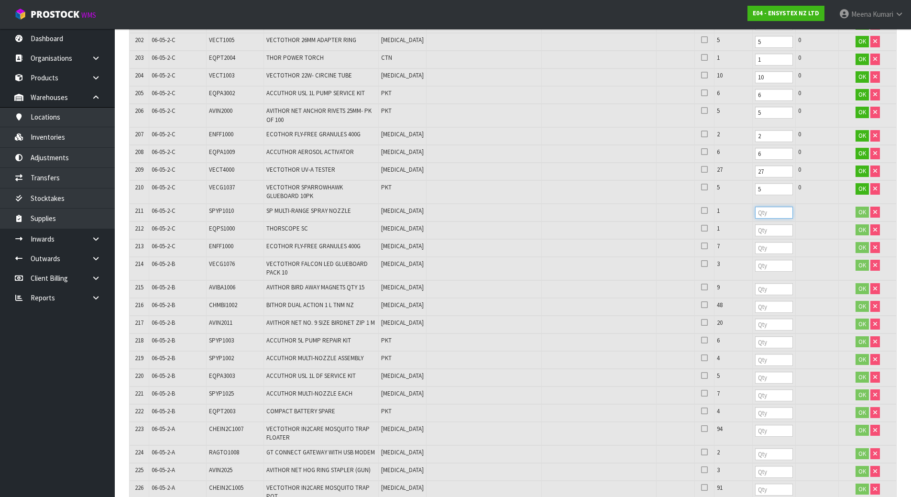
click at [755, 207] on input "number" at bounding box center [774, 213] width 38 height 12
click at [755, 224] on input "number" at bounding box center [774, 230] width 38 height 12
click at [755, 242] on input "number" at bounding box center [774, 248] width 38 height 12
click at [755, 260] on input "number" at bounding box center [774, 266] width 38 height 12
click at [755, 283] on input "number" at bounding box center [774, 289] width 38 height 12
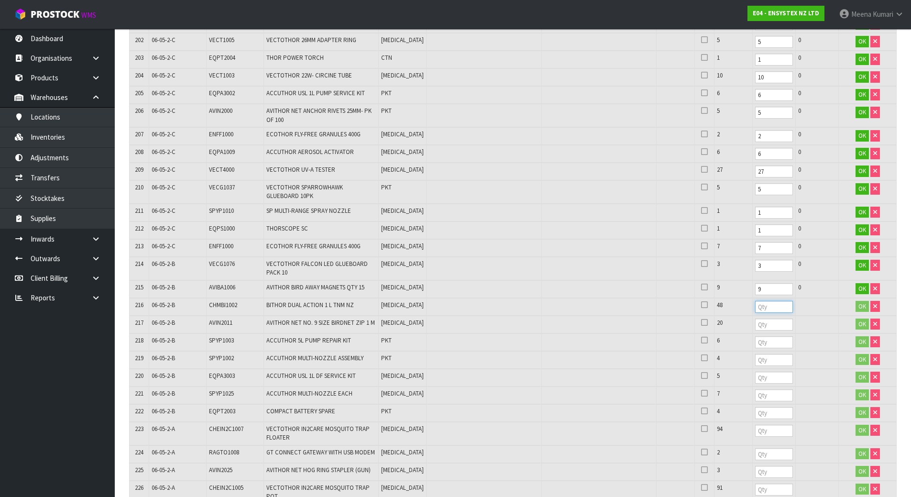
click at [755, 301] on input "number" at bounding box center [774, 307] width 38 height 12
click at [755, 319] on input "number" at bounding box center [774, 325] width 38 height 12
click at [755, 336] on input "number" at bounding box center [774, 342] width 38 height 12
click at [755, 354] on input "number" at bounding box center [774, 360] width 38 height 12
click at [752, 369] on td at bounding box center [773, 378] width 43 height 18
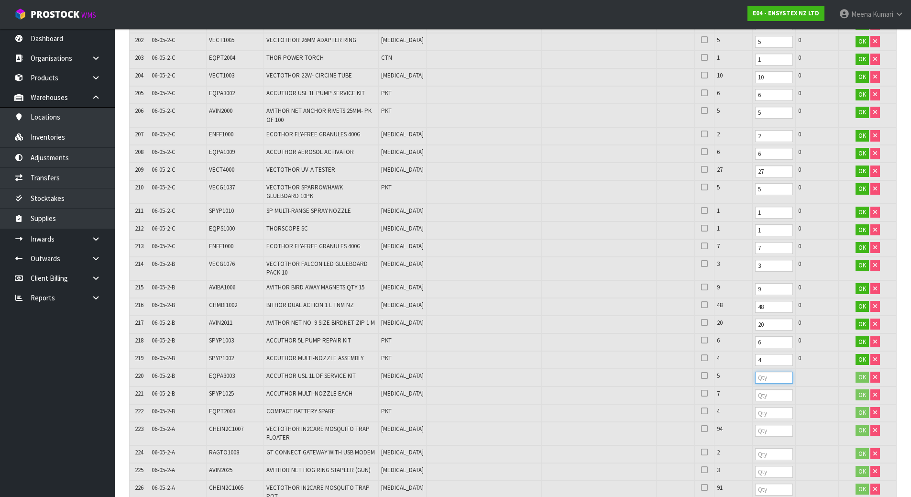
click at [755, 372] on input "number" at bounding box center [774, 378] width 38 height 12
click at [755, 389] on input "number" at bounding box center [774, 395] width 38 height 12
click at [755, 407] on input "number" at bounding box center [774, 413] width 38 height 12
click at [755, 425] on input "number" at bounding box center [774, 431] width 38 height 12
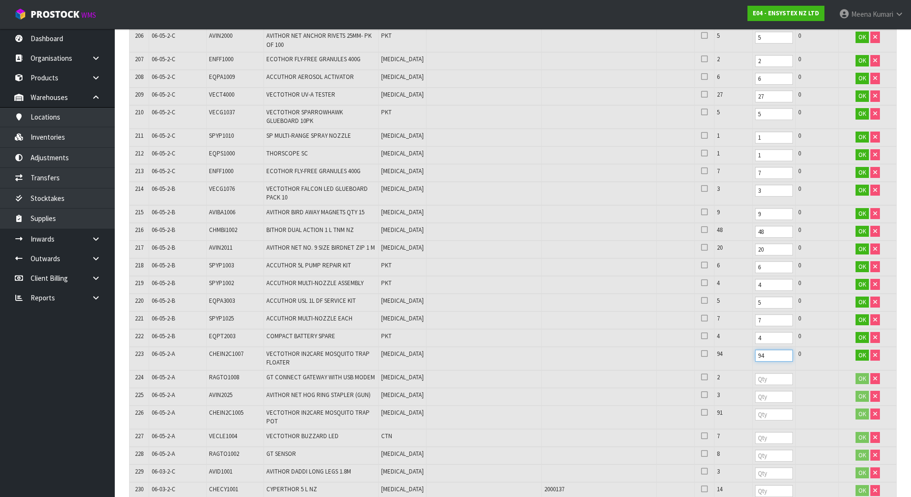
scroll to position [4592, 0]
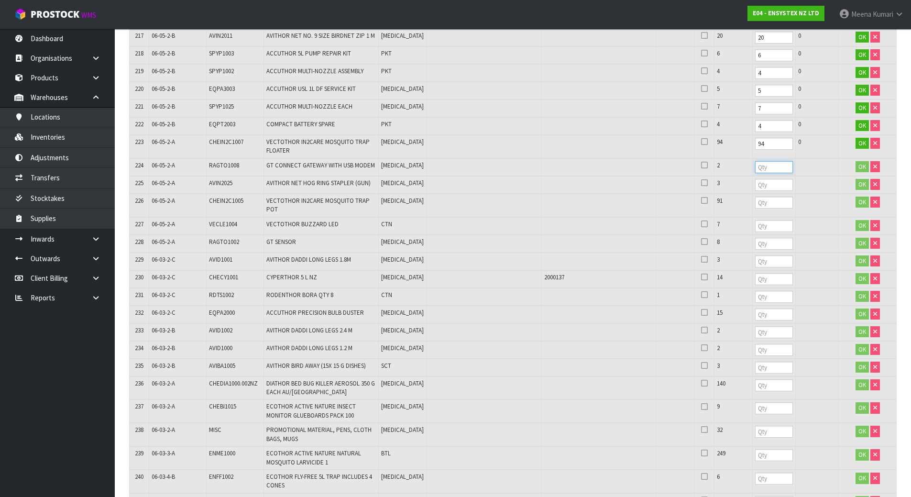
click at [755, 161] on input "number" at bounding box center [774, 167] width 38 height 12
click at [755, 179] on input "number" at bounding box center [774, 185] width 38 height 12
click at [752, 194] on td at bounding box center [773, 205] width 43 height 23
click at [755, 197] on input "number" at bounding box center [774, 203] width 38 height 12
click at [755, 220] on input "number" at bounding box center [774, 226] width 38 height 12
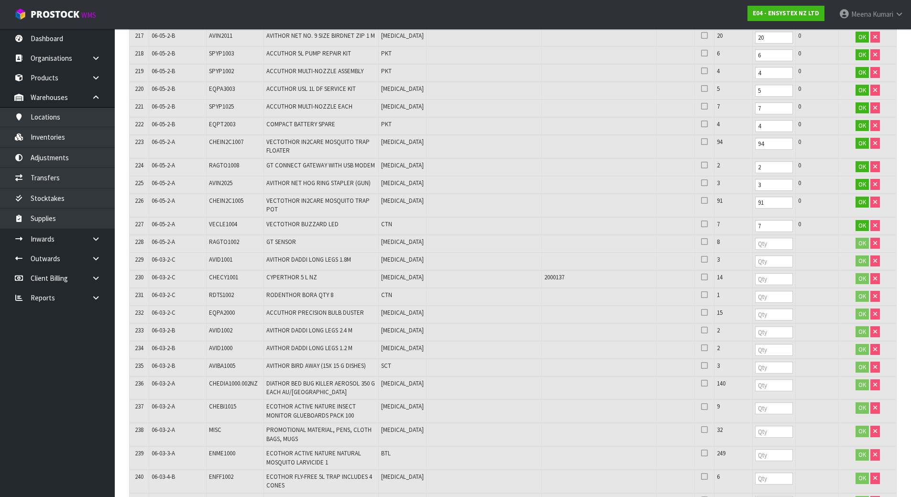
click at [752, 235] on td at bounding box center [773, 244] width 43 height 18
click at [755, 238] on input "number" at bounding box center [774, 244] width 38 height 12
click at [755, 255] on input "number" at bounding box center [774, 261] width 38 height 12
click at [755, 273] on input "number" at bounding box center [774, 279] width 38 height 12
click at [755, 291] on input "number" at bounding box center [774, 297] width 38 height 12
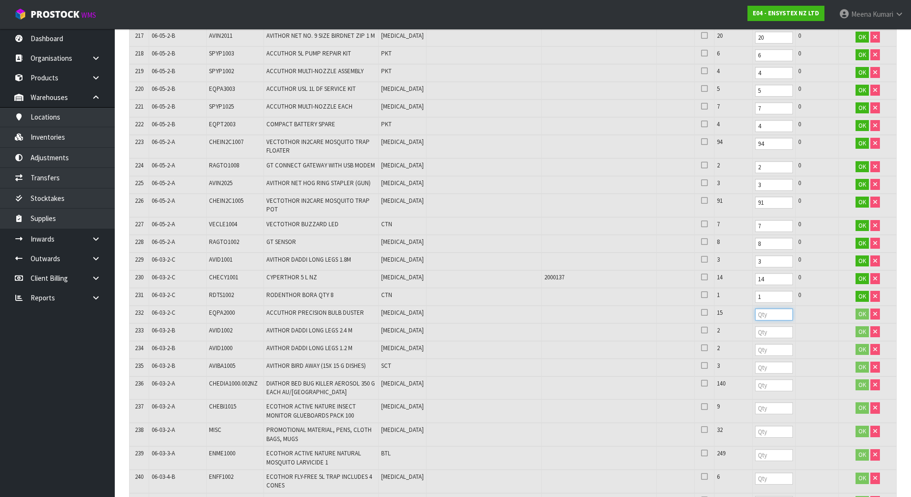
click at [755, 309] on input "number" at bounding box center [774, 315] width 38 height 12
click at [755, 326] on input "number" at bounding box center [774, 332] width 38 height 12
click at [752, 341] on td at bounding box center [773, 350] width 43 height 18
click at [755, 344] on input "number" at bounding box center [774, 350] width 38 height 12
click at [755, 362] on input "number" at bounding box center [774, 368] width 38 height 12
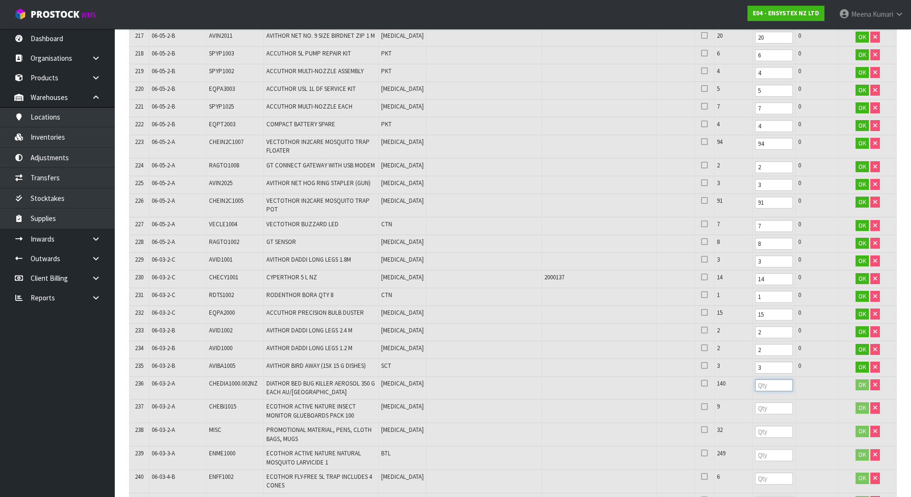
click at [755, 379] on input "number" at bounding box center [774, 385] width 38 height 12
click at [752, 399] on td at bounding box center [773, 410] width 43 height 23
drag, startPoint x: 711, startPoint y: 360, endPoint x: 762, endPoint y: 390, distance: 59.2
click at [714, 399] on td "9" at bounding box center [733, 410] width 38 height 23
click at [760, 399] on td at bounding box center [773, 410] width 43 height 23
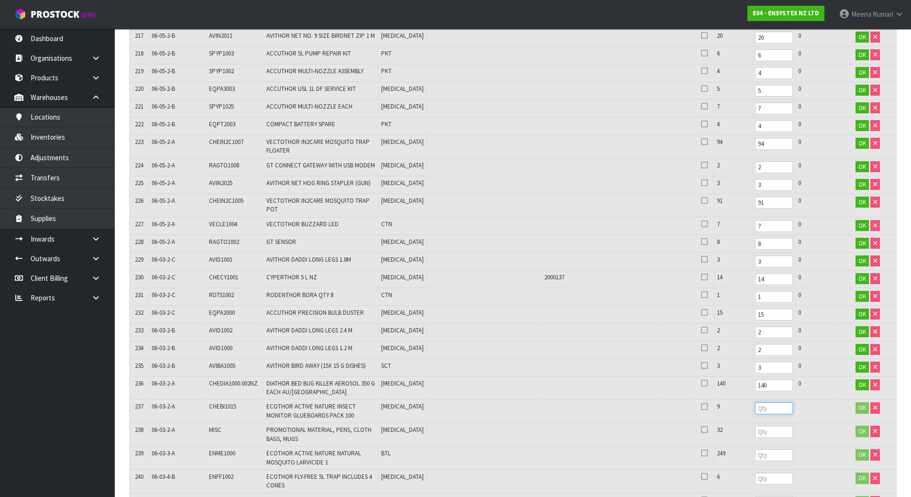
click at [755, 402] on input "number" at bounding box center [774, 408] width 38 height 12
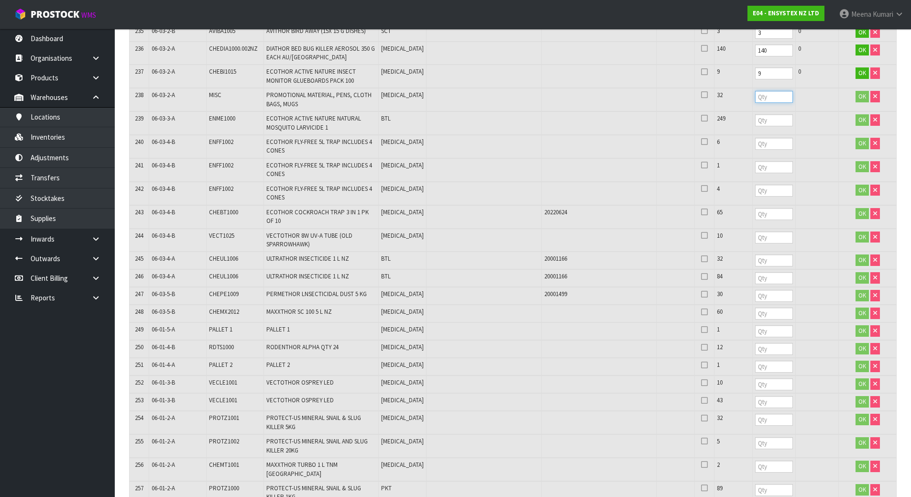
click at [755, 91] on input "number" at bounding box center [774, 97] width 38 height 12
click at [755, 114] on input "number" at bounding box center [774, 120] width 38 height 12
click at [755, 138] on input "number" at bounding box center [774, 144] width 38 height 12
click at [752, 158] on td at bounding box center [773, 169] width 43 height 23
click at [755, 161] on input "number" at bounding box center [774, 167] width 38 height 12
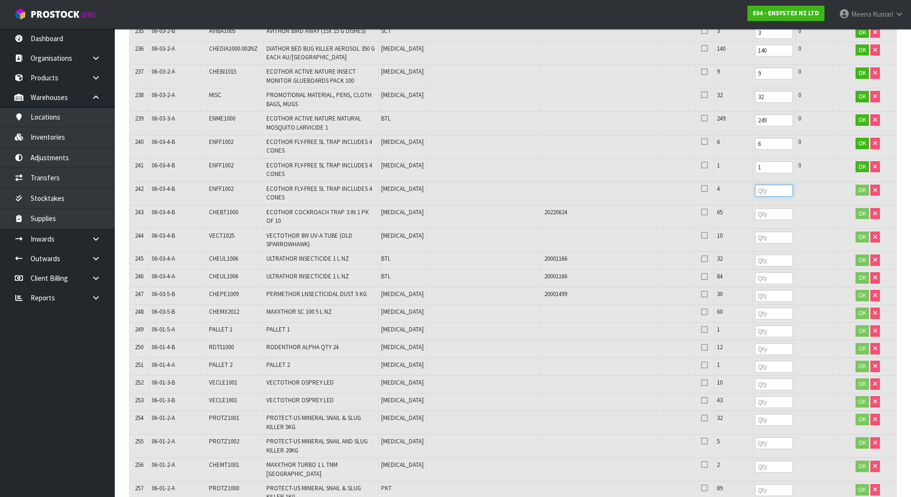
click at [755, 185] on input "number" at bounding box center [774, 191] width 38 height 12
click at [755, 208] on input "number" at bounding box center [774, 214] width 38 height 12
click at [755, 232] on input "number" at bounding box center [774, 238] width 38 height 12
click at [752, 252] on td at bounding box center [773, 261] width 43 height 18
click at [755, 254] on input "number" at bounding box center [774, 260] width 38 height 12
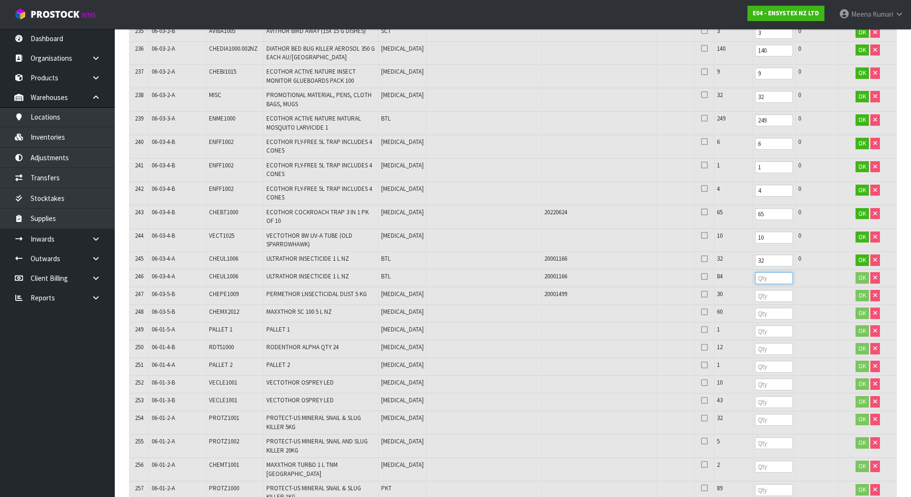
click at [755, 272] on input "number" at bounding box center [774, 278] width 38 height 12
click at [755, 290] on input "number" at bounding box center [774, 296] width 38 height 12
click at [755, 308] on input "number" at bounding box center [774, 314] width 38 height 12
click at [755, 325] on input "number" at bounding box center [774, 331] width 38 height 12
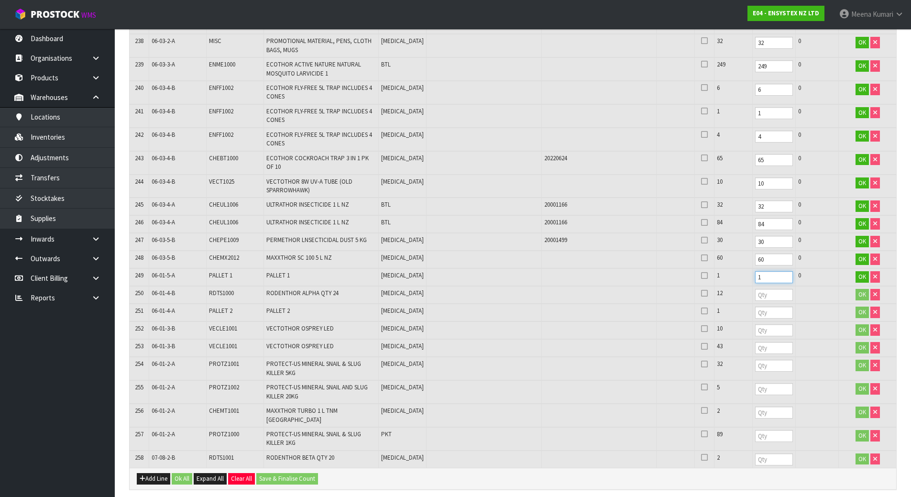
scroll to position [5067, 0]
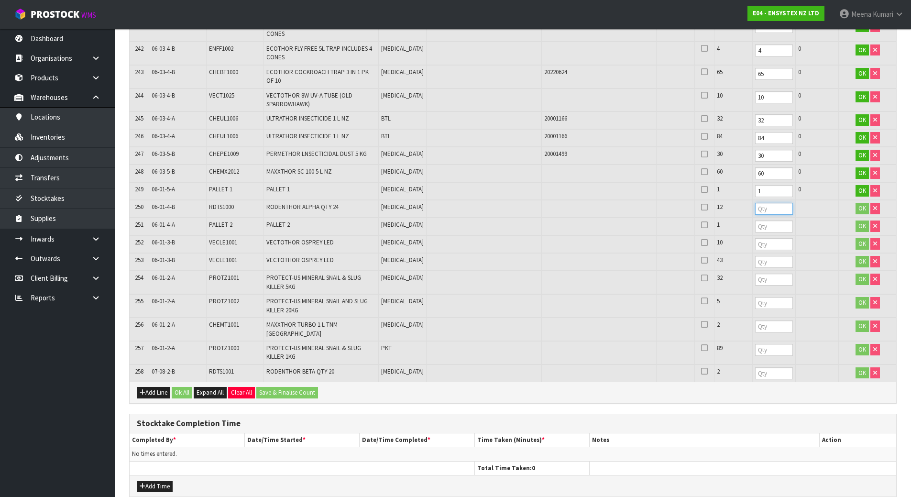
click at [756, 203] on input "number" at bounding box center [774, 209] width 38 height 12
click at [755, 221] on input "number" at bounding box center [774, 227] width 38 height 12
click at [755, 238] on input "number" at bounding box center [774, 244] width 38 height 12
click at [755, 256] on input "number" at bounding box center [774, 262] width 38 height 12
click at [752, 271] on td at bounding box center [773, 282] width 43 height 23
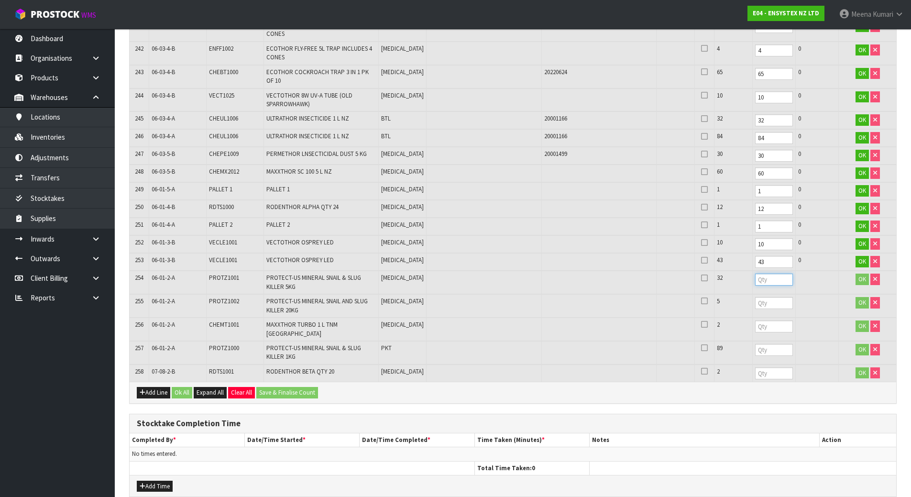
click at [755, 274] on input "number" at bounding box center [774, 280] width 38 height 12
click at [755, 297] on input "number" at bounding box center [774, 303] width 38 height 12
click at [755, 320] on input "number" at bounding box center [774, 326] width 38 height 12
click at [755, 344] on input "number" at bounding box center [774, 350] width 38 height 12
click at [755, 367] on input "number" at bounding box center [774, 373] width 38 height 12
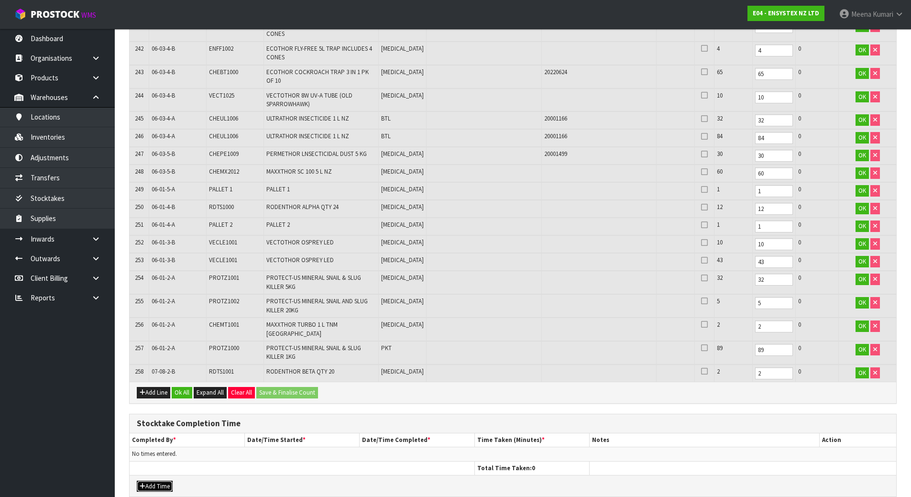
click at [142, 483] on icon "button" at bounding box center [143, 486] width 6 height 6
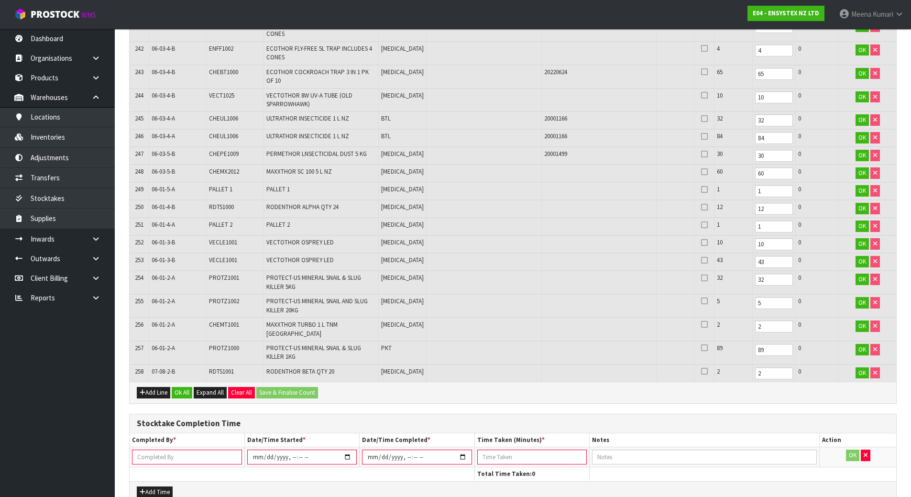
click at [158, 450] on input "text" at bounding box center [187, 457] width 110 height 15
click at [350, 450] on input "datetime-local" at bounding box center [302, 457] width 110 height 15
click at [292, 450] on input "datetime-local" at bounding box center [302, 457] width 110 height 15
click at [289, 450] on input "datetime-local" at bounding box center [302, 457] width 110 height 15
click at [291, 450] on input "datetime-local" at bounding box center [302, 457] width 110 height 15
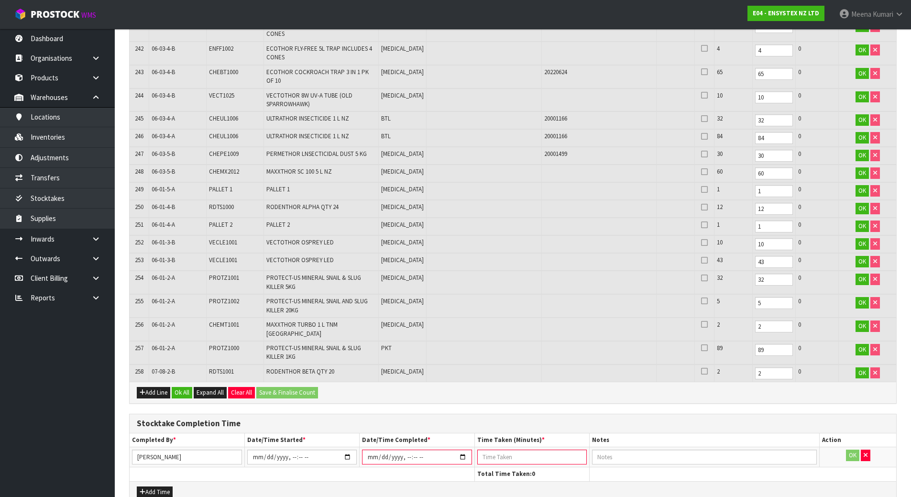
click at [462, 450] on input "datetime-local" at bounding box center [417, 457] width 110 height 15
click at [411, 450] on input "datetime-local" at bounding box center [417, 457] width 110 height 15
click at [494, 450] on input "number" at bounding box center [532, 457] width 110 height 15
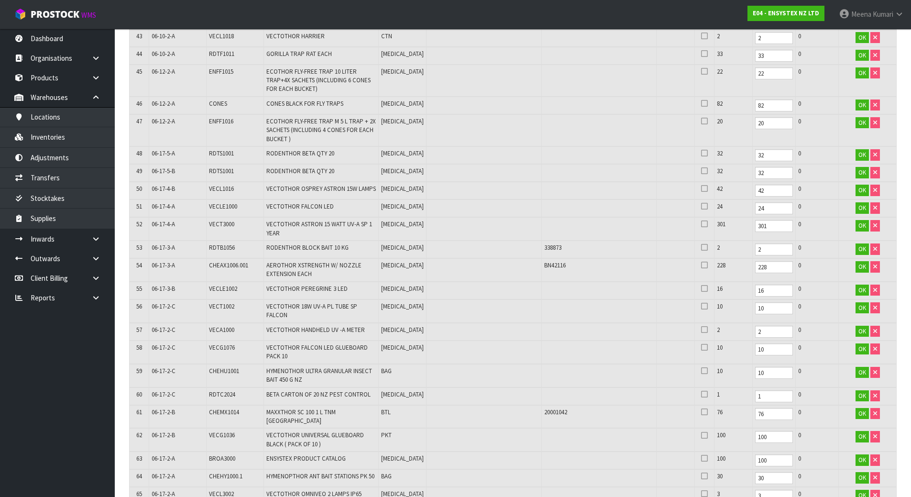
click at [216, 261] on span "CHEAX1006.001" at bounding box center [228, 265] width 39 height 8
copy tr "CHEAX1006.001"
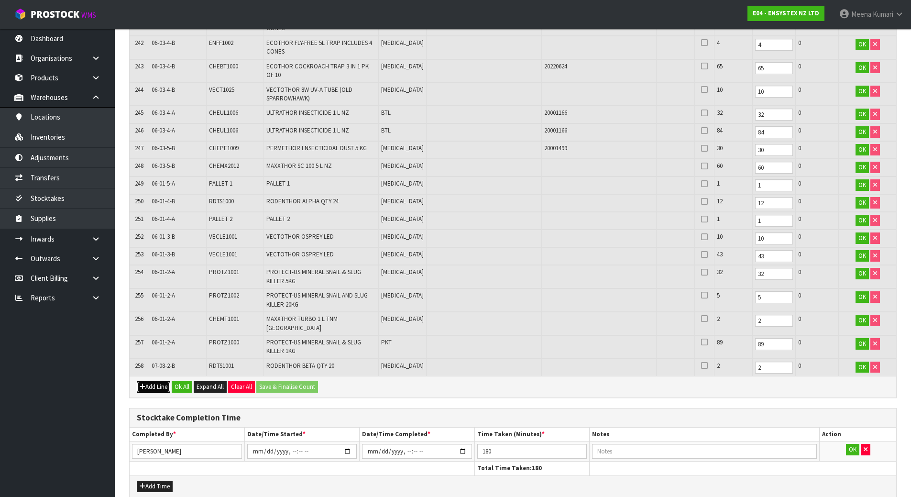
click at [153, 381] on button "Add Line" at bounding box center [153, 386] width 33 height 11
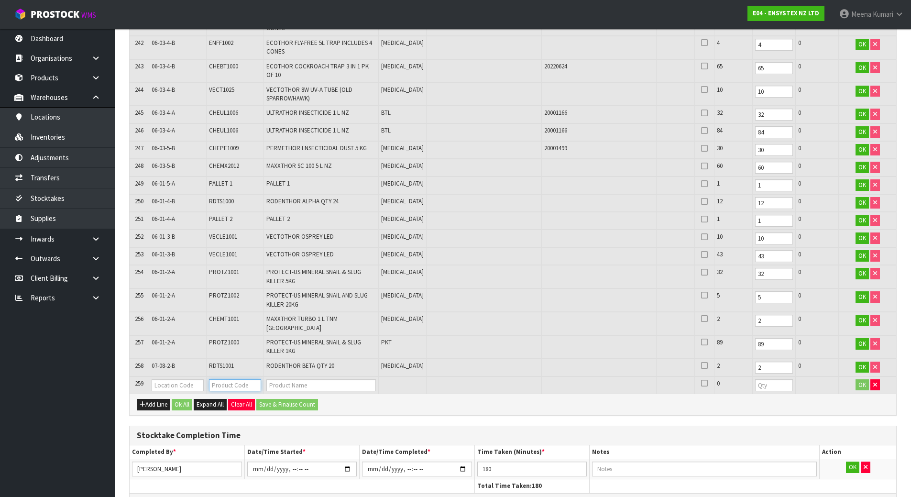
click at [234, 379] on input "text" at bounding box center [235, 385] width 52 height 12
paste input "CHEAX1006.001"
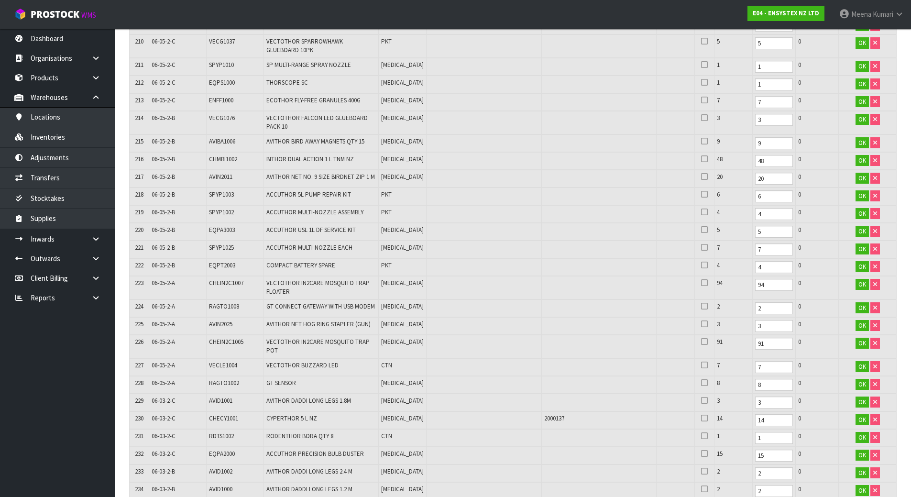
scroll to position [1103, 0]
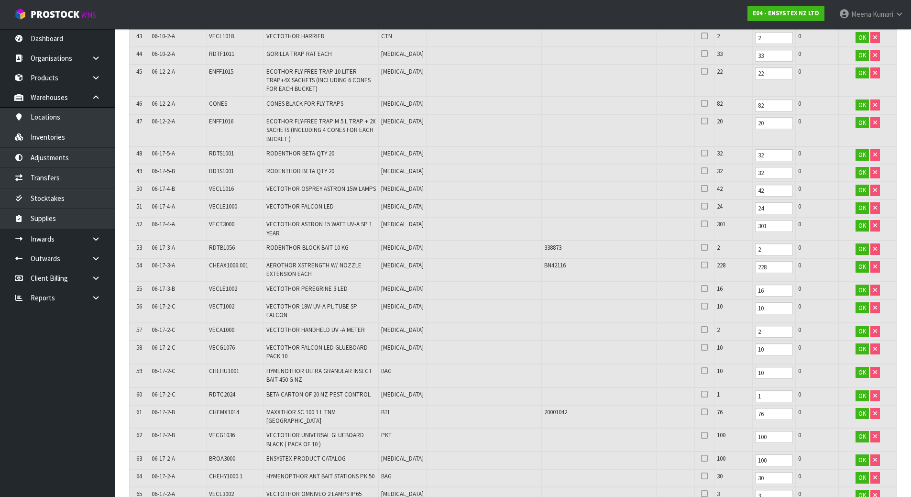
click at [544, 261] on span "BN42116" at bounding box center [555, 265] width 22 height 8
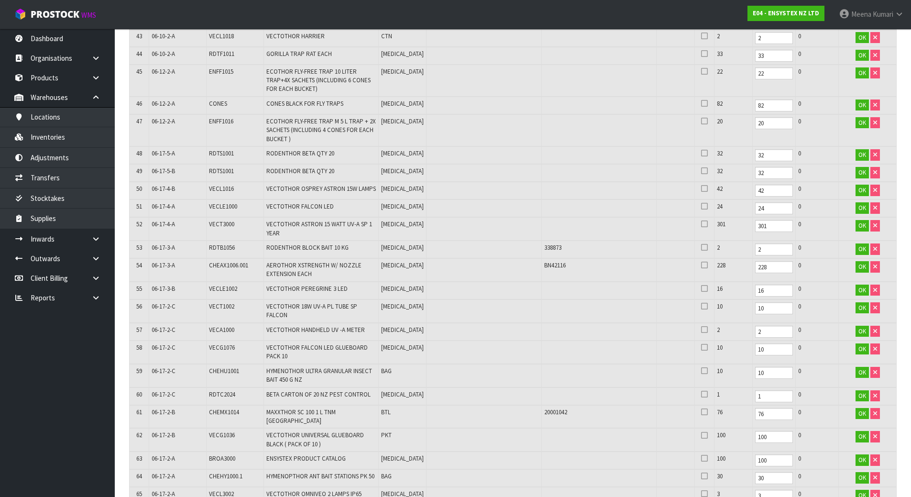
scroll to position [5091, 0]
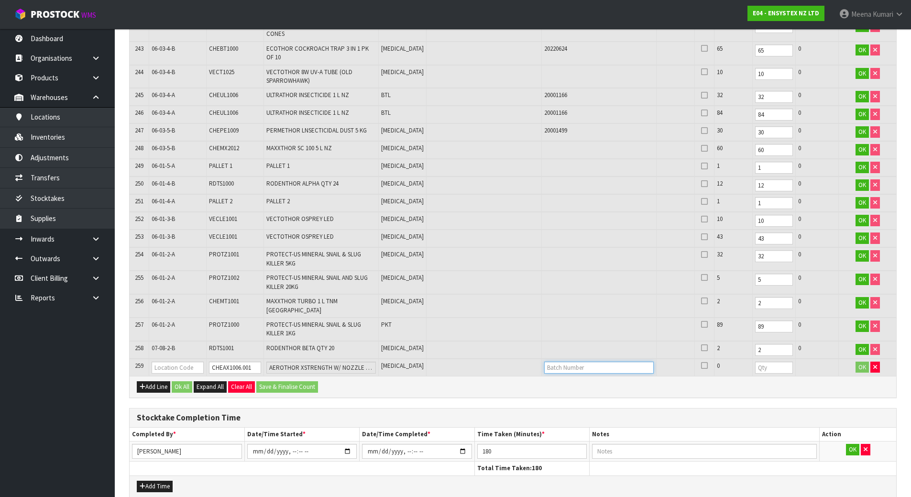
click at [574, 362] on input "text" at bounding box center [599, 368] width 110 height 12
paste input "CHEAX1006.001"
click at [583, 362] on input "CHEAX1006.001" at bounding box center [599, 368] width 110 height 12
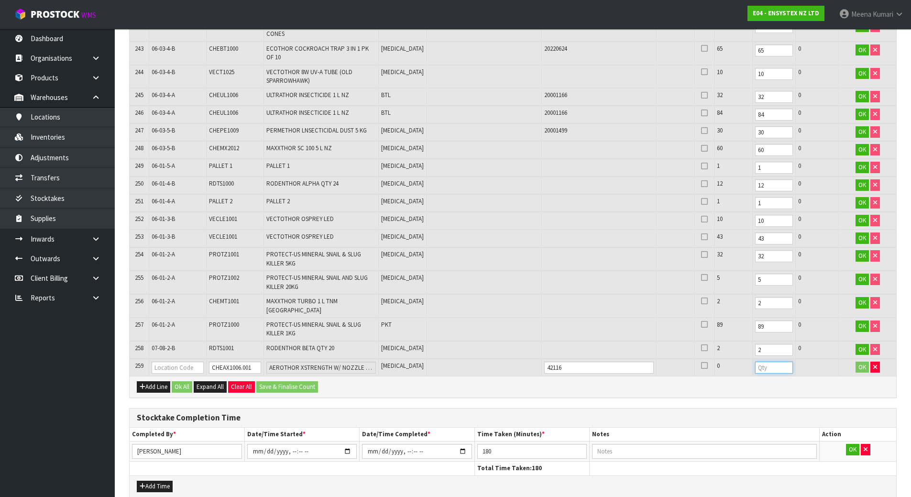
drag, startPoint x: 741, startPoint y: 317, endPoint x: 740, endPoint y: 321, distance: 4.9
click at [755, 362] on input "number" at bounding box center [774, 368] width 38 height 12
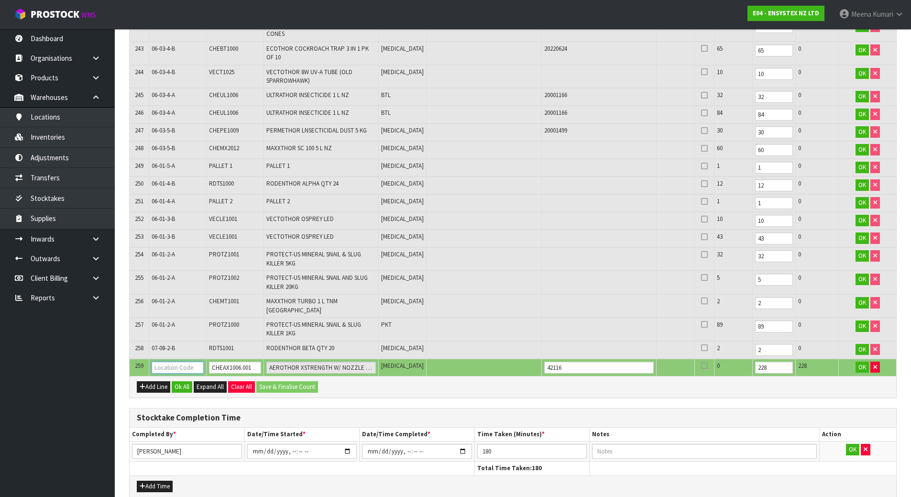
click at [185, 362] on input "text" at bounding box center [178, 368] width 52 height 12
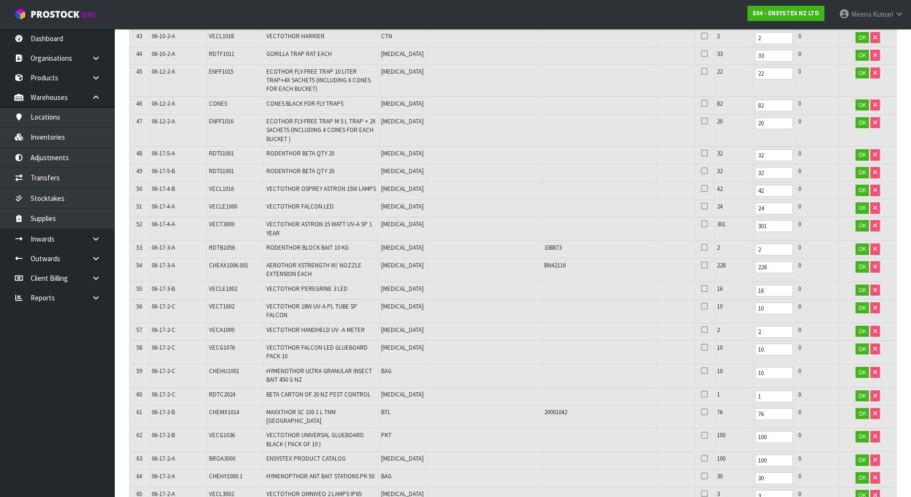
click at [158, 258] on td "06-17-3-A" at bounding box center [177, 269] width 57 height 23
copy tr "06-17-3-A"
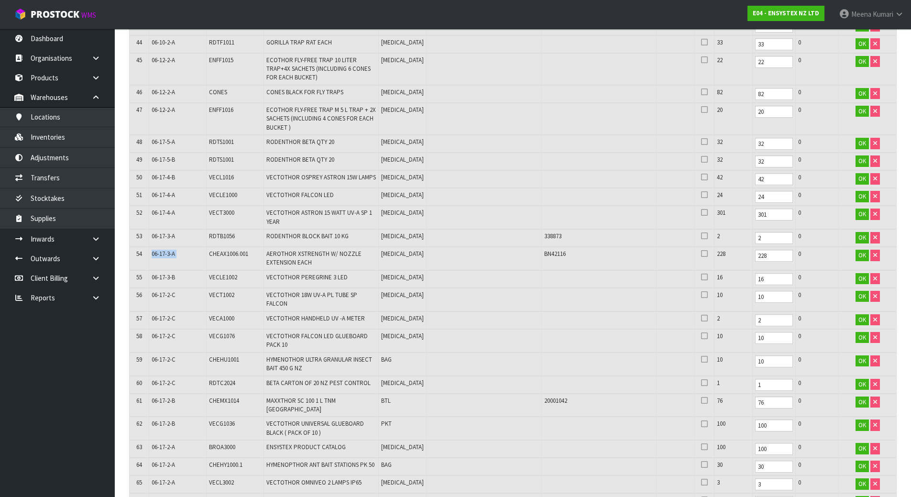
scroll to position [1248, 0]
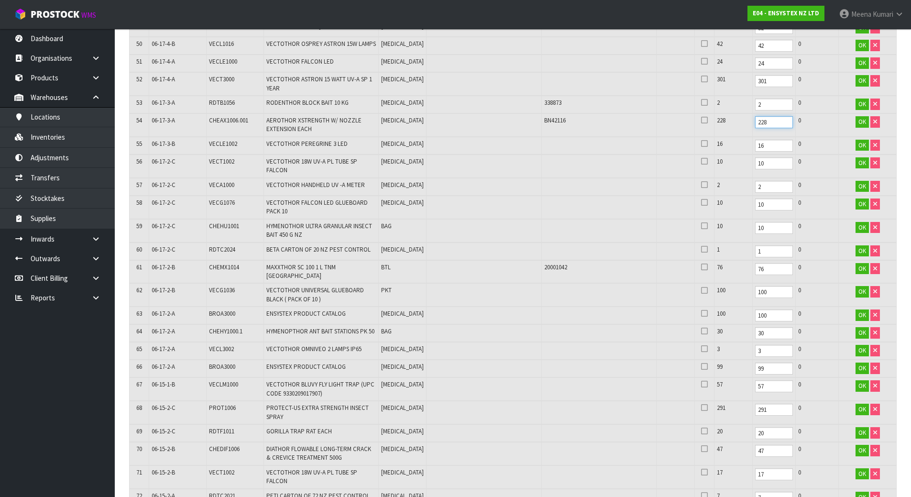
drag, startPoint x: 750, startPoint y: 102, endPoint x: 723, endPoint y: 108, distance: 27.3
click at [723, 113] on tr "54 06-17-3-A CHEAX1006.001 AEROTHOR XSTRENGTH W/ NOZZLE EXTENSION EACH [MEDICAL…" at bounding box center [513, 124] width 767 height 23
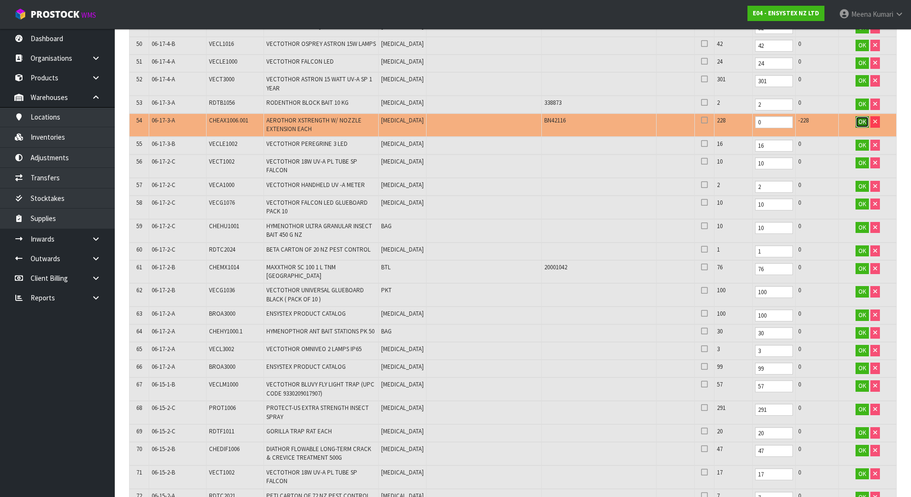
click at [865, 118] on span "OK" at bounding box center [863, 122] width 8 height 8
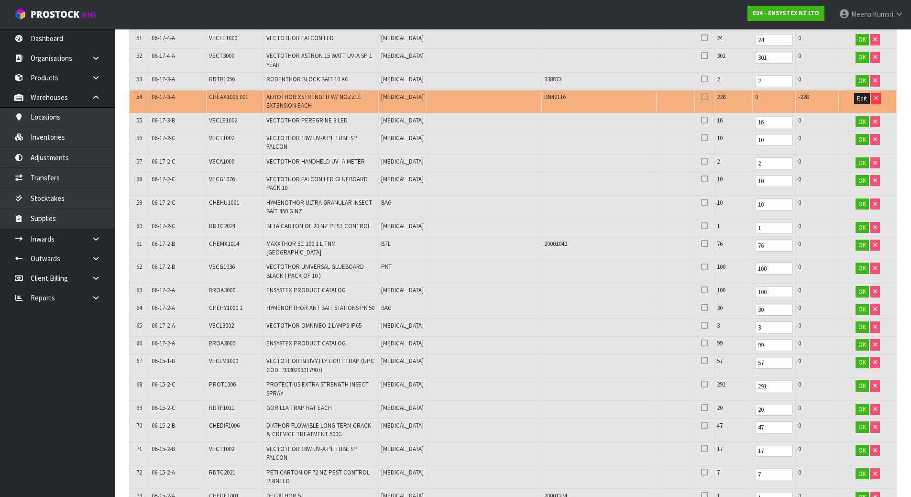
click at [216, 93] on span "CHEAX1006.001" at bounding box center [228, 97] width 39 height 8
copy tr "CHEAX1006.001"
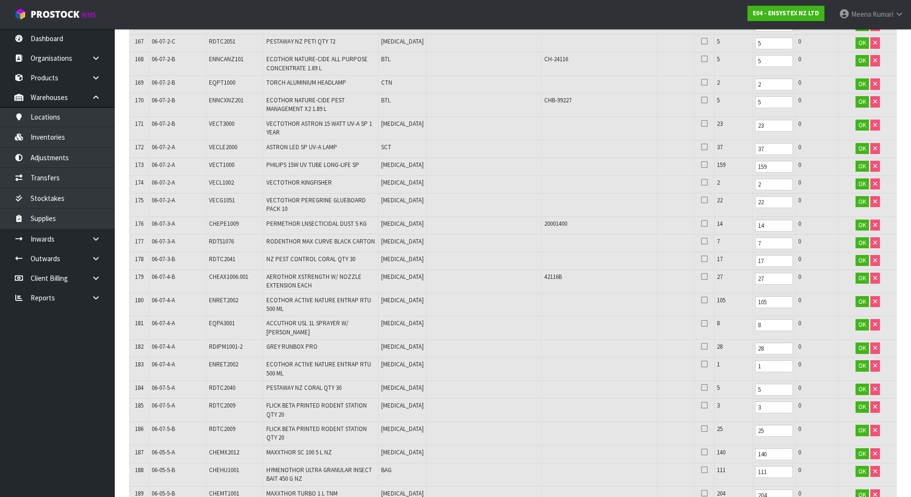
scroll to position [5091, 0]
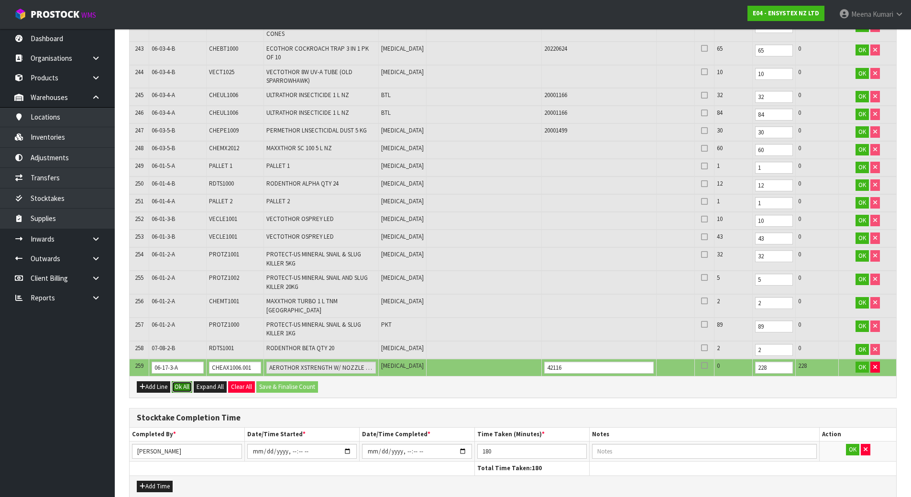
click at [177, 381] on button "Ok All" at bounding box center [182, 386] width 21 height 11
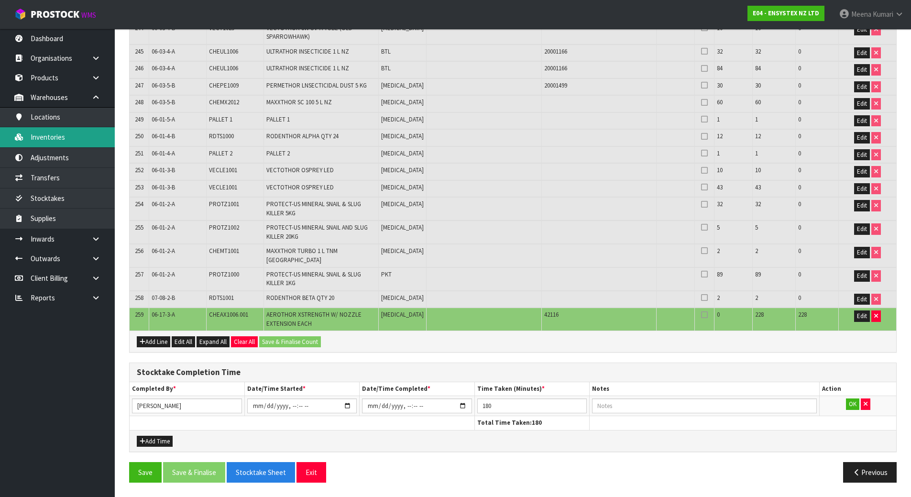
scroll to position [4973, 0]
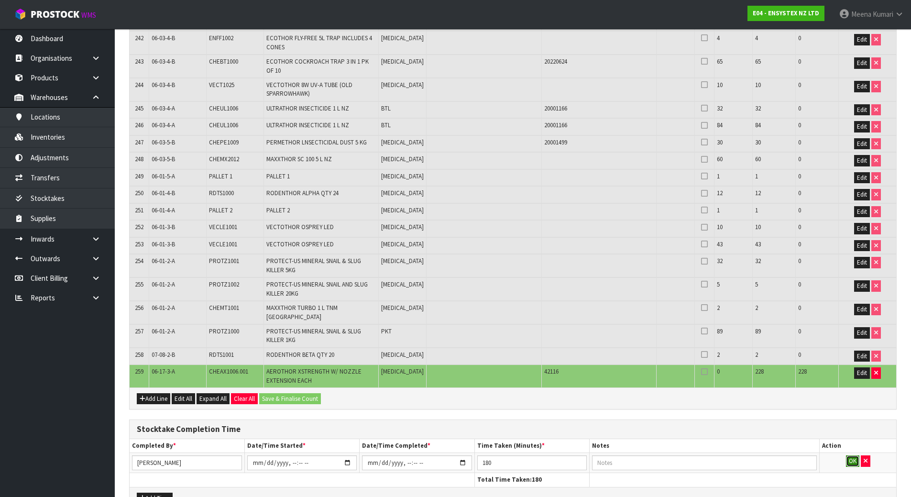
click at [852, 455] on button "OK" at bounding box center [852, 460] width 13 height 11
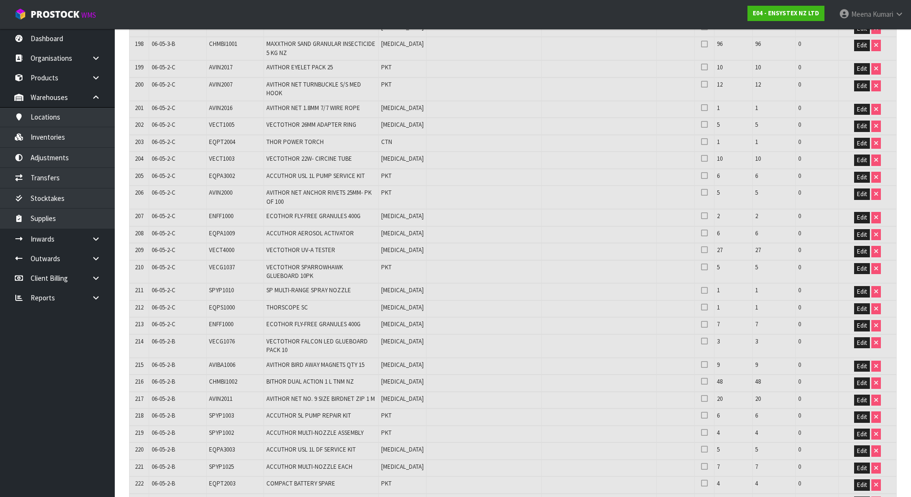
scroll to position [0, 0]
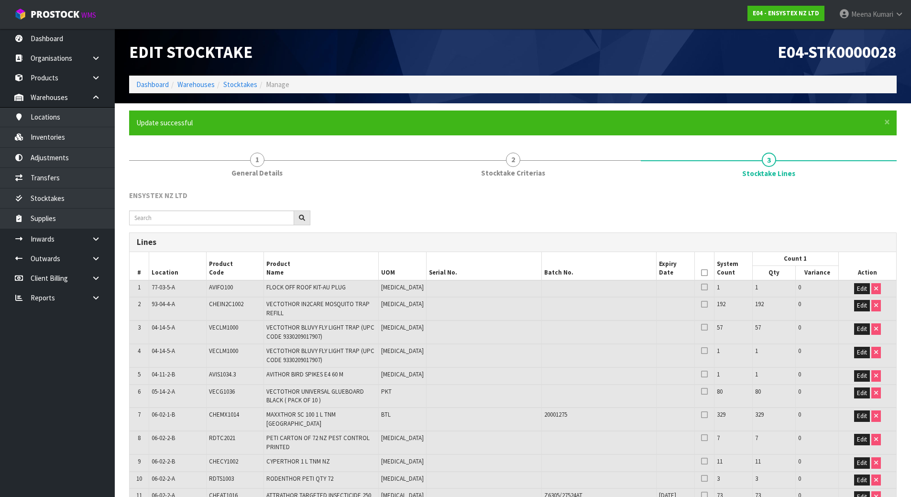
click at [701, 273] on icon at bounding box center [704, 273] width 7 height 0
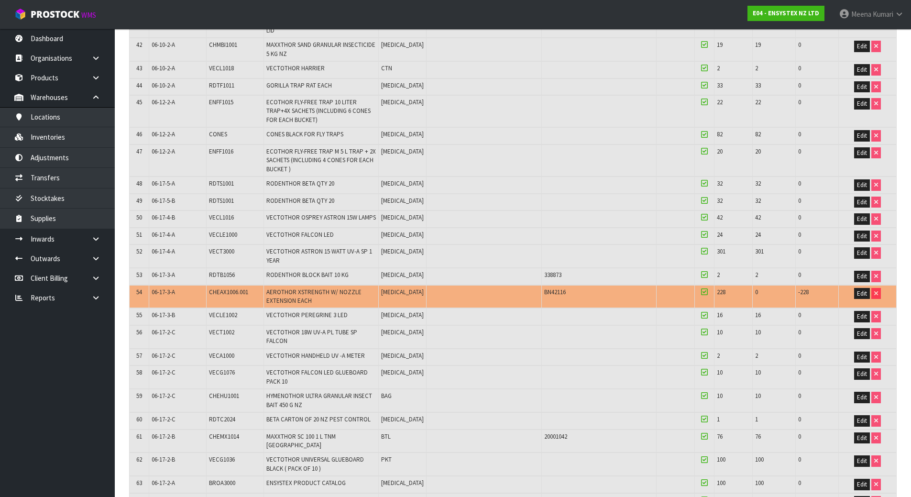
scroll to position [4979, 0]
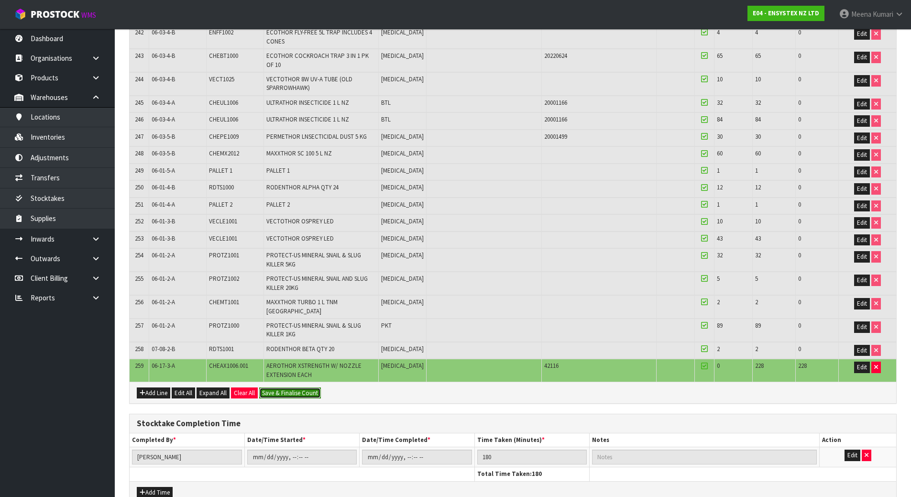
click at [311, 387] on button "Save & Finalise Count" at bounding box center [290, 392] width 62 height 11
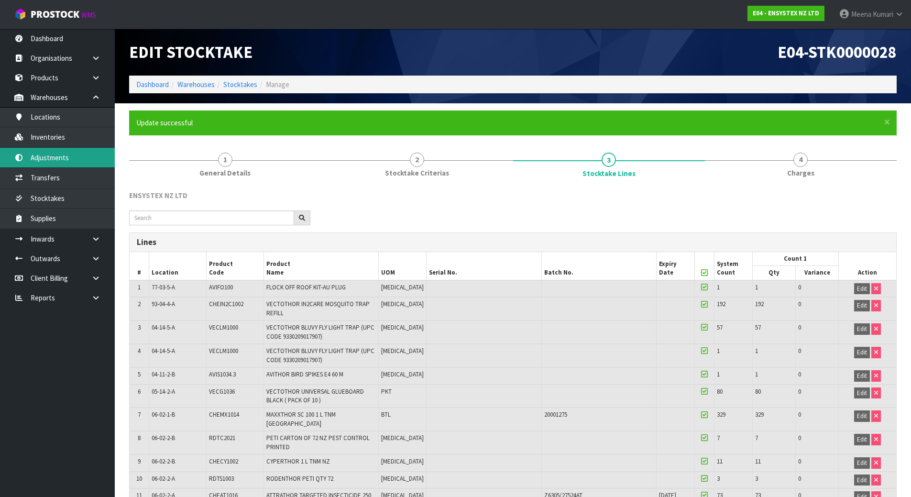
click at [69, 160] on link "Adjustments" at bounding box center [57, 158] width 115 height 20
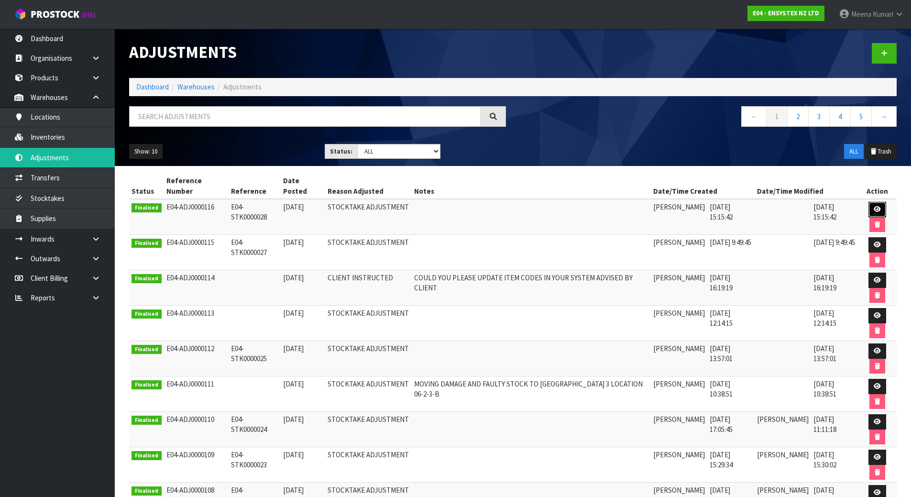
click at [873, 206] on link at bounding box center [878, 209] width 18 height 15
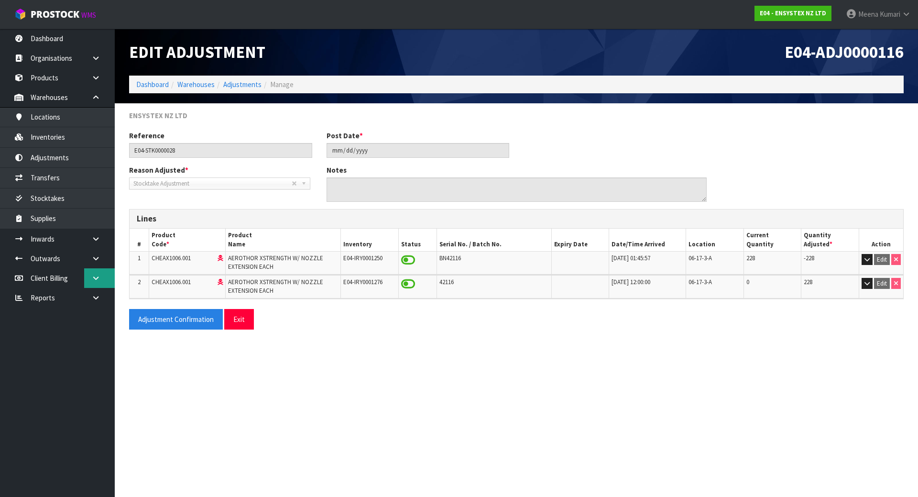
drag, startPoint x: 102, startPoint y: 279, endPoint x: 99, endPoint y: 284, distance: 5.8
click at [102, 279] on link at bounding box center [99, 278] width 31 height 20
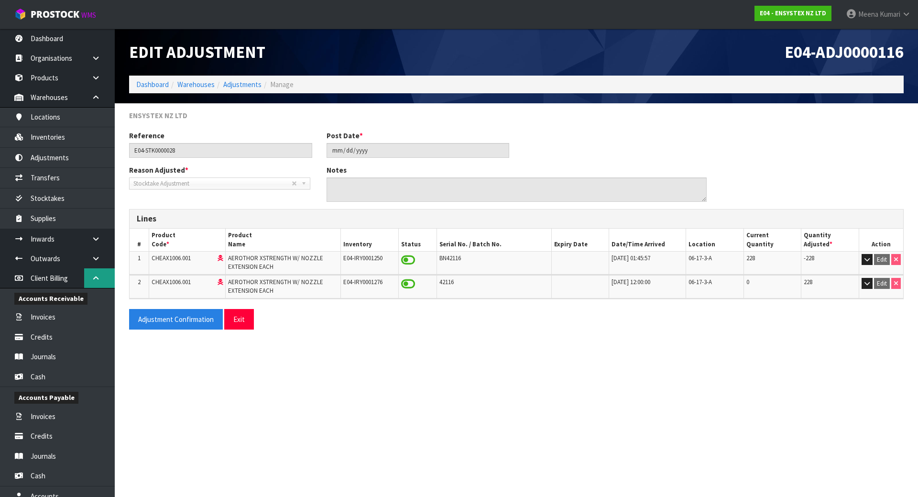
click at [91, 281] on link at bounding box center [99, 278] width 31 height 20
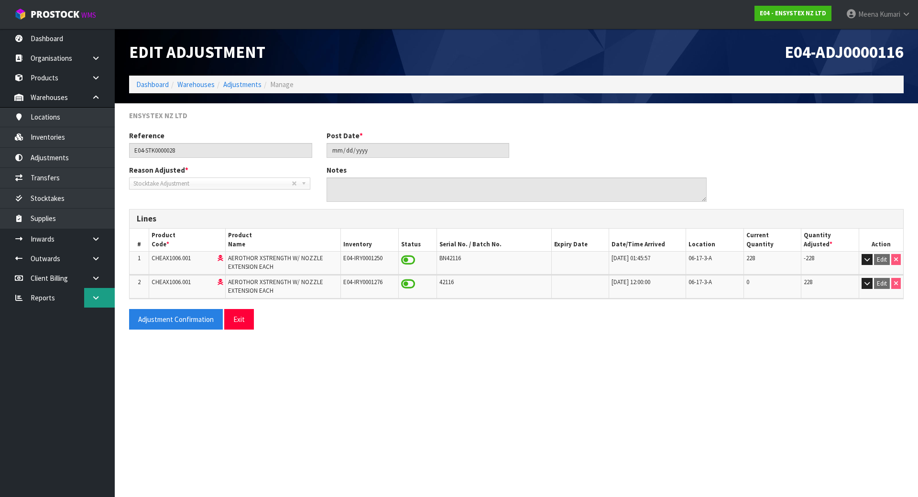
click at [105, 298] on link at bounding box center [99, 298] width 31 height 20
click at [90, 324] on link "Client" at bounding box center [57, 318] width 115 height 20
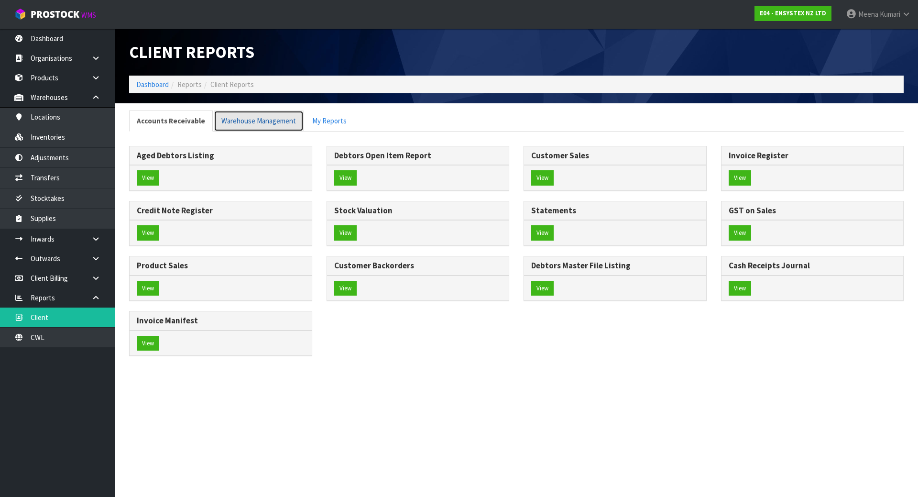
click at [274, 117] on link "Warehouse Management" at bounding box center [259, 120] width 90 height 21
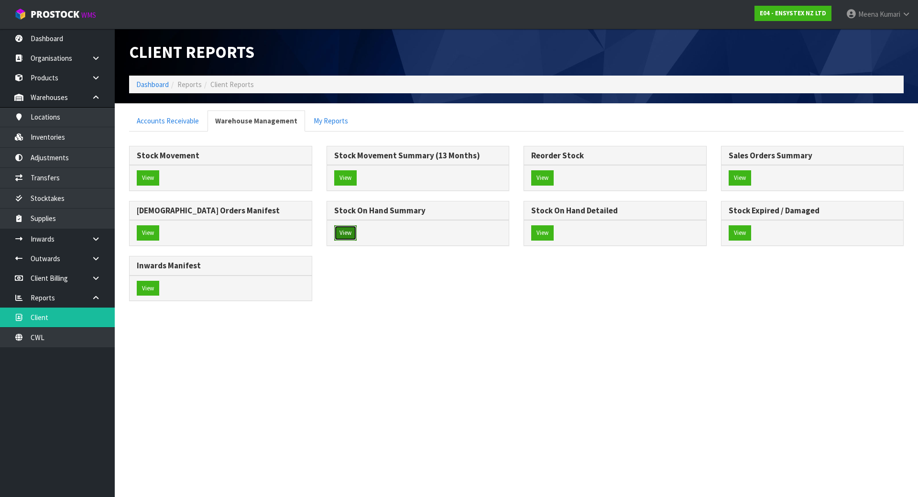
click at [347, 231] on button "View" at bounding box center [345, 232] width 22 height 15
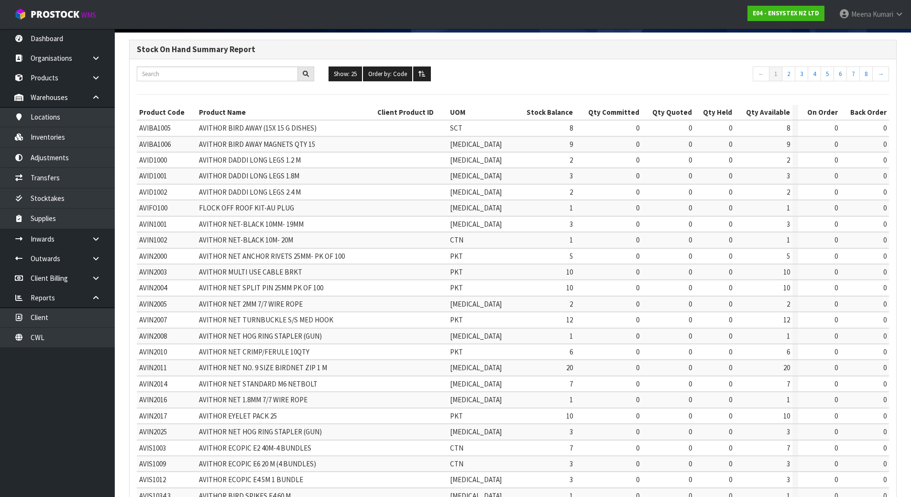
scroll to position [169, 0]
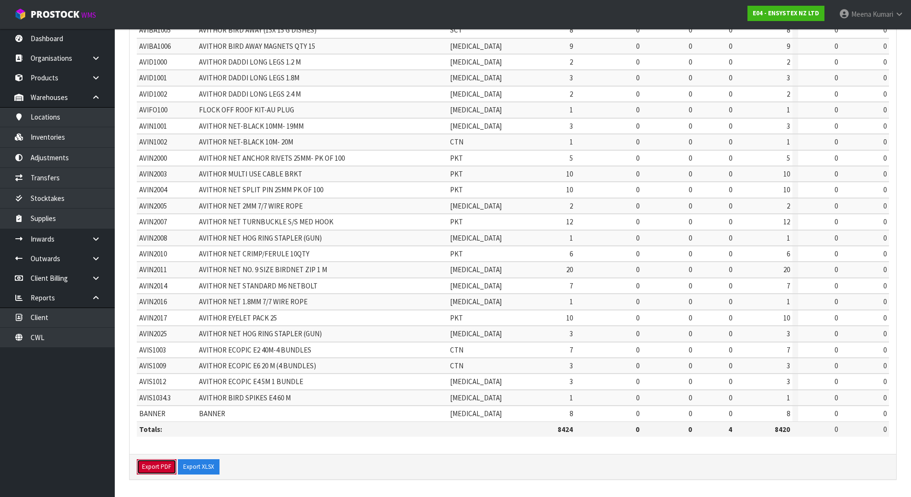
click at [156, 464] on button "Export PDF" at bounding box center [157, 466] width 40 height 15
click at [211, 468] on button "Export XLSX" at bounding box center [208, 466] width 42 height 15
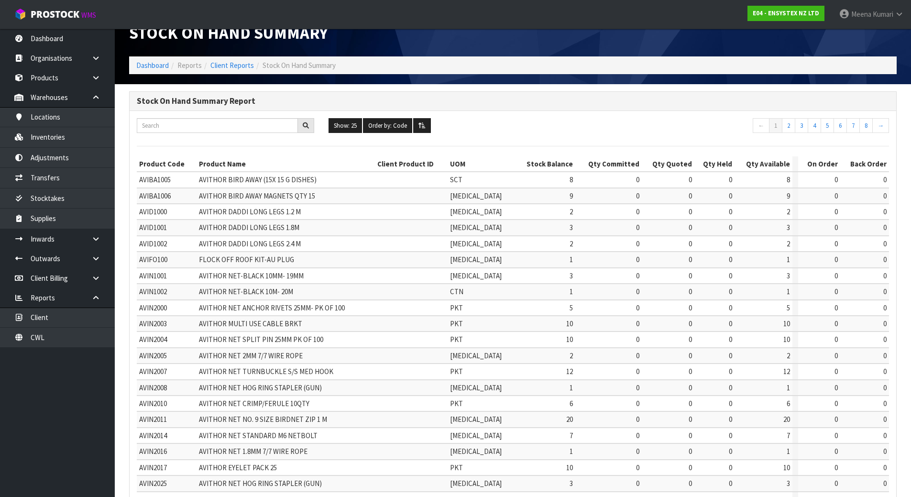
scroll to position [0, 0]
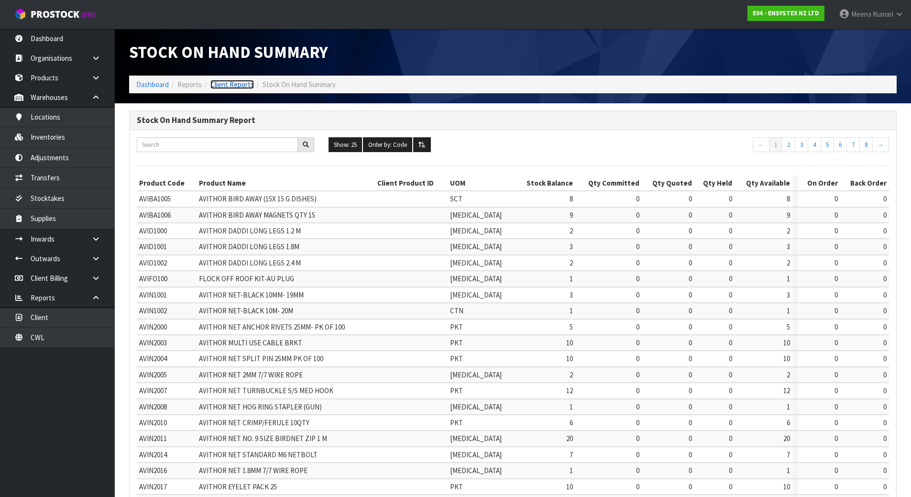
click at [230, 86] on link "Client Reports" at bounding box center [232, 84] width 44 height 9
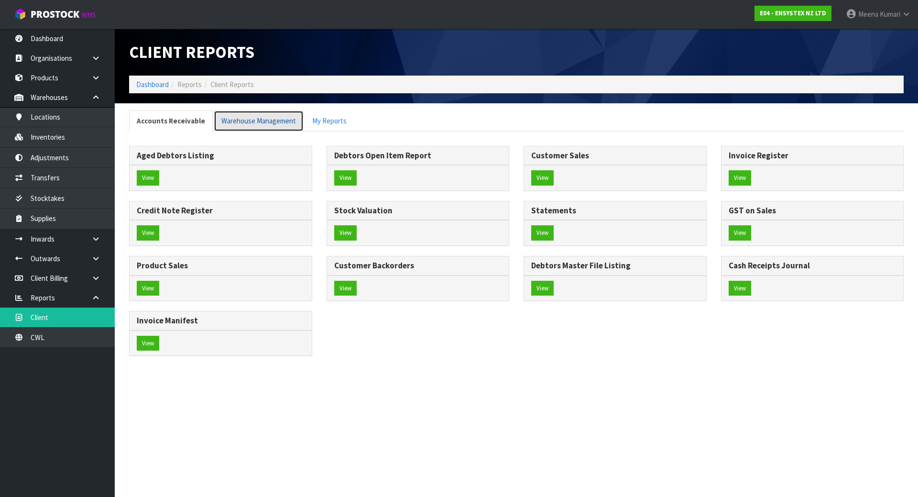
click at [225, 120] on link "Warehouse Management" at bounding box center [259, 120] width 90 height 21
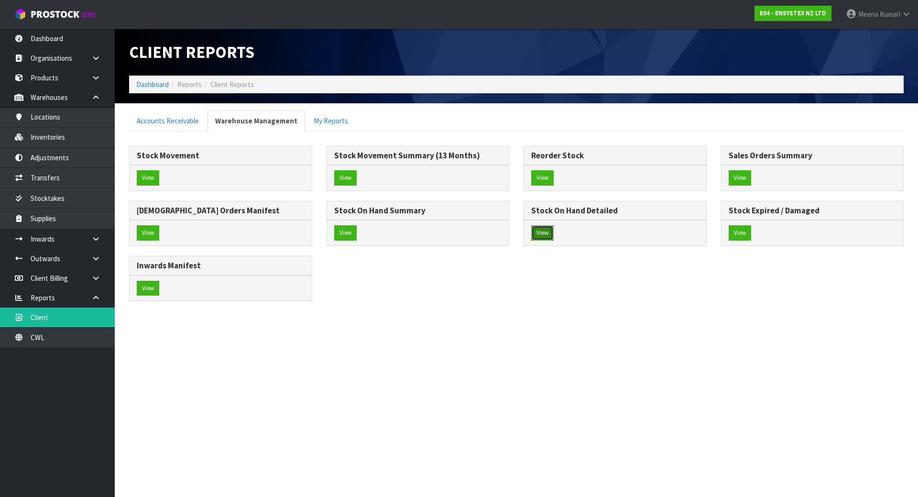
click at [543, 235] on button "View" at bounding box center [542, 232] width 22 height 15
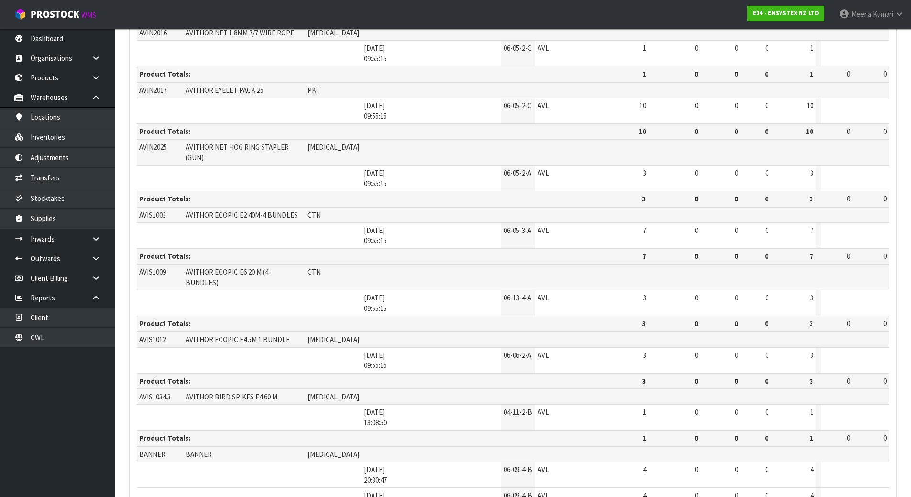
scroll to position [1310, 0]
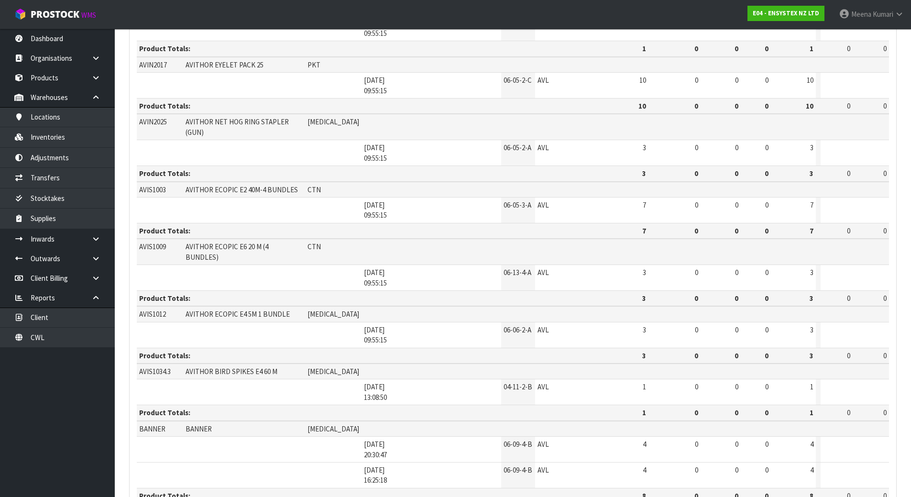
click at [46, 191] on link "Stocktakes" at bounding box center [57, 198] width 115 height 20
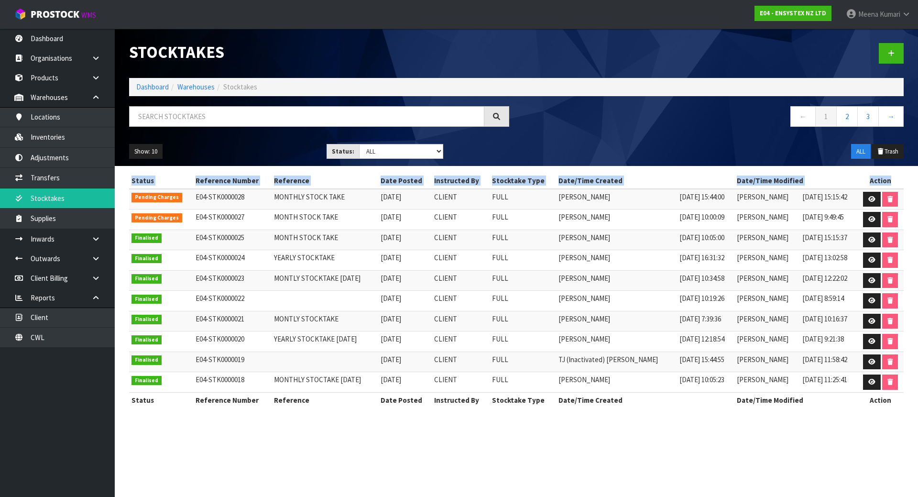
click at [898, 173] on section "Status Reference Number Reference Date Posted Instructed By Stocktake Type Date…" at bounding box center [517, 295] width 804 height 259
click at [865, 197] on link at bounding box center [872, 199] width 18 height 15
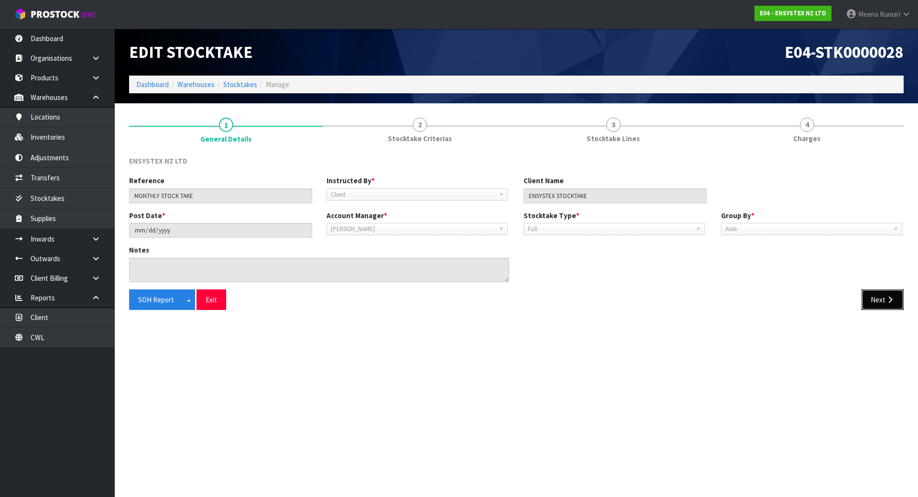
click at [883, 302] on button "Next" at bounding box center [883, 299] width 42 height 21
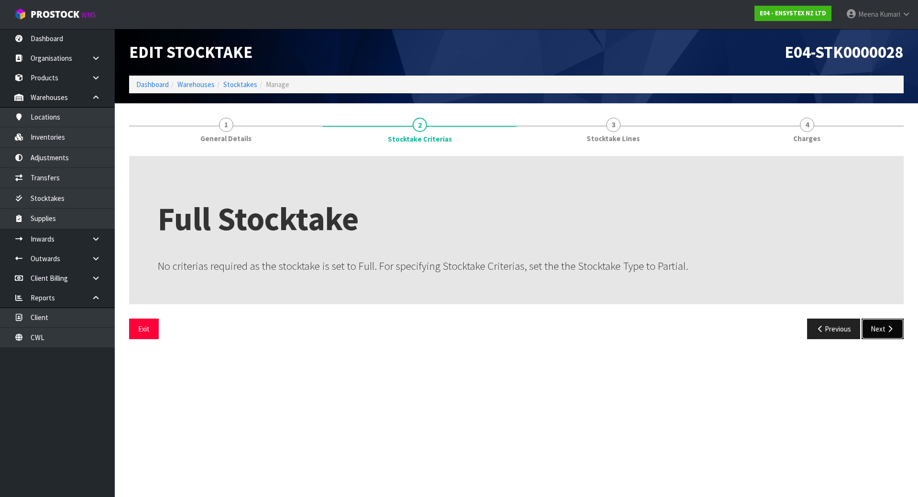
click at [878, 328] on button "Next" at bounding box center [883, 329] width 42 height 21
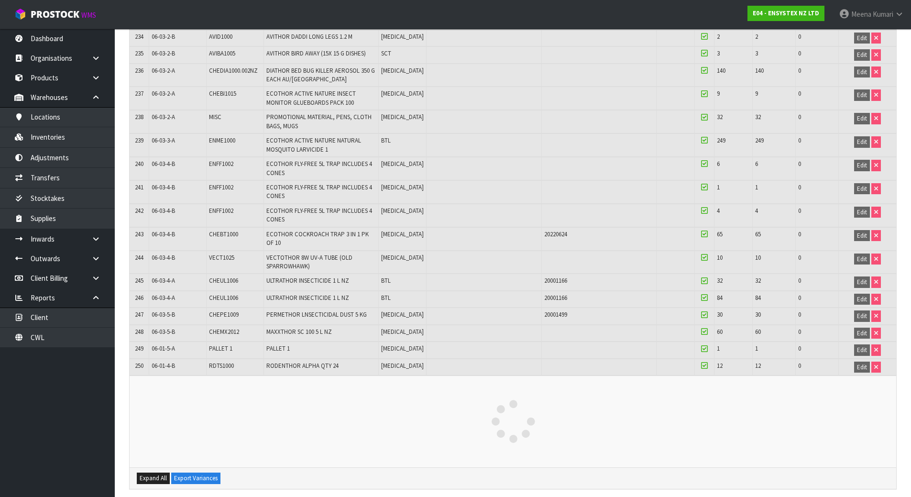
scroll to position [4837, 0]
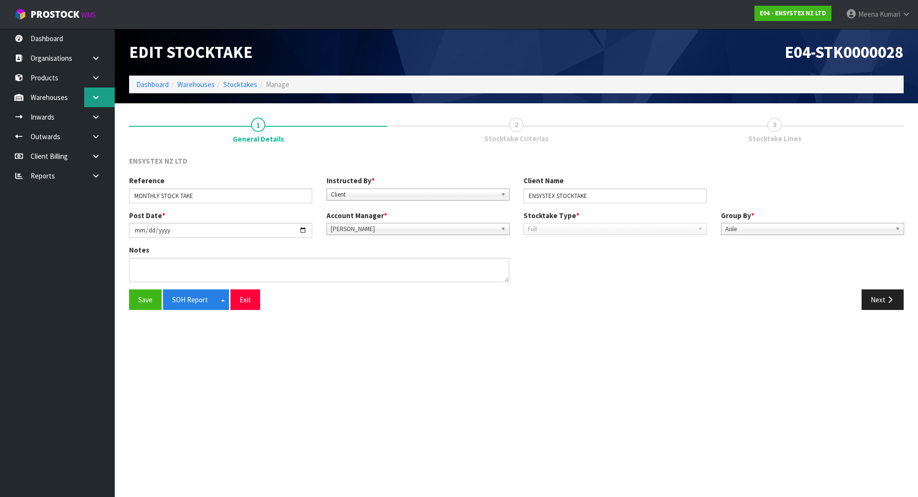
click at [106, 100] on link at bounding box center [99, 98] width 31 height 20
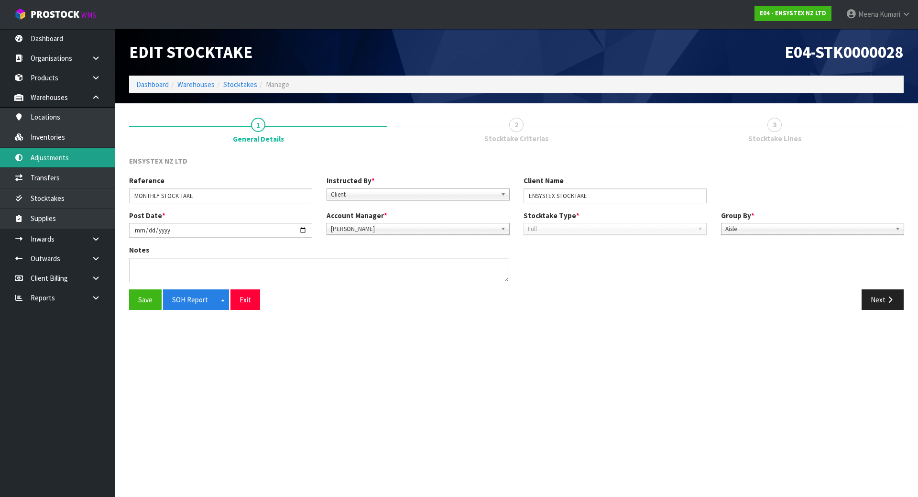
click at [93, 154] on link "Adjustments" at bounding box center [57, 158] width 115 height 20
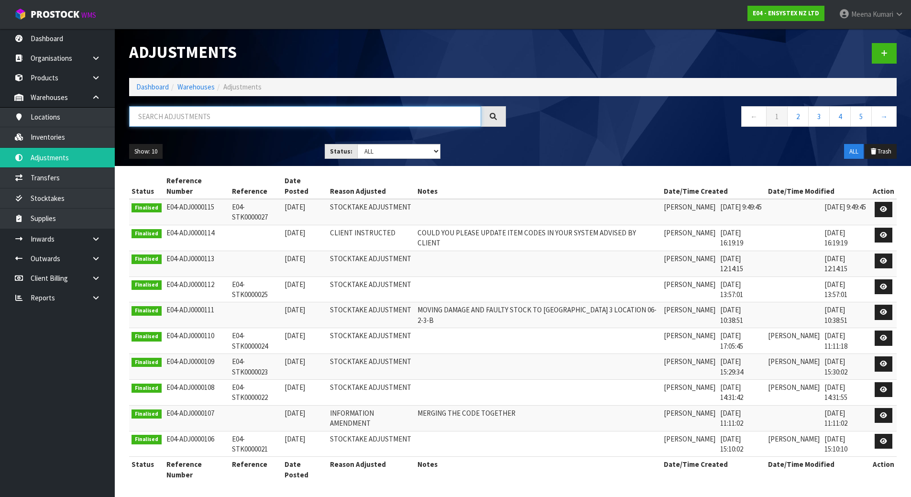
click at [182, 115] on input "text" at bounding box center [305, 116] width 352 height 21
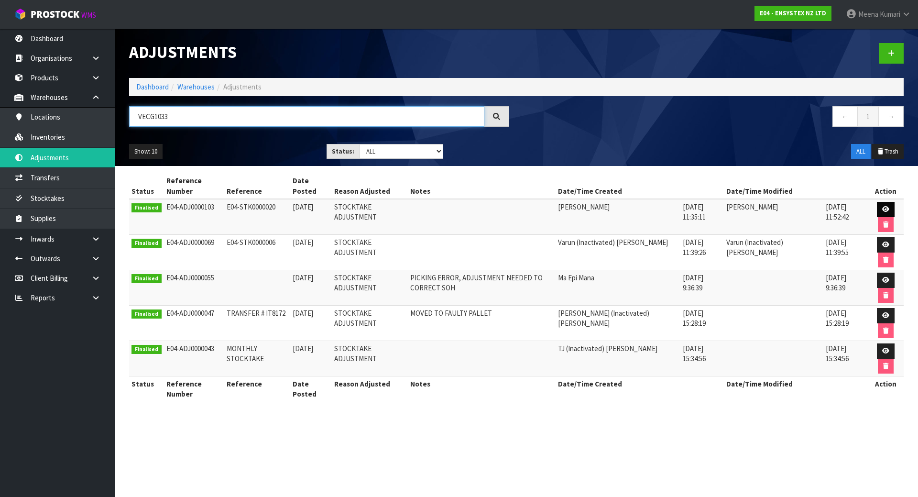
type input "VECG1033"
click at [883, 206] on icon at bounding box center [886, 209] width 7 height 6
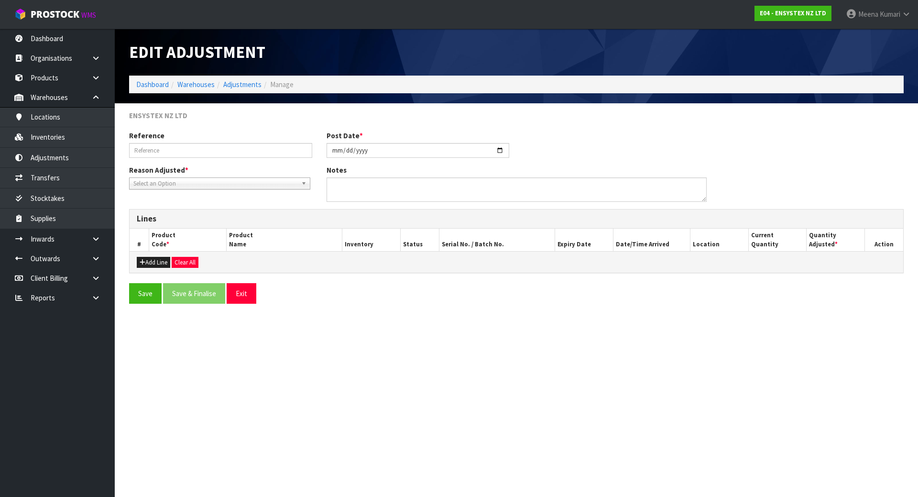
type input "E04-STK0000020"
type input "2025-01-30"
